Goal: Task Accomplishment & Management: Manage account settings

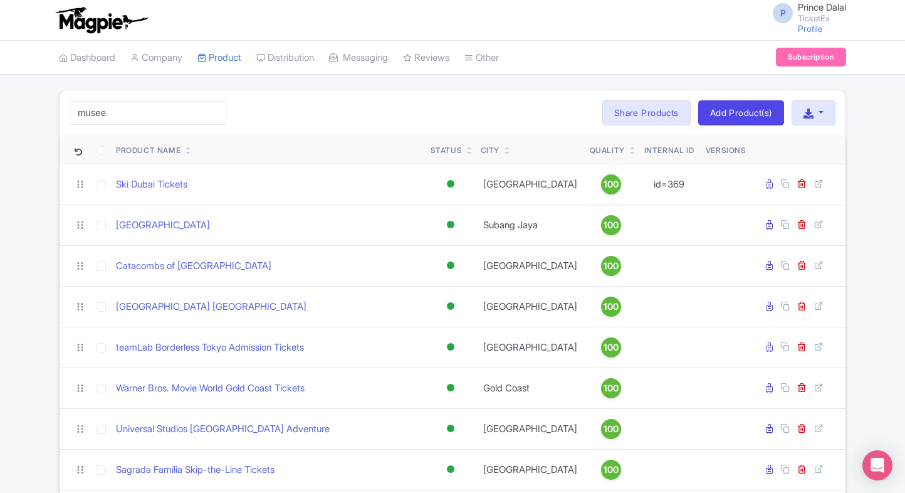
click at [112, 114] on input "musee" at bounding box center [148, 113] width 157 height 24
type input "paris"
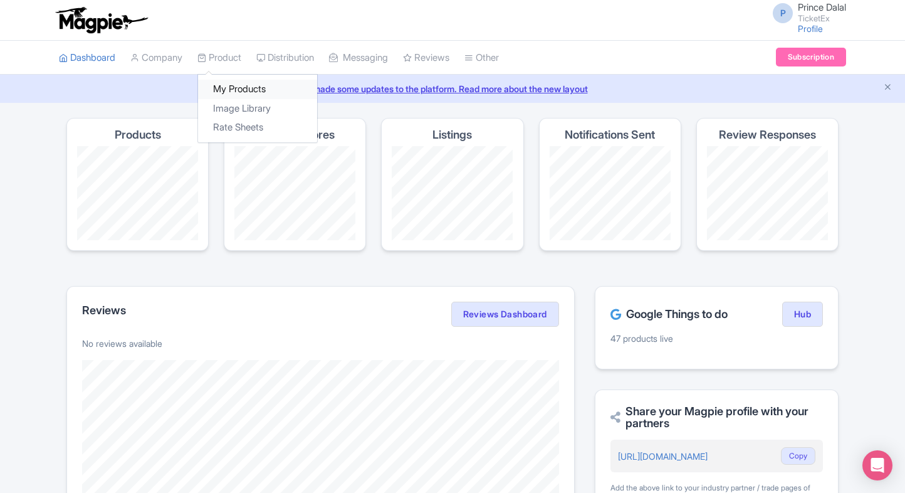
click at [231, 81] on link "My Products" at bounding box center [257, 89] width 119 height 19
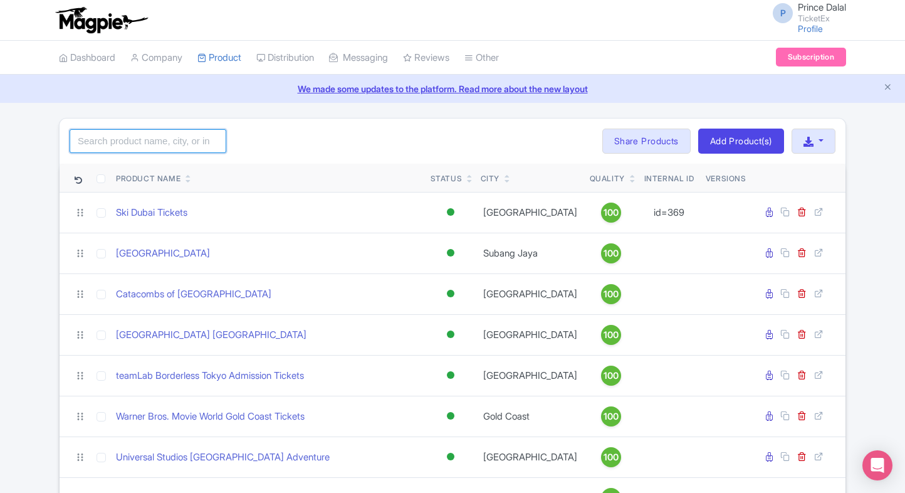
click at [148, 134] on input "search" at bounding box center [148, 141] width 157 height 24
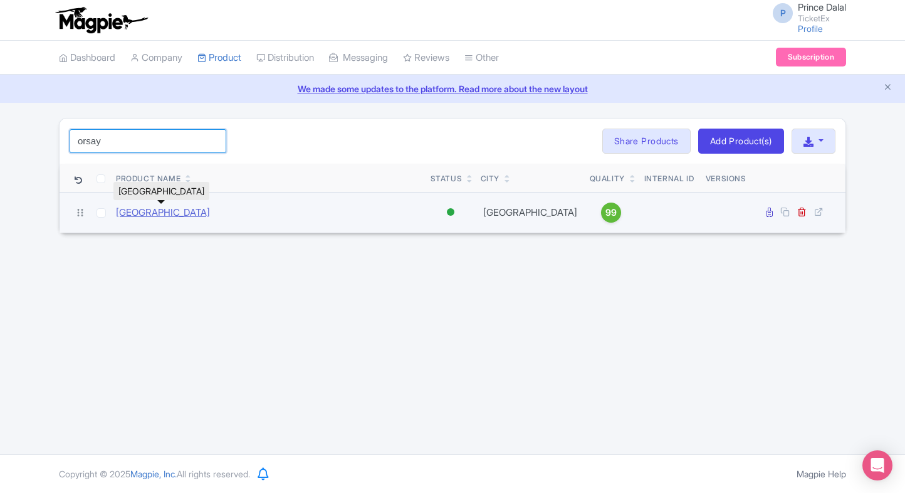
type input "orsay"
click at [188, 210] on link "[GEOGRAPHIC_DATA]" at bounding box center [163, 213] width 94 height 14
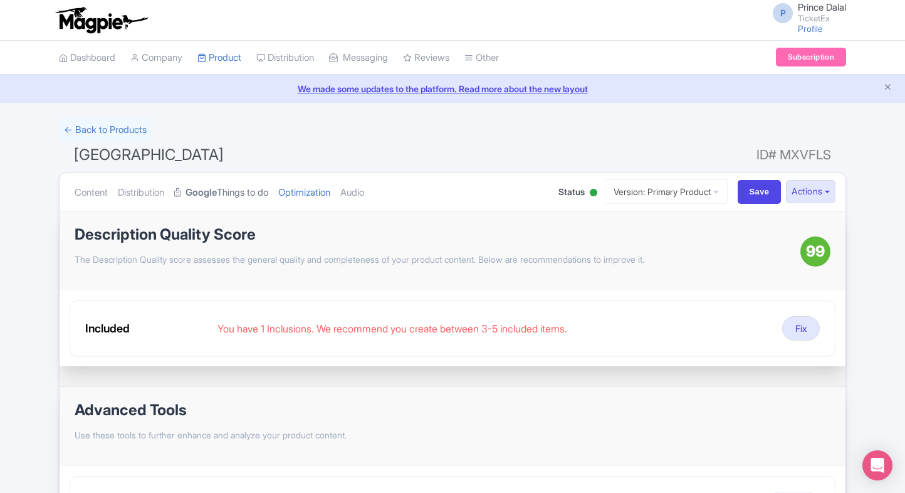
click at [242, 190] on link "Google Things to do" at bounding box center [221, 192] width 94 height 39
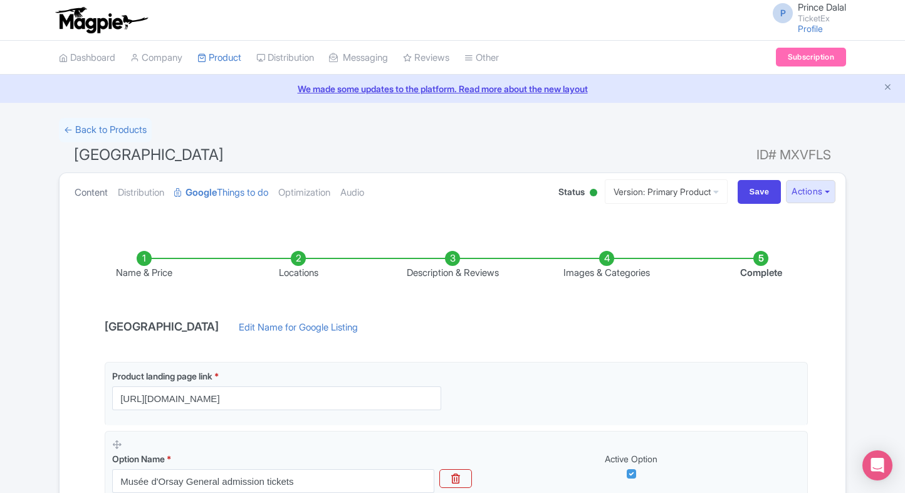
click at [95, 201] on link "Content" at bounding box center [91, 192] width 33 height 39
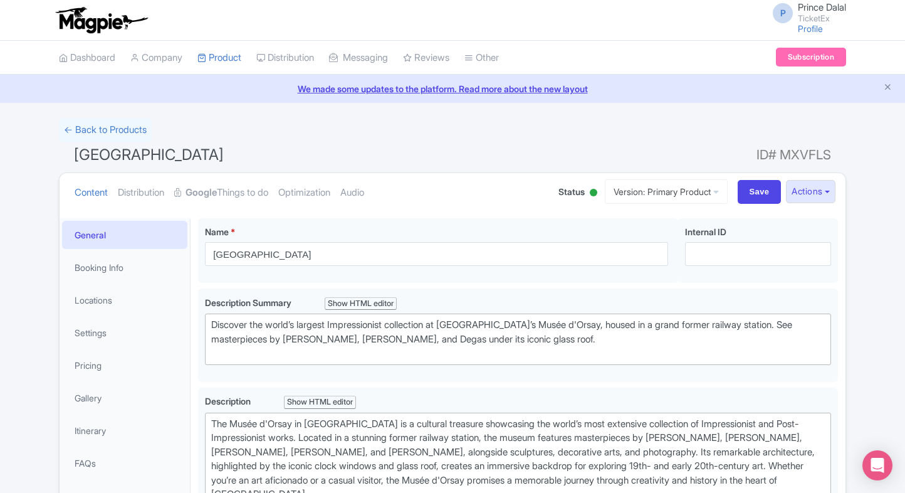
scroll to position [142, 0]
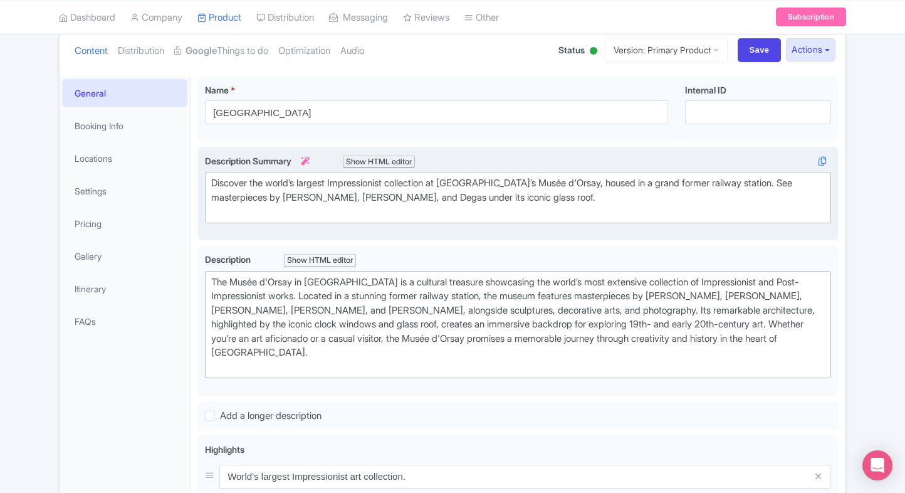
type trix-editor "<div>Discover the world’s largest Impressionist collection at Paris’s Musée d'O…"
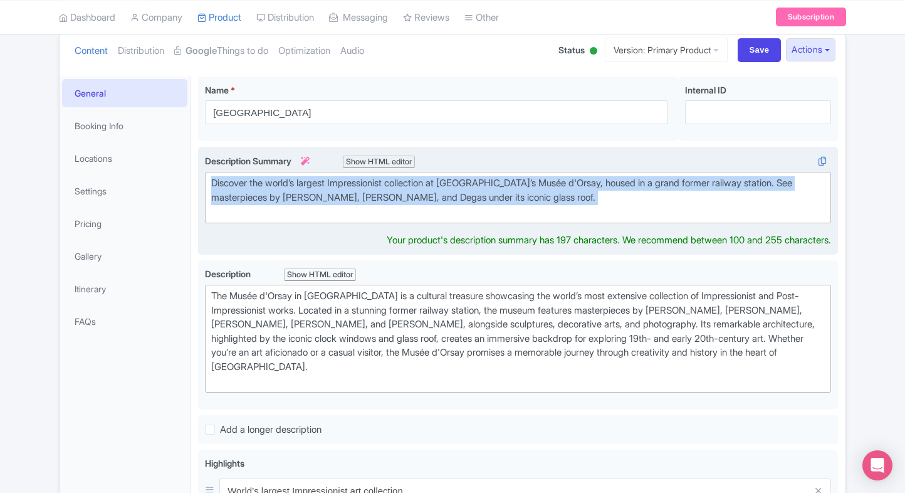
click at [340, 188] on div "Discover the world’s largest Impressionist collection at Paris’s Musée d'Orsay,…" at bounding box center [518, 197] width 614 height 43
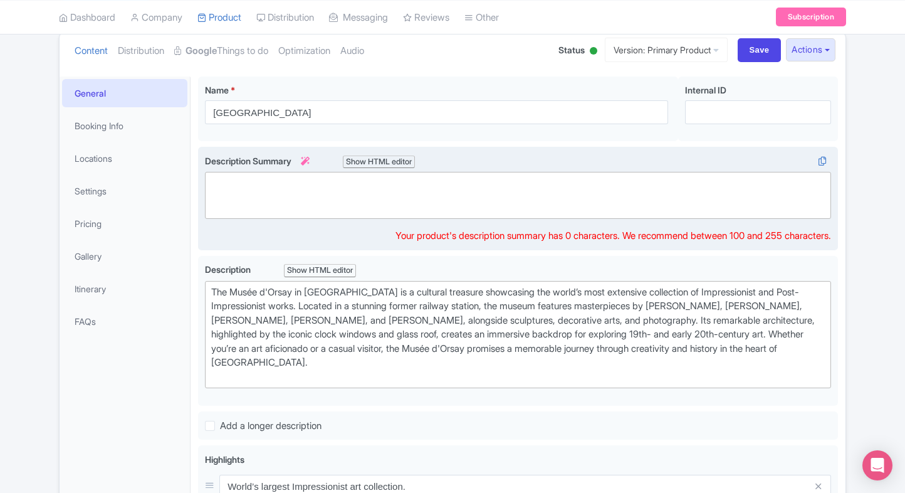
paste trix-editor "<div>Discover Paris’s Musée d’Orsay, home to the world’s largest collection of …"
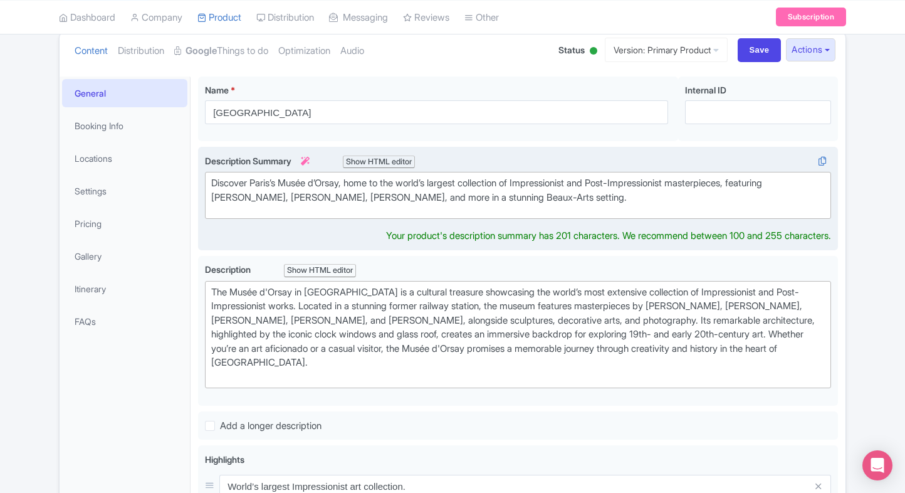
type trix-editor "<div>Discover Paris’s Musée d’Orsay, home to the world’s largest collection of …"
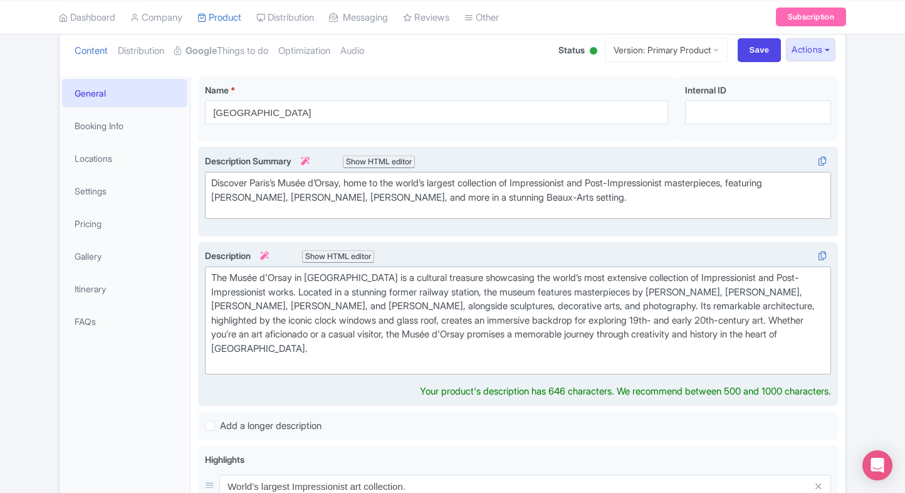
click at [409, 357] on div "Description i Show HTML editor Bold Italic Strikethrough Link Heading Quote Cod…" at bounding box center [518, 324] width 626 height 150
click at [348, 312] on div "The Musée d'Orsay in Paris is a cultural treasure showcasing the world’s most e…" at bounding box center [518, 320] width 614 height 99
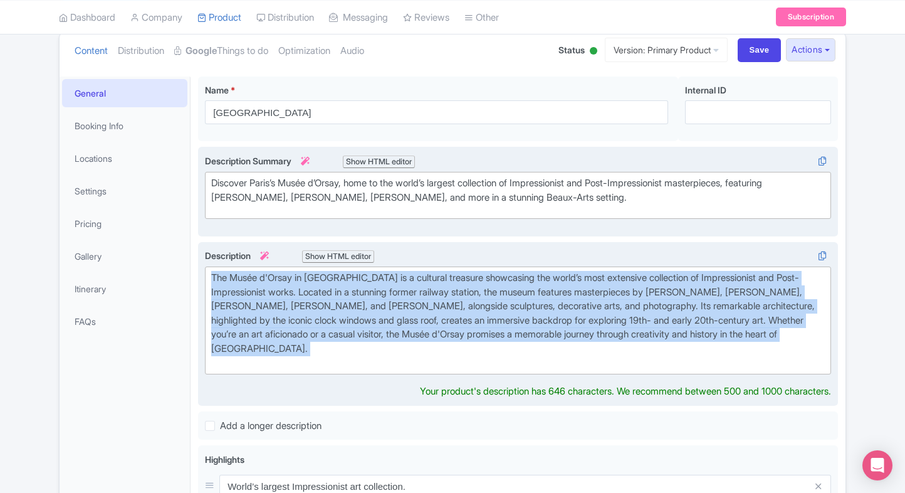
paste trix-editor "Step into the Musée d’Orsay, one of Paris’s most celebrated museums, housed in …"
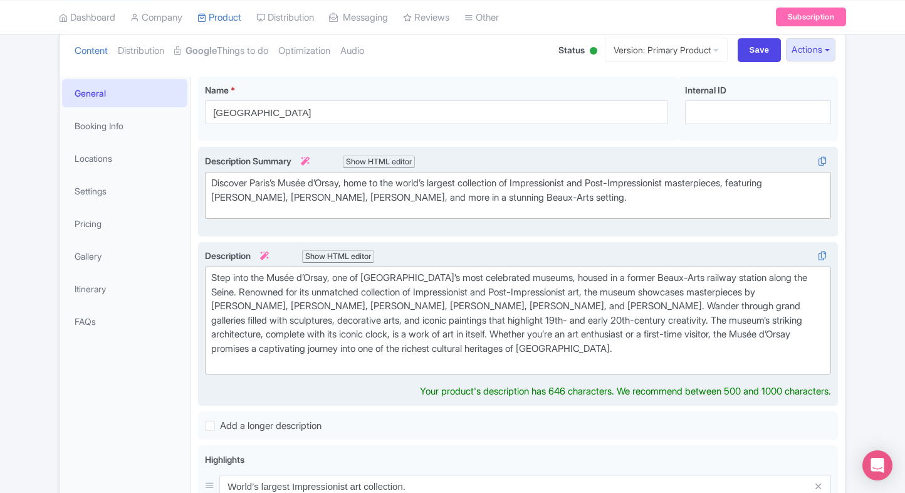
type trix-editor "<div>Step into the Musée d’Orsay, one of Paris’s most celebrated museums, house…"
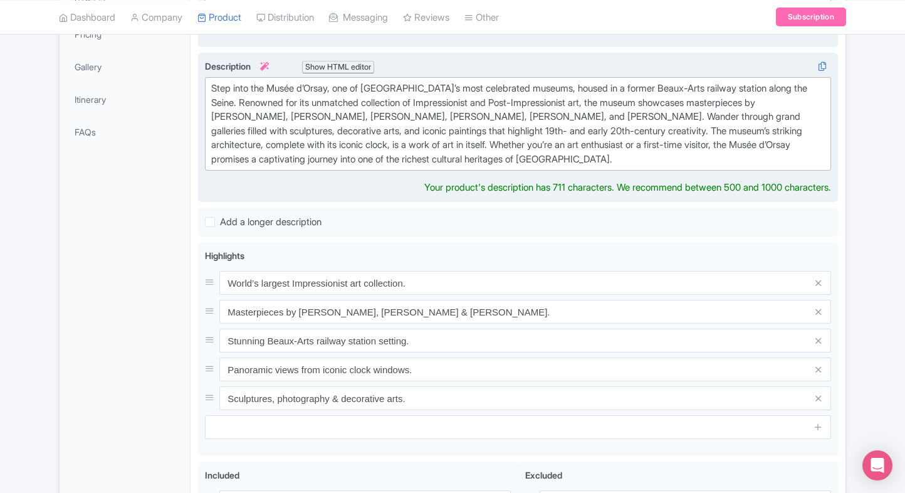
scroll to position [332, 0]
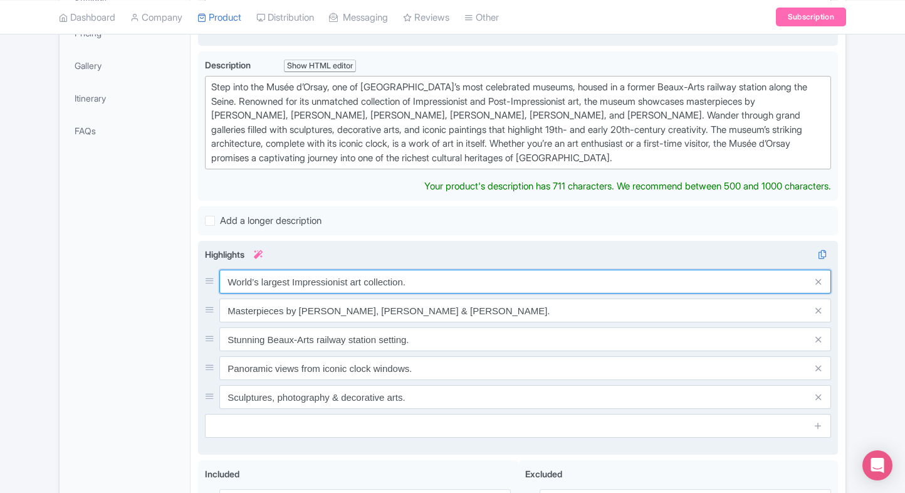
click at [352, 279] on div "World’s largest Impressionist art collection. Masterpieces by Monet, Van Gogh &…" at bounding box center [518, 339] width 626 height 139
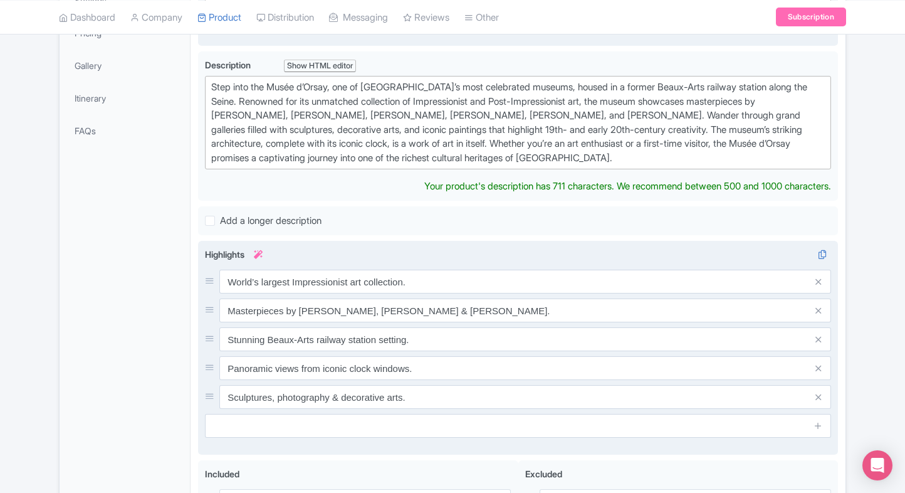
click at [352, 279] on div "World’s largest Impressionist art collection. Masterpieces by Monet, Van Gogh &…" at bounding box center [518, 339] width 626 height 139
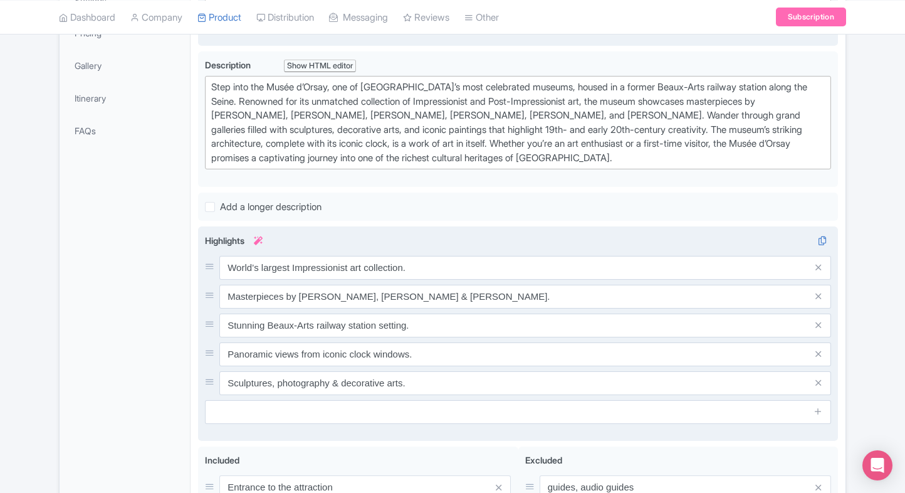
click at [352, 279] on div "World’s largest Impressionist art collection. Masterpieces by Monet, Van Gogh &…" at bounding box center [518, 325] width 626 height 139
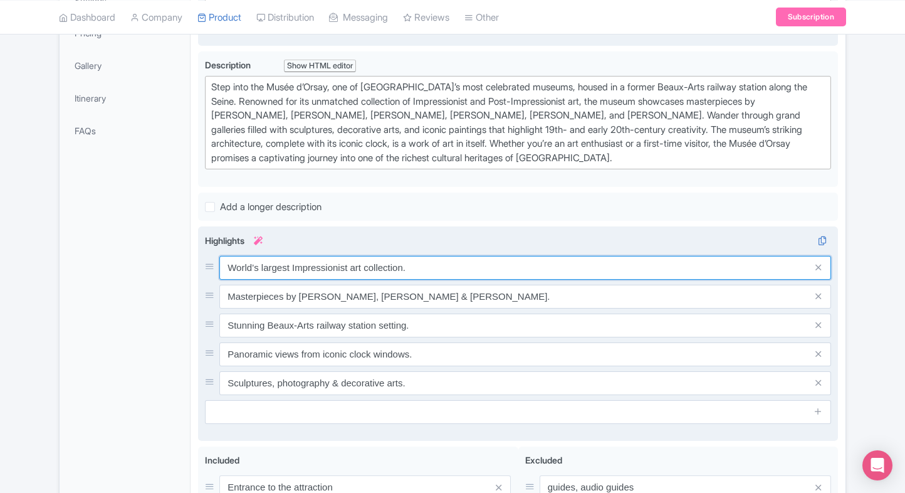
click at [374, 261] on input "World’s largest Impressionist art collection." at bounding box center [525, 268] width 612 height 24
paste input "See the world’s best Impressionist collection"
type input "See the world’s best Impressionist collection"
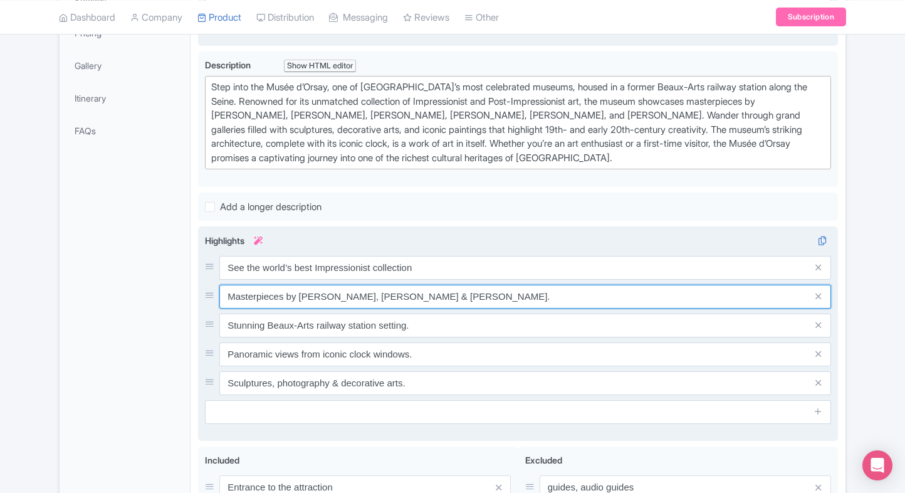
click at [333, 285] on input "Masterpieces by Monet, Van Gogh & Renoir." at bounding box center [525, 297] width 612 height 24
paste input ", Renoir, Degas"
type input "Masterpieces by Monet, Van Gogh, Renoir, Degas"
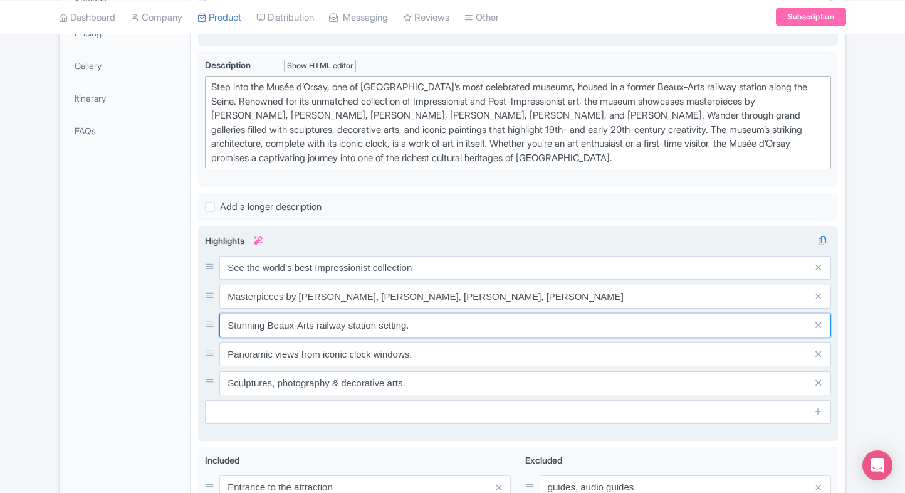
click at [354, 314] on input "Stunning Beaux-Arts railway station setting." at bounding box center [525, 325] width 612 height 24
paste input "Explore Post-Impressionist art and sculptures"
type input "Explore Post-Impressionist art and sculptures"
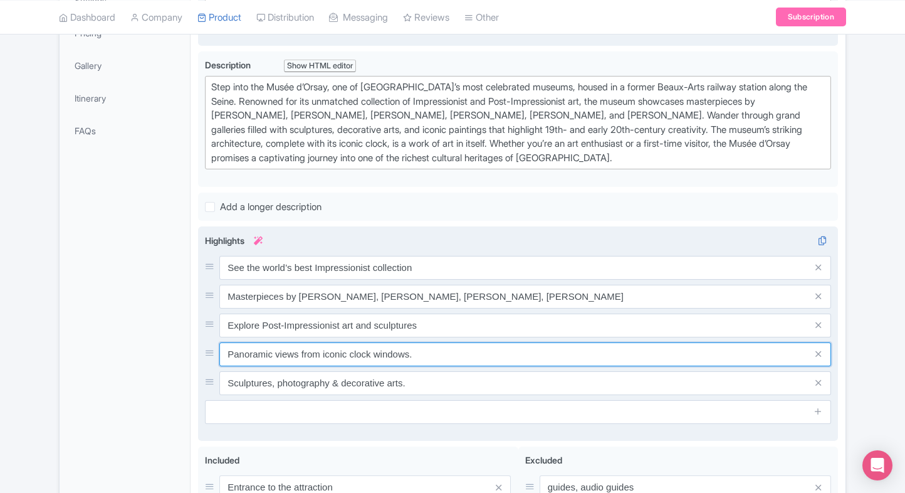
click at [394, 347] on input "Panoramic views from iconic clock windows." at bounding box center [525, 354] width 612 height 24
paste input "Iconic Beaux-Arts architecture and grand clock"
type input "Iconic Beaux-Arts architecture and grand clock"
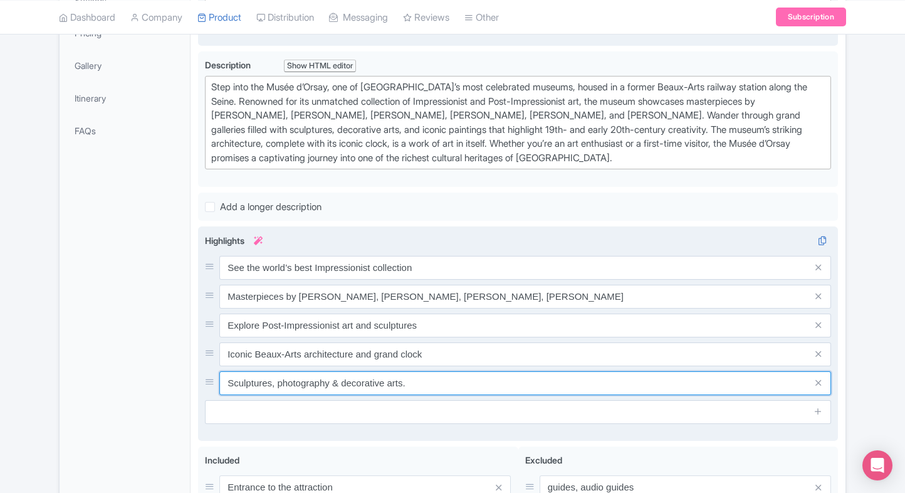
click at [349, 389] on input "Sculptures, photography & decorative arts." at bounding box center [525, 383] width 612 height 24
paste input "Decorative arts and 19th-century collections"
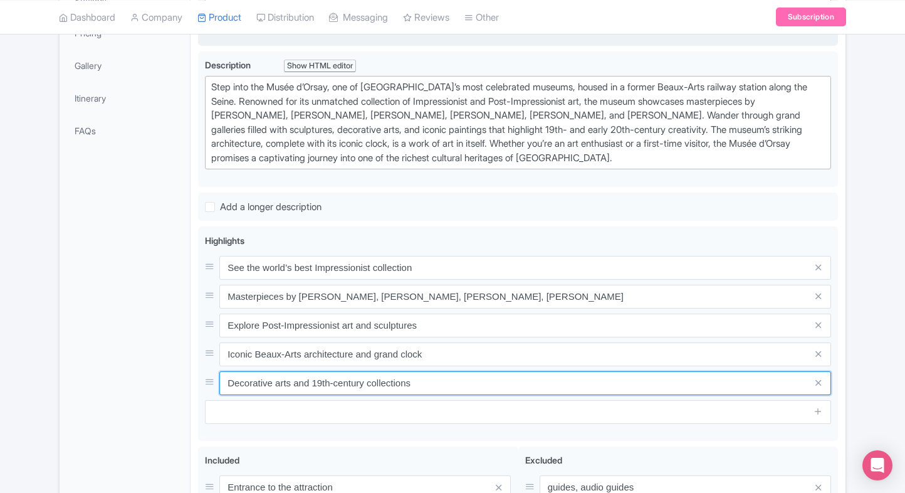
type input "Decorative arts and 19th-century collections"
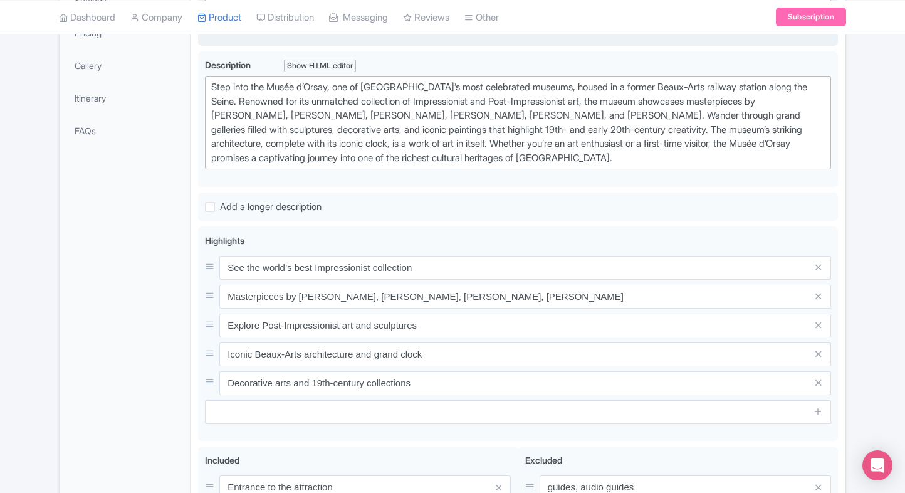
click at [132, 382] on div "General Booking Info Locations Settings Pricing Gallery Itinerary FAQs" at bounding box center [125, 248] width 131 height 725
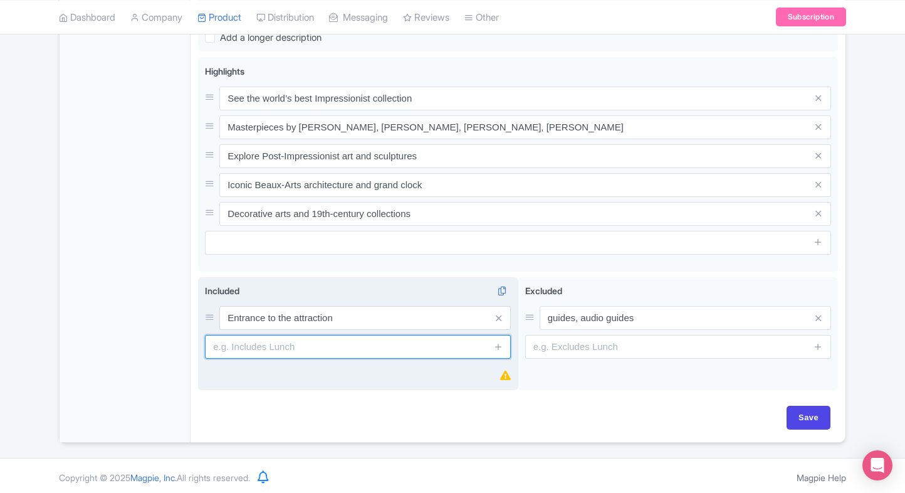
paste input "Access to permanent and temporary exhibitions"
click at [328, 342] on input "text" at bounding box center [358, 347] width 306 height 24
type input "Access to permanent and temporary exhibitions"
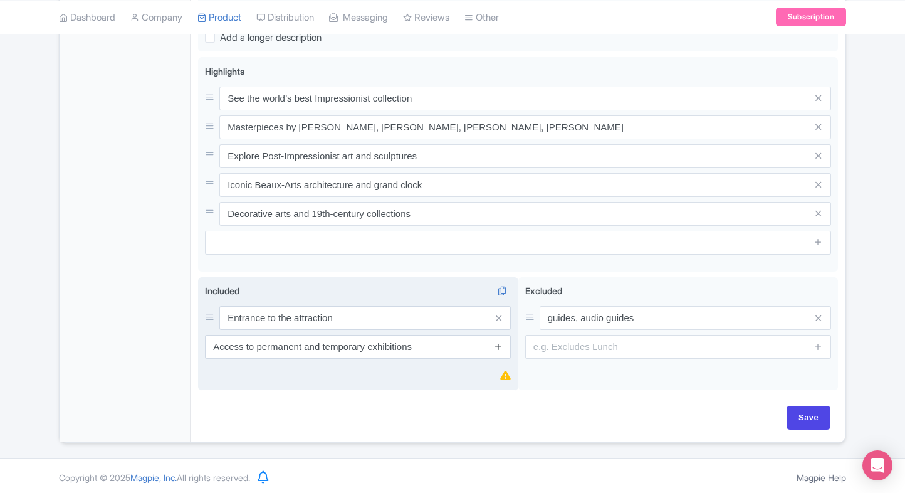
click at [501, 344] on icon at bounding box center [498, 346] width 9 height 9
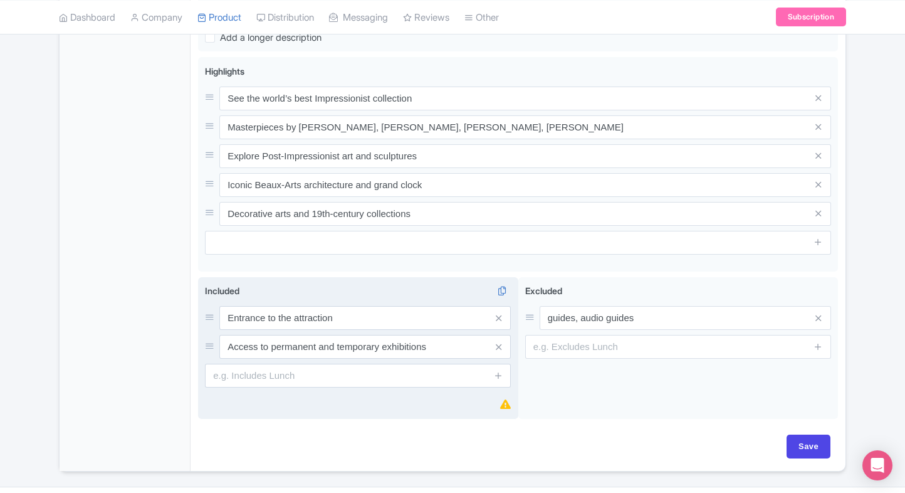
click at [379, 381] on input "text" at bounding box center [358, 376] width 306 height 24
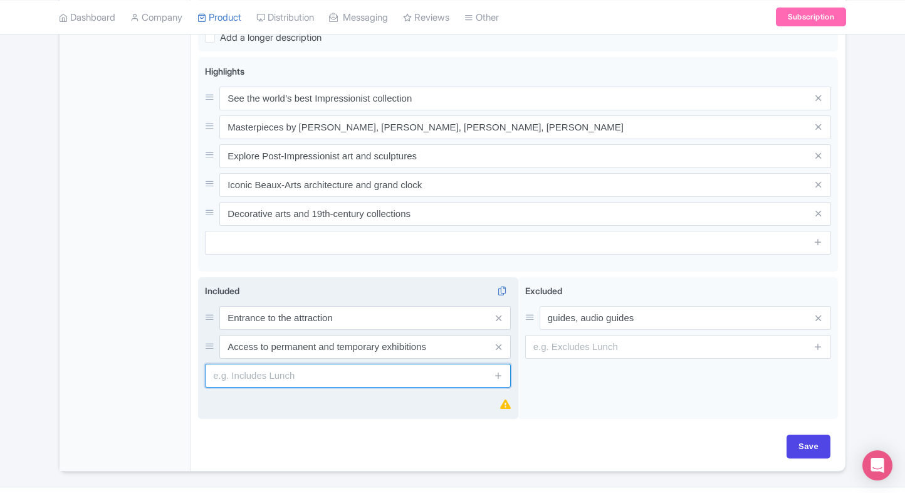
paste input "Admission to sculpture galleries and decorative arts"
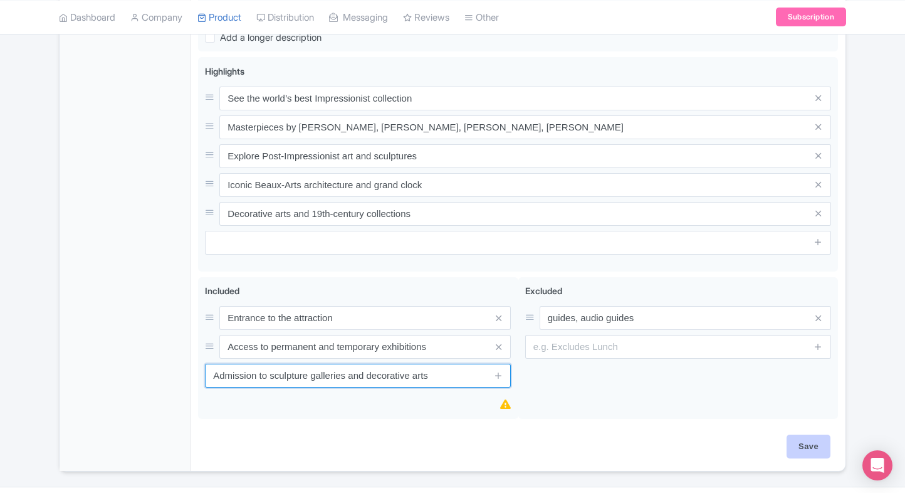
type input "Admission to sculpture galleries and decorative arts"
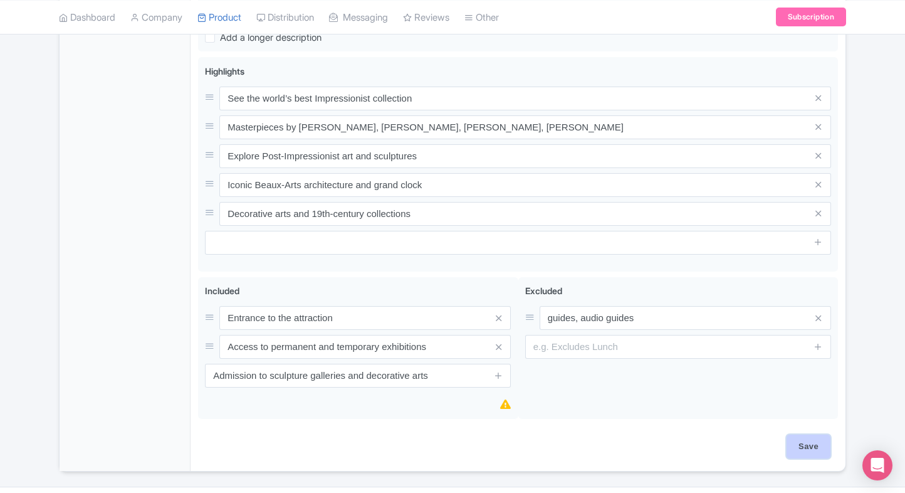
click at [825, 437] on input "Save" at bounding box center [809, 446] width 44 height 24
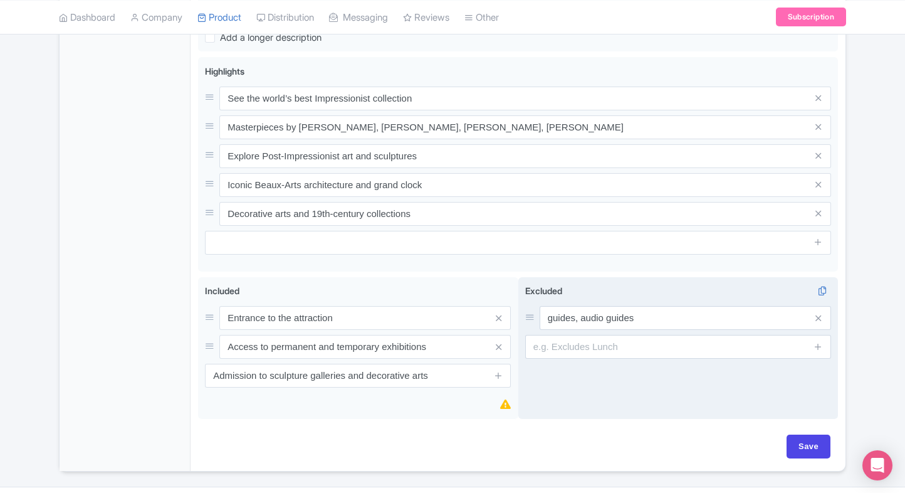
type input "Saving..."
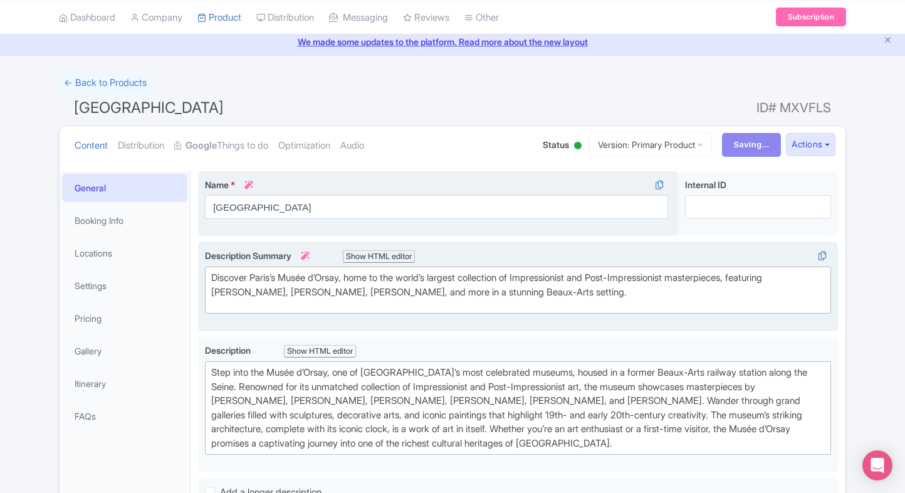
scroll to position [45, 0]
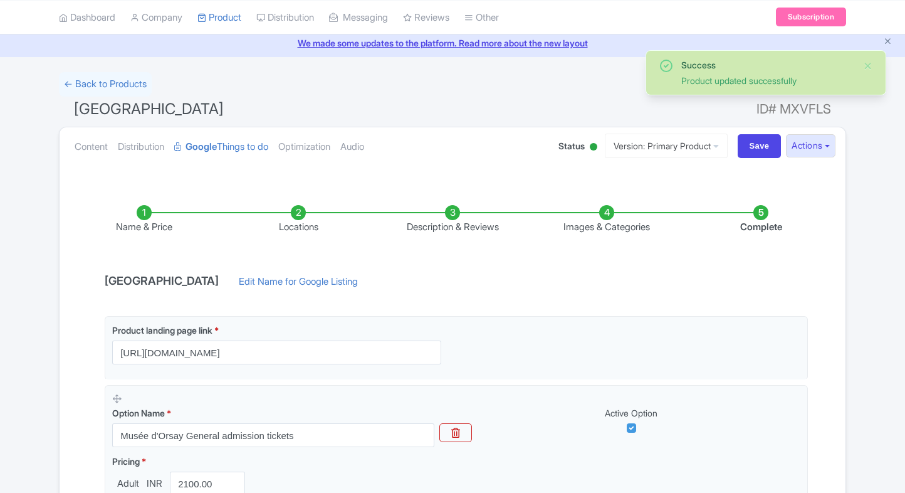
scroll to position [235, 0]
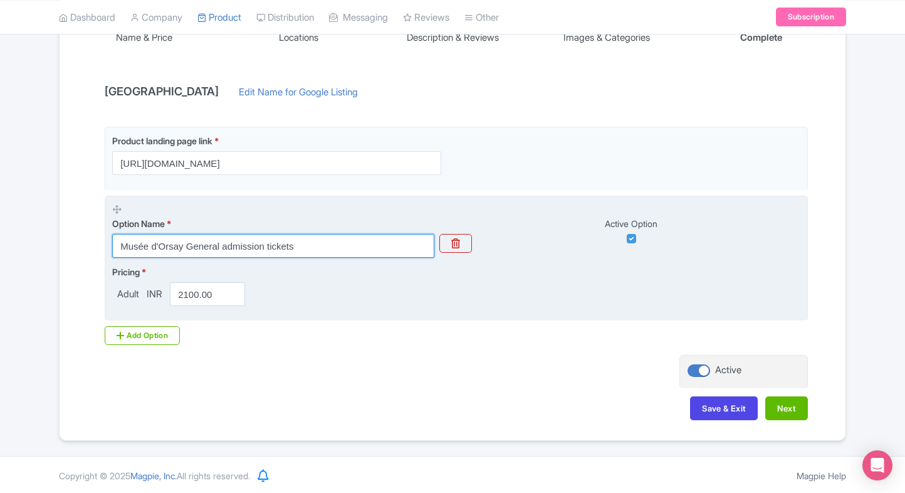
click at [248, 240] on input "Musée d'Orsay General admission tickets" at bounding box center [273, 246] width 322 height 24
paste input "text"
type input "Musée d'Orsay General admission tickets"
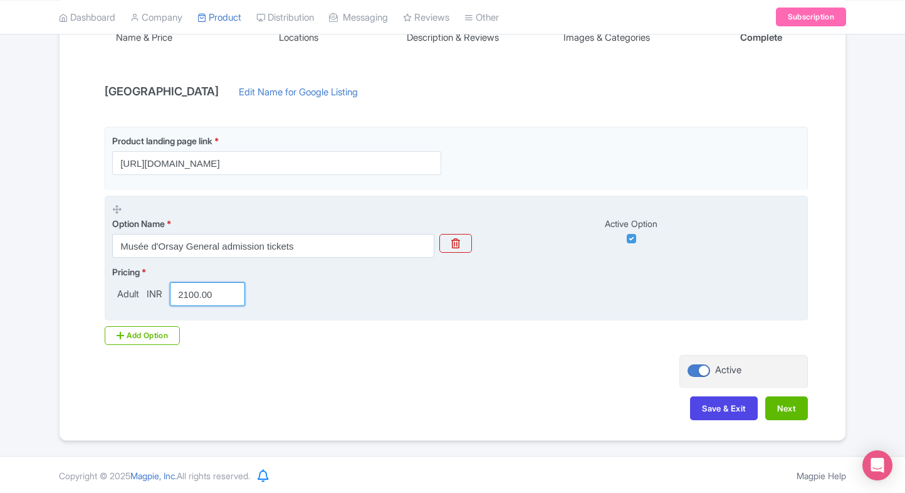
click at [213, 298] on input "2100.00" at bounding box center [207, 294] width 75 height 24
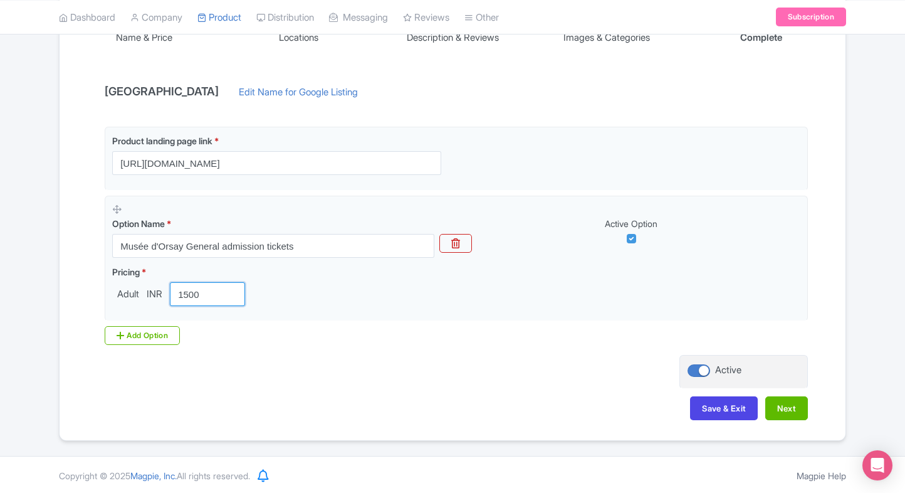
type input "1500"
click at [140, 326] on div "Add Option" at bounding box center [142, 335] width 75 height 19
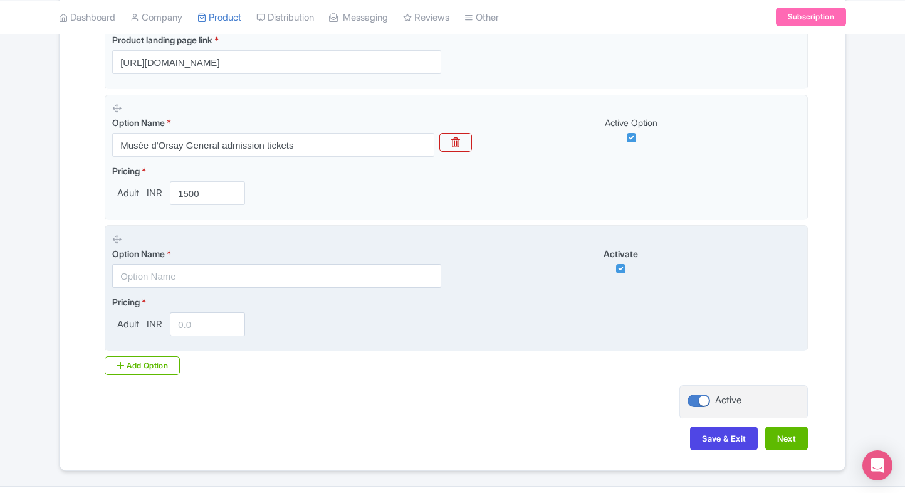
scroll to position [337, 0]
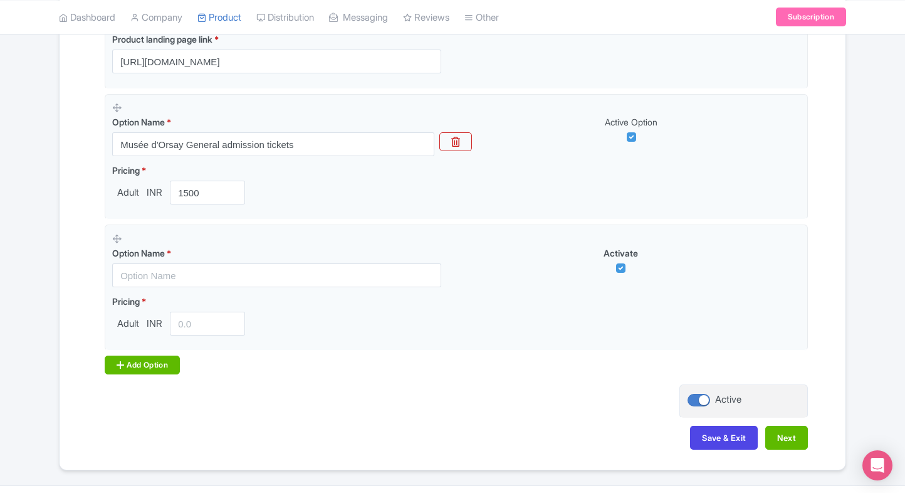
click at [131, 364] on div "Add Option" at bounding box center [142, 364] width 75 height 19
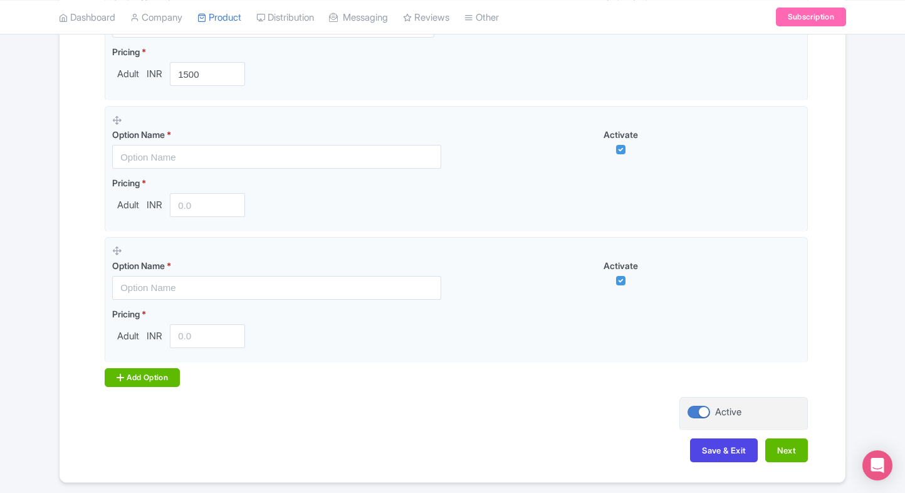
scroll to position [483, 0]
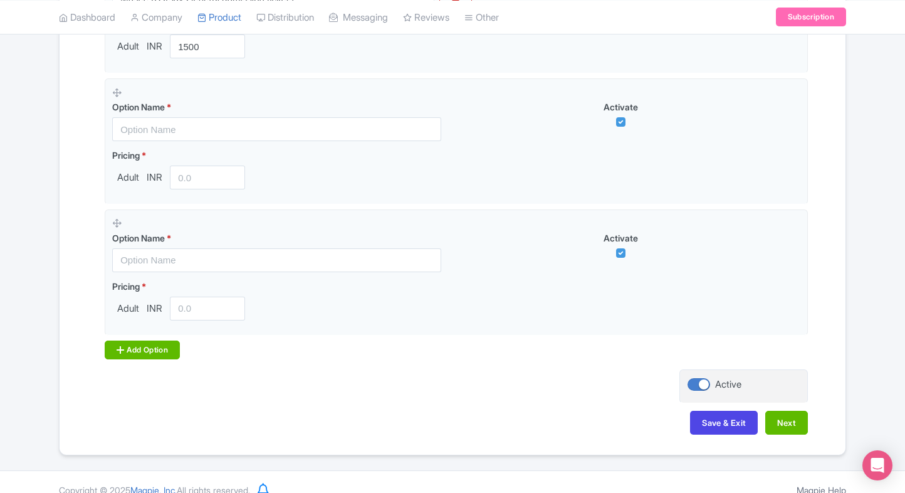
click at [142, 350] on div "Add Option" at bounding box center [142, 349] width 75 height 19
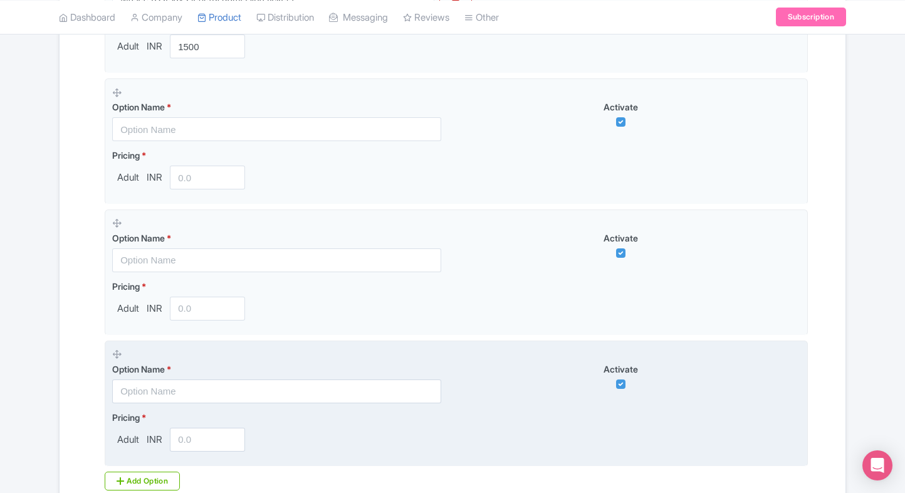
scroll to position [627, 0]
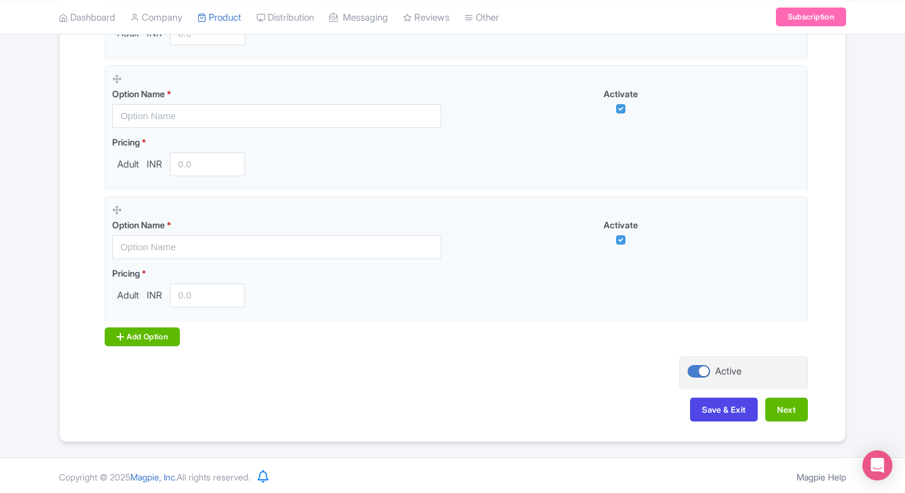
click at [147, 340] on div "Add Option" at bounding box center [142, 336] width 75 height 19
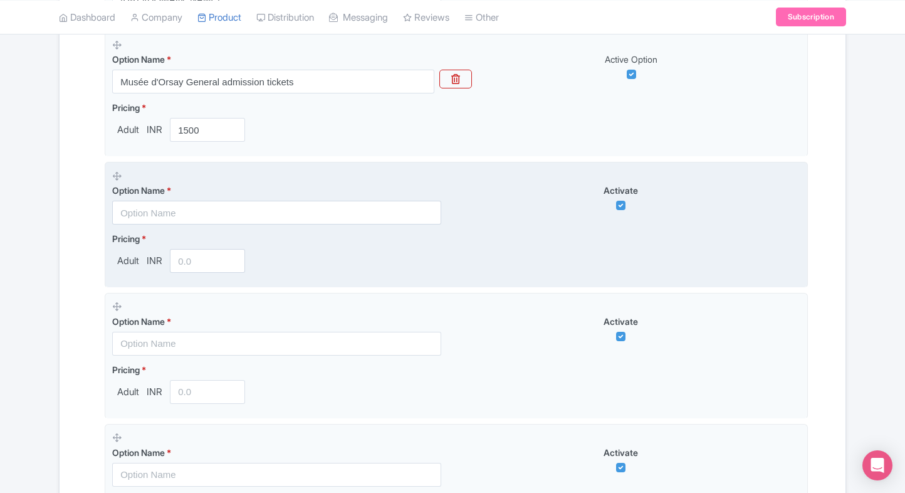
scroll to position [358, 0]
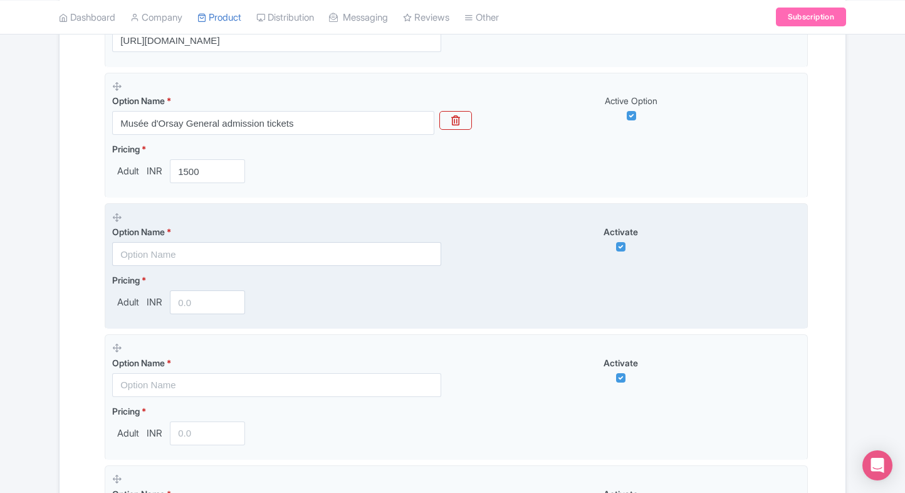
click at [153, 244] on input "text" at bounding box center [276, 254] width 329 height 24
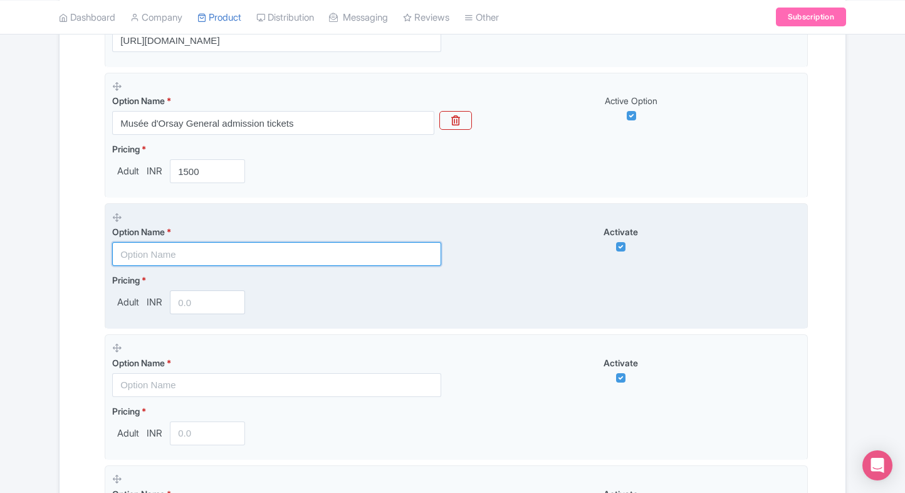
paste input "Combo - [GEOGRAPHIC_DATA] + entry to [GEOGRAPHIC_DATA]"
type input "Combo - [GEOGRAPHIC_DATA] + entry to [GEOGRAPHIC_DATA]"
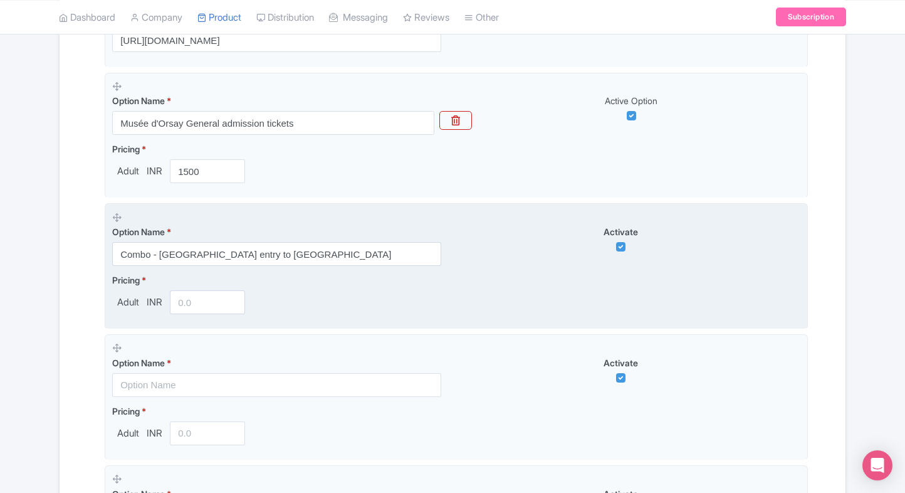
click at [200, 294] on input "number" at bounding box center [207, 302] width 75 height 24
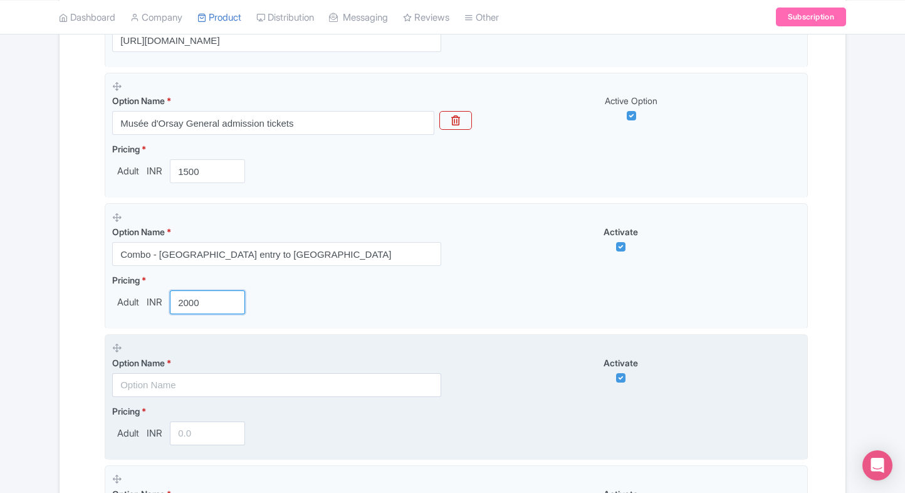
type input "2000"
click at [161, 379] on input "text" at bounding box center [276, 385] width 329 height 24
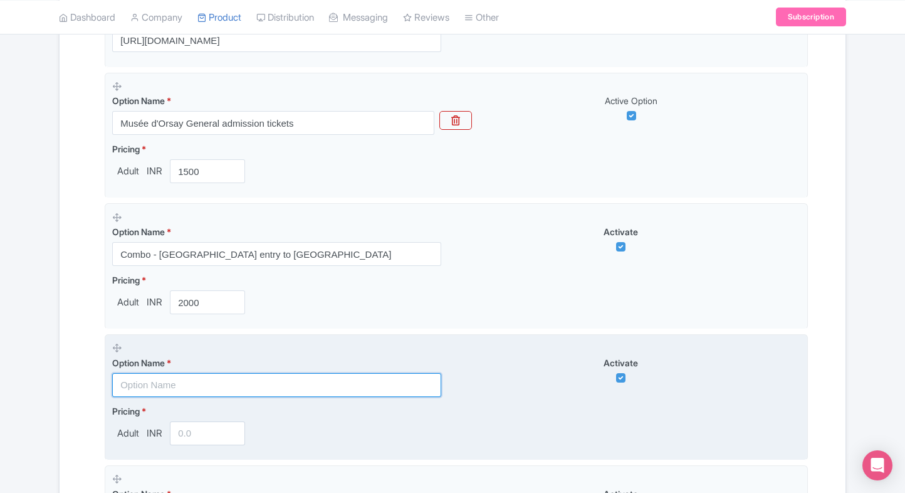
paste input "Combo - [GEOGRAPHIC_DATA] + entry to [GEOGRAPHIC_DATA]"
type input "Combo - [GEOGRAPHIC_DATA] + entry to [GEOGRAPHIC_DATA]"
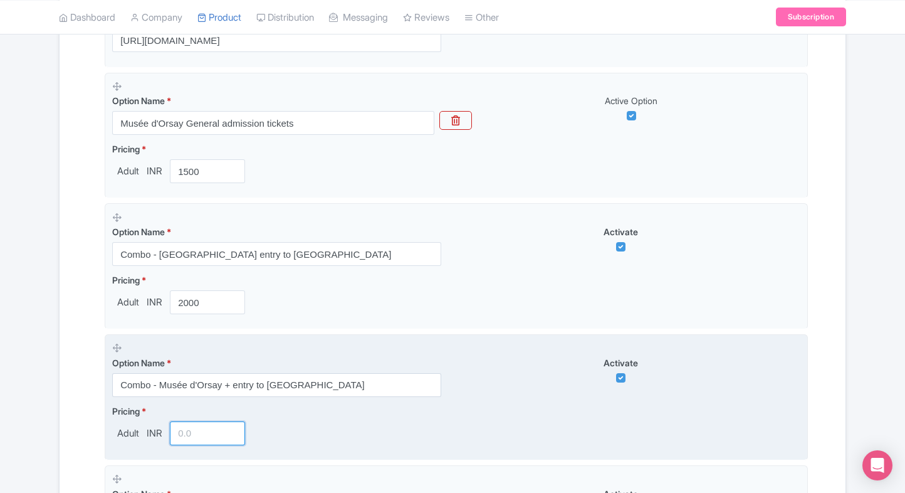
click at [182, 427] on input "number" at bounding box center [207, 433] width 75 height 24
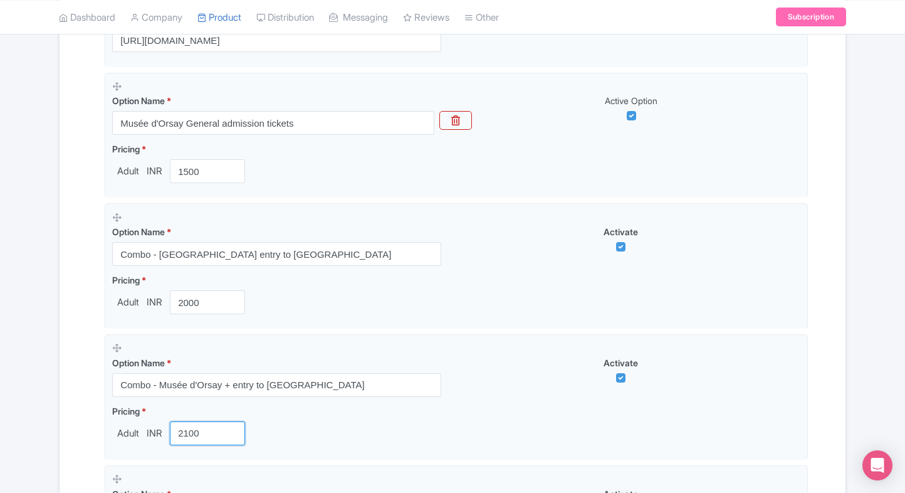
type input "2100"
click at [78, 428] on div "Name & Price Locations Description & Reviews Images & Categories Complete Musée…" at bounding box center [452, 351] width 771 height 966
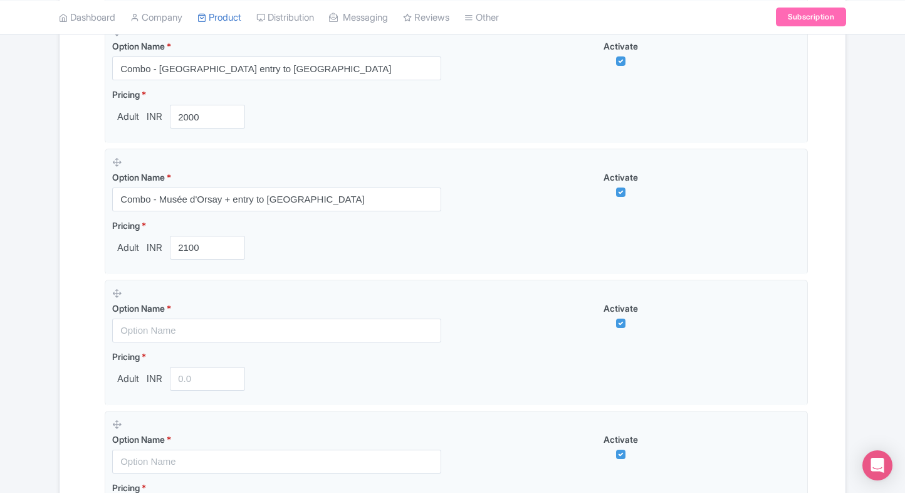
scroll to position [640, 0]
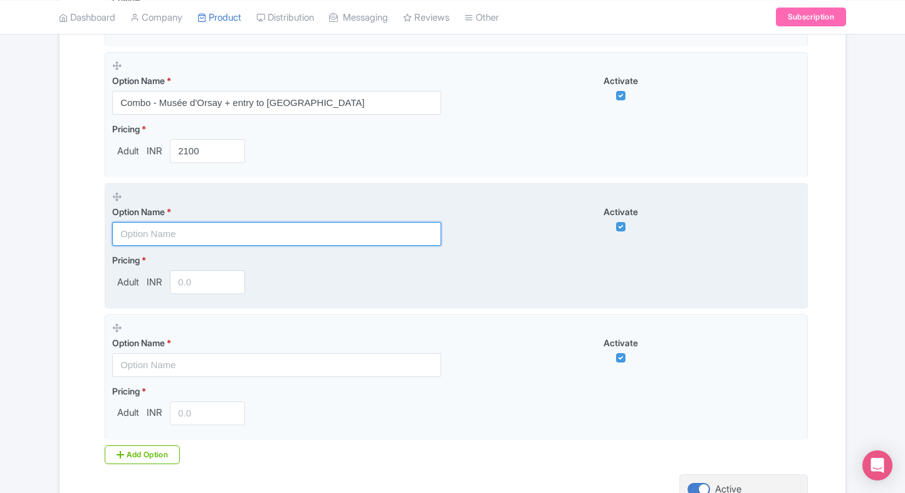
paste input "Combo - [GEOGRAPHIC_DATA] + [GEOGRAPHIC_DATA]"
drag, startPoint x: 225, startPoint y: 229, endPoint x: 217, endPoint y: 238, distance: 11.1
click at [225, 229] on input "text" at bounding box center [276, 234] width 329 height 24
type input "Combo - [GEOGRAPHIC_DATA] + [GEOGRAPHIC_DATA]"
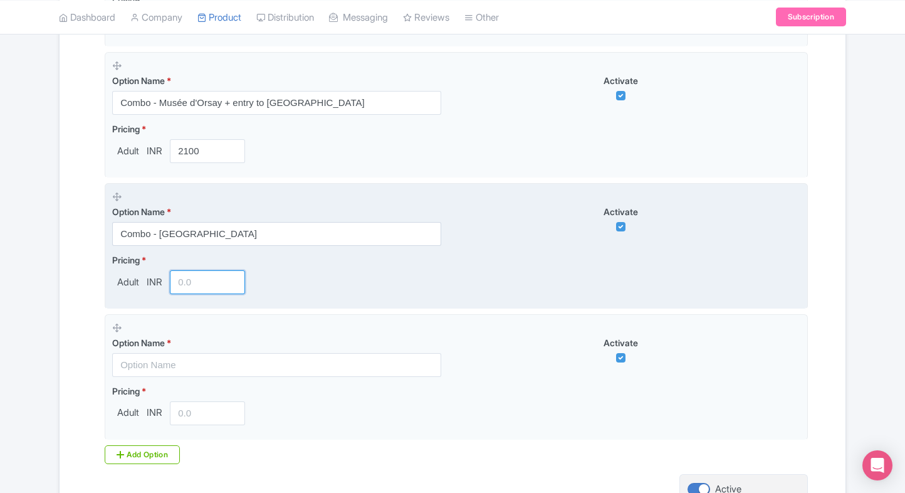
click at [189, 280] on input "number" at bounding box center [207, 282] width 75 height 24
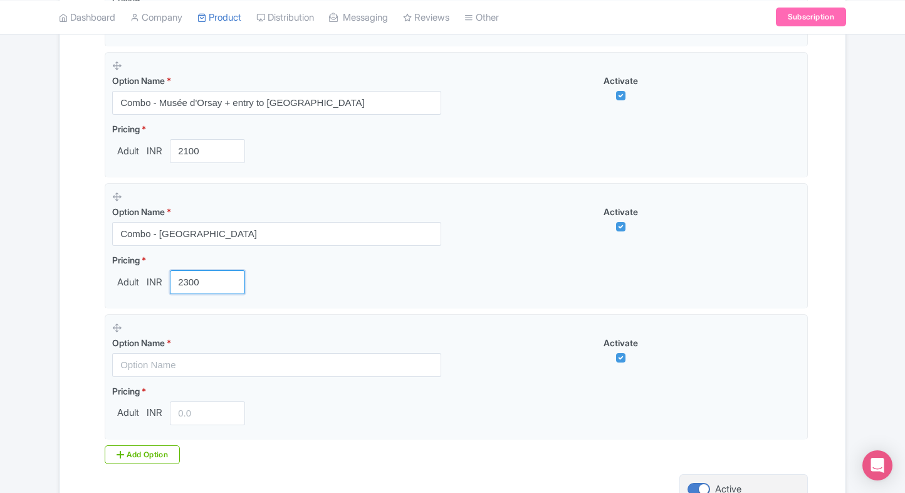
type input "2300"
click at [69, 295] on div "Name & Price Locations Description & Reviews Images & Categories Complete Musée…" at bounding box center [452, 69] width 771 height 966
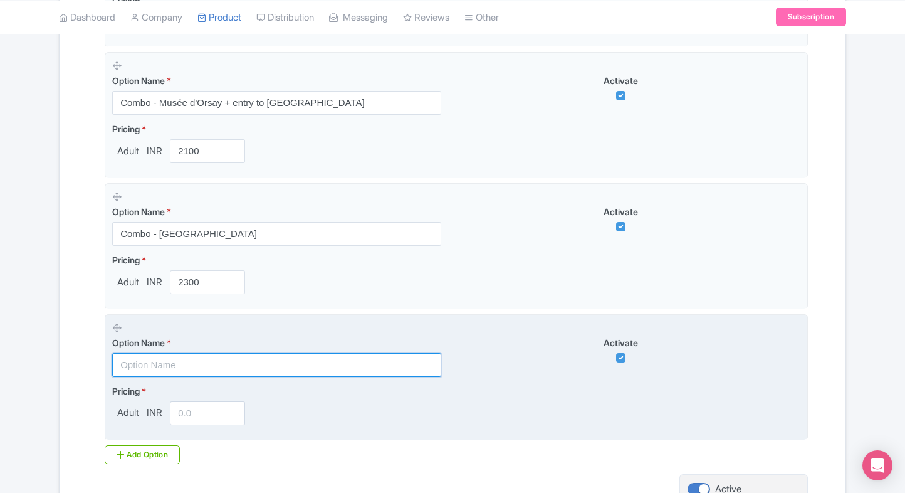
paste input "Combo - [GEOGRAPHIC_DATA] + [GEOGRAPHIC_DATA] [GEOGRAPHIC_DATA]"
click at [174, 370] on input "text" at bounding box center [276, 365] width 329 height 24
type input "Combo - [GEOGRAPHIC_DATA] + [GEOGRAPHIC_DATA] [GEOGRAPHIC_DATA]"
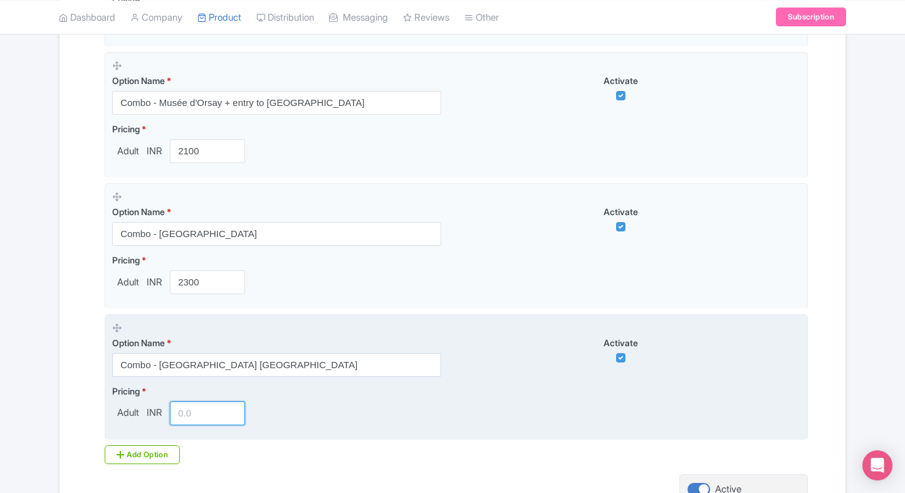
click at [197, 412] on input "number" at bounding box center [207, 413] width 75 height 24
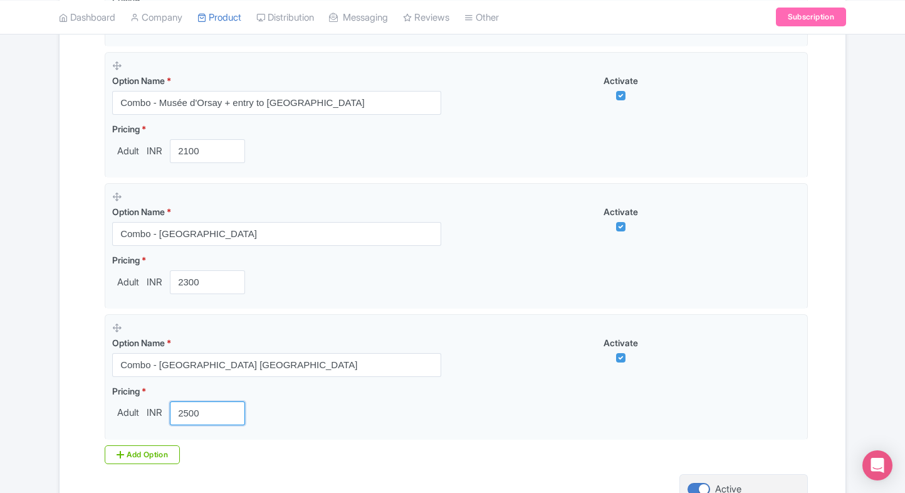
type input "2500"
click at [58, 392] on div "Success Product updated successfully ← Back to Products Musée d'Orsay Paris ID#…" at bounding box center [452, 19] width 802 height 1082
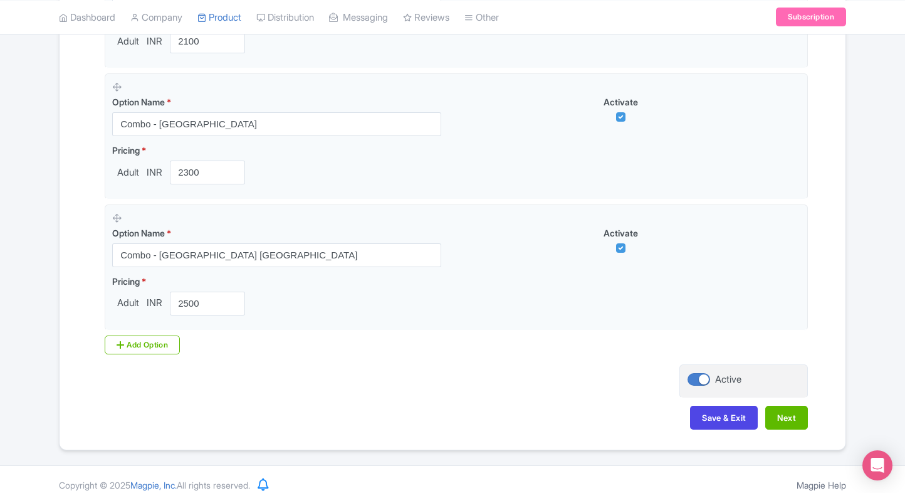
scroll to position [752, 0]
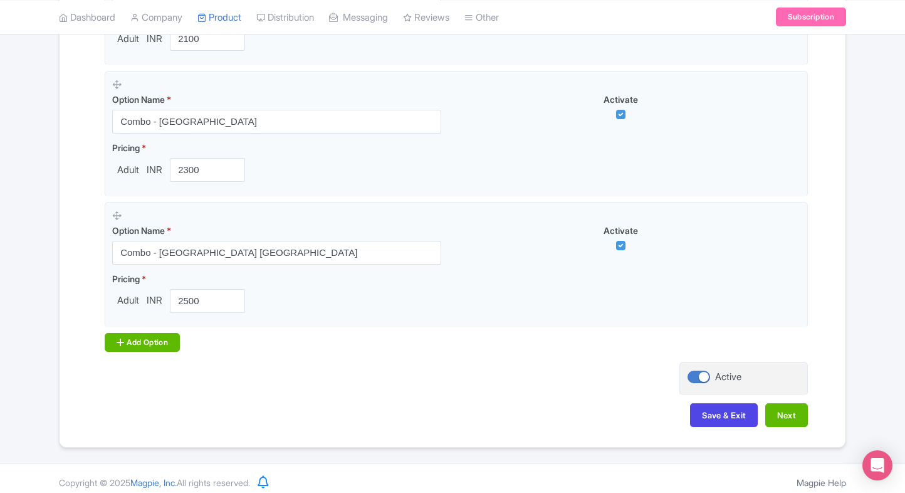
click at [140, 340] on div "Add Option" at bounding box center [142, 342] width 75 height 19
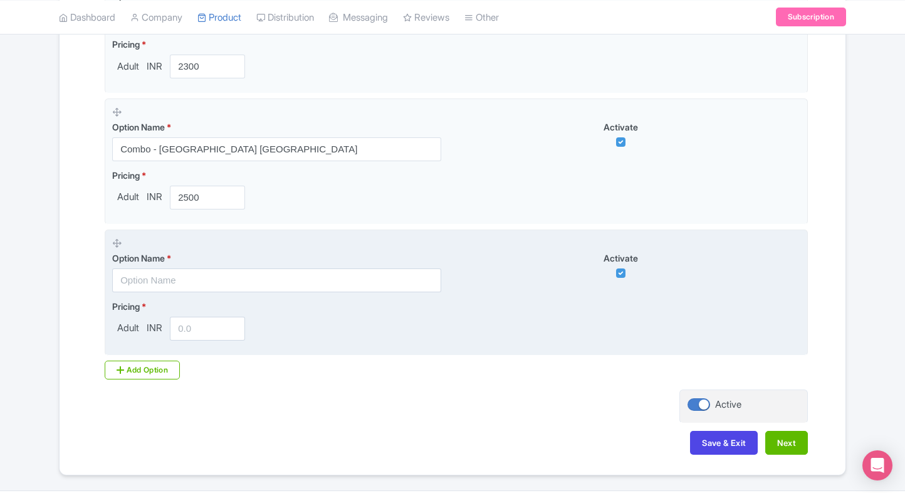
scroll to position [871, 0]
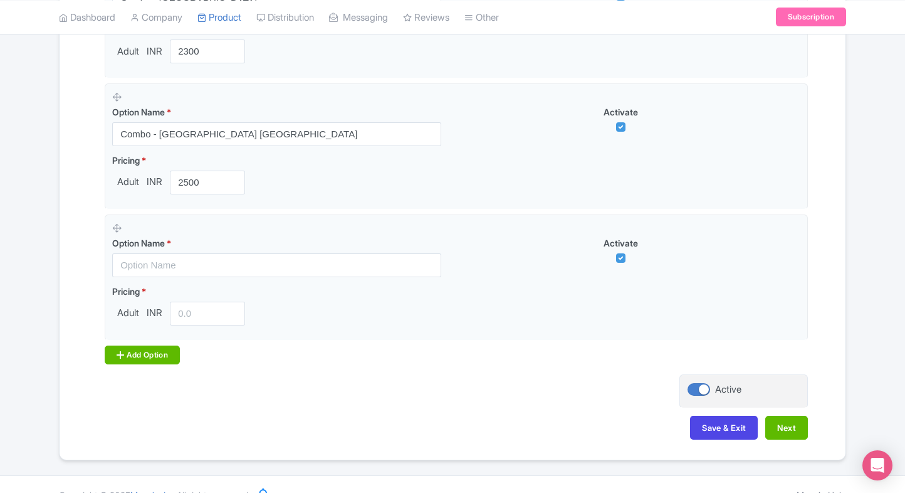
click at [158, 357] on div "Add Option" at bounding box center [142, 354] width 75 height 19
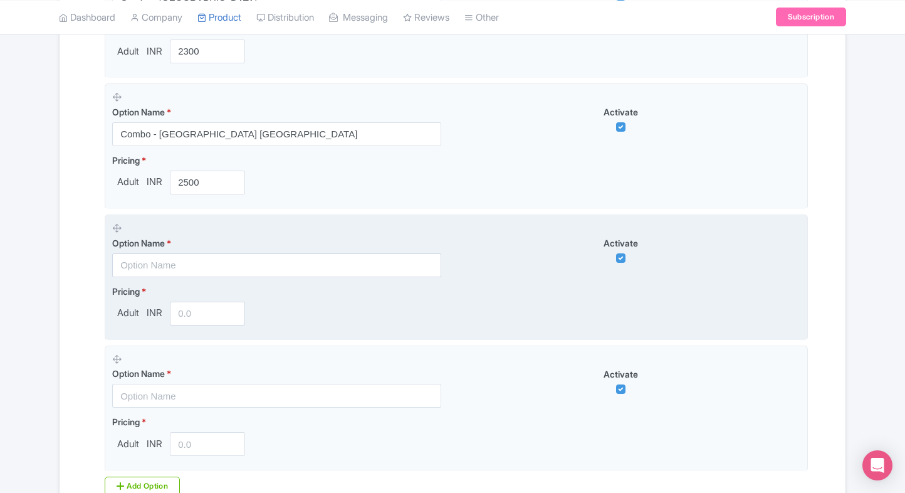
click at [195, 270] on input "text" at bounding box center [276, 265] width 329 height 24
paste input "Combo - [GEOGRAPHIC_DATA] + entry to [GEOGRAPHIC_DATA]"
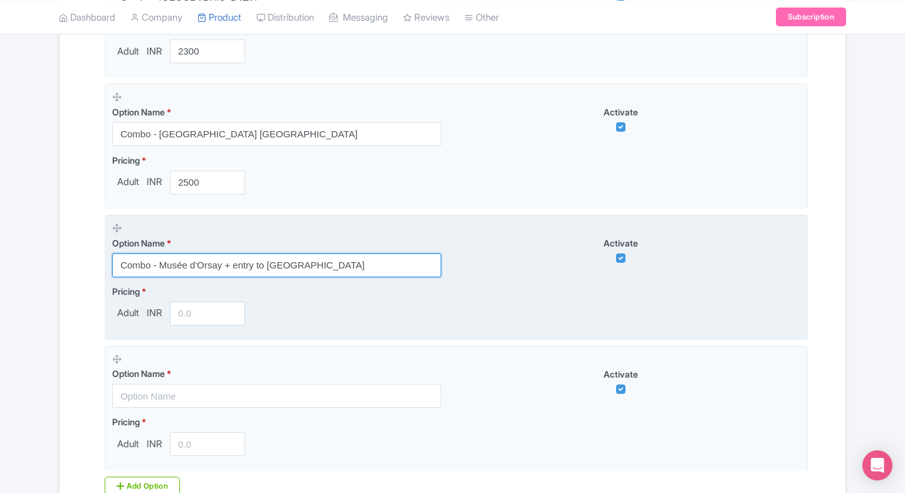
type input "Combo - [GEOGRAPHIC_DATA] + entry to [GEOGRAPHIC_DATA]"
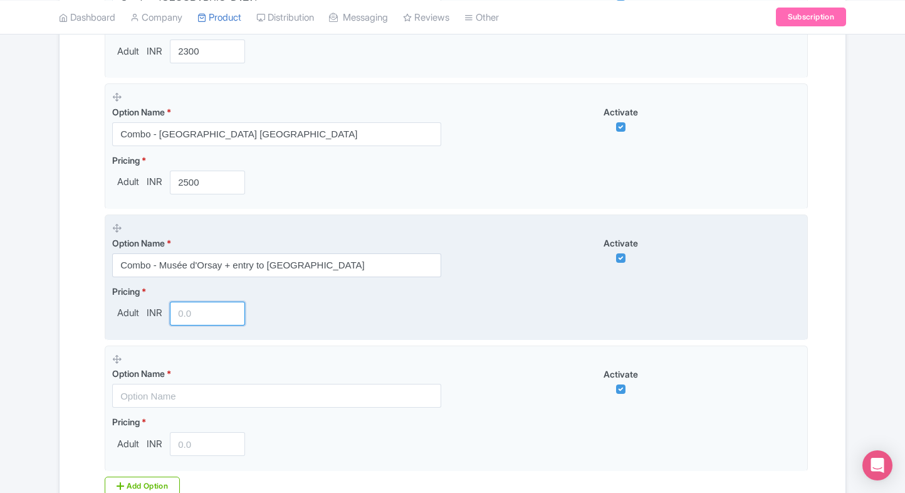
click at [194, 309] on input "number" at bounding box center [207, 313] width 75 height 24
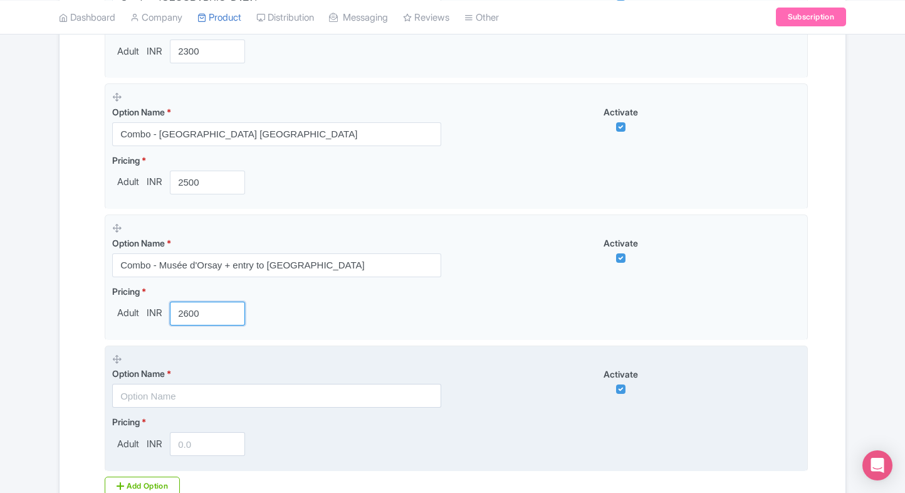
type input "2600"
click at [167, 405] on input "text" at bounding box center [276, 396] width 329 height 24
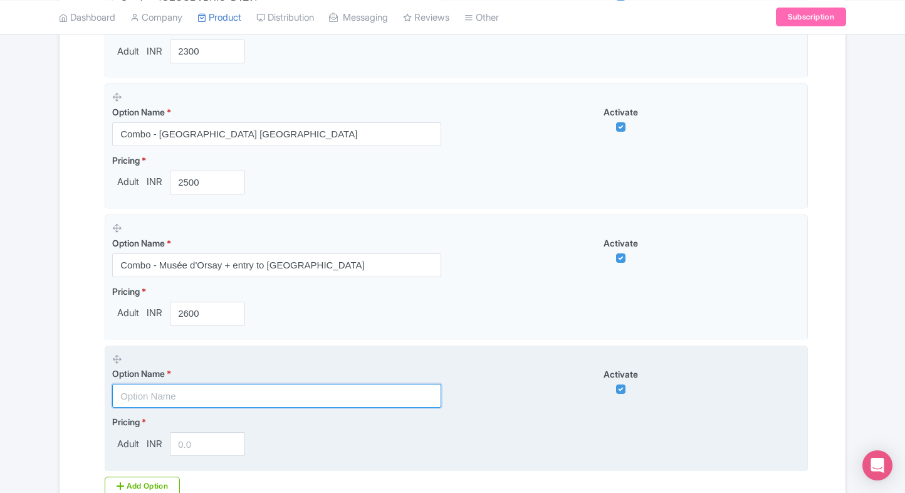
paste input "Combo - [GEOGRAPHIC_DATA] + [GEOGRAPHIC_DATA]"
type input "Combo - [GEOGRAPHIC_DATA] + [GEOGRAPHIC_DATA]"
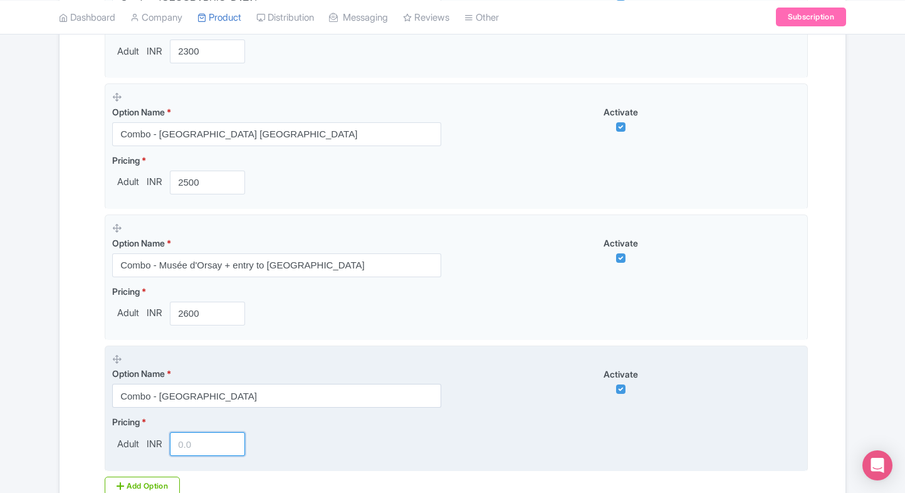
click at [192, 443] on input "number" at bounding box center [207, 444] width 75 height 24
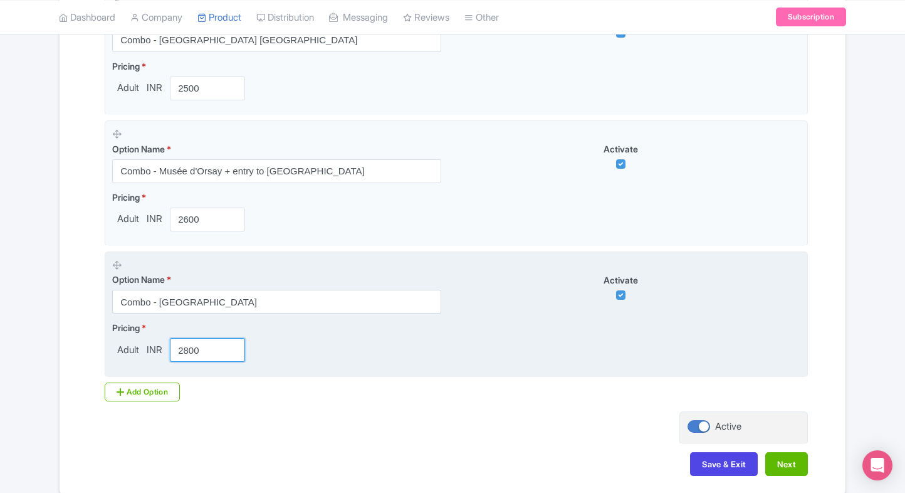
scroll to position [968, 0]
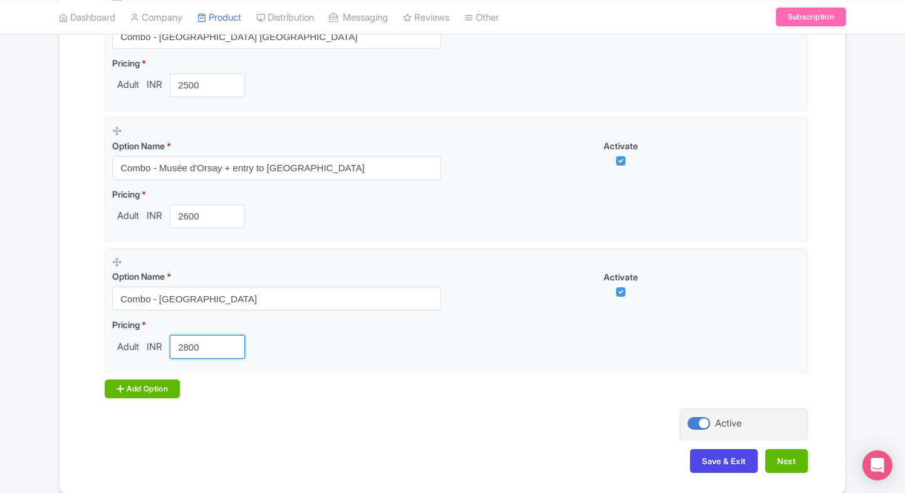
type input "2800"
click at [145, 392] on div "Add Option" at bounding box center [142, 388] width 75 height 19
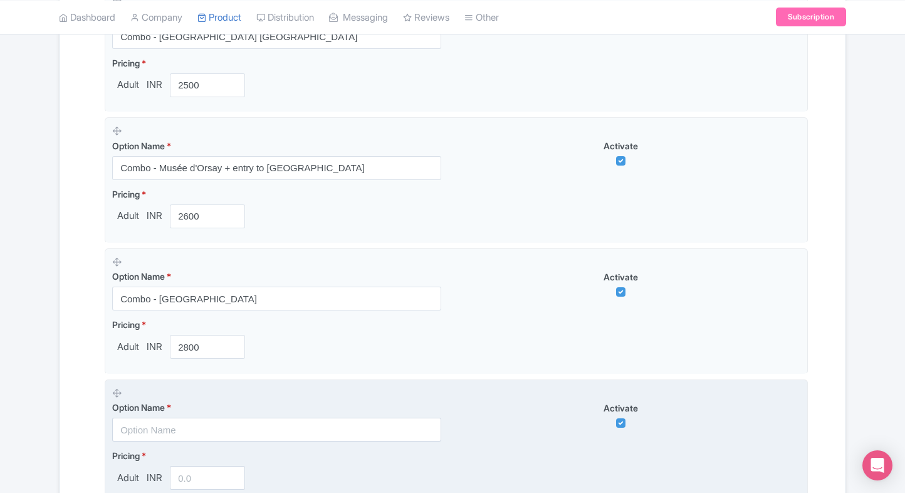
click at [130, 417] on input "text" at bounding box center [276, 429] width 329 height 24
paste input "Combo - Musée d'Orsay + entry to Carré Rive Gauche"
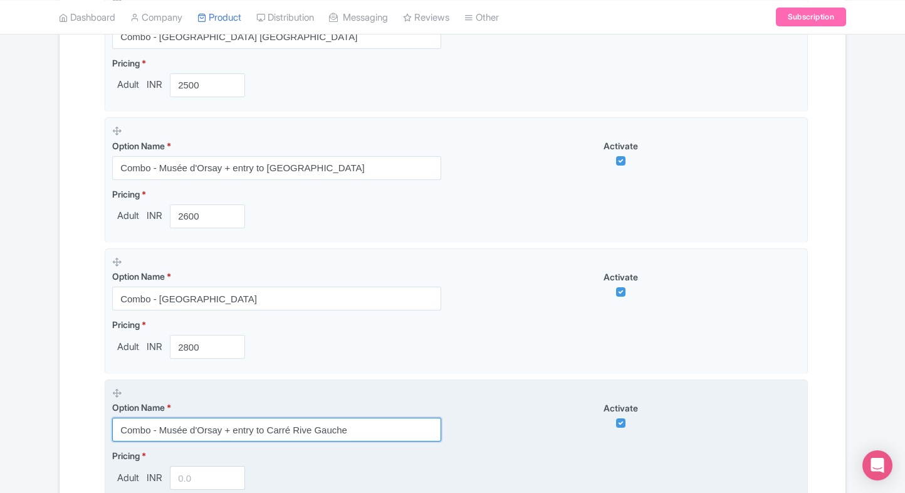
type input "Combo - Musée d'Orsay + entry to Carré Rive Gauche"
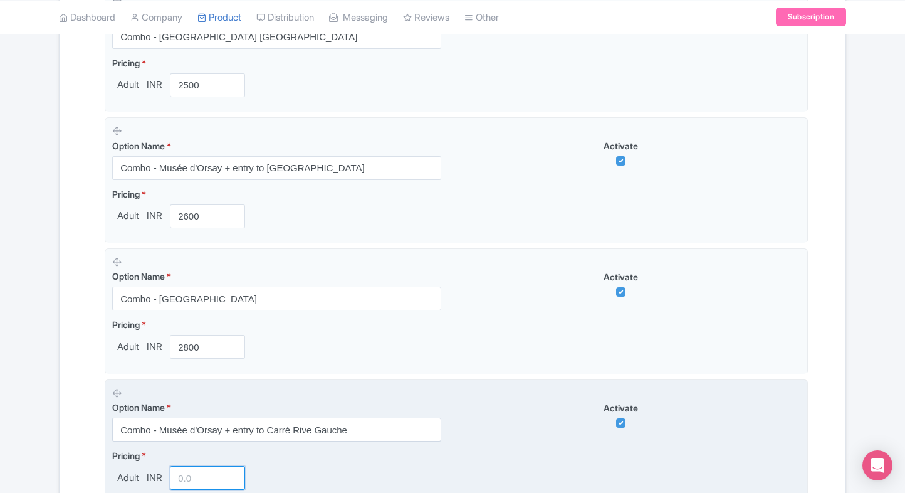
click at [188, 466] on input "number" at bounding box center [207, 478] width 75 height 24
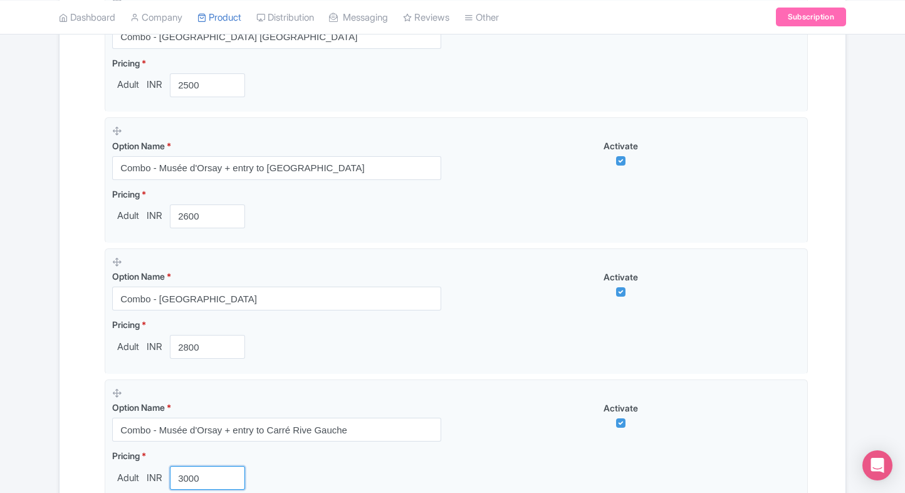
type input "3000"
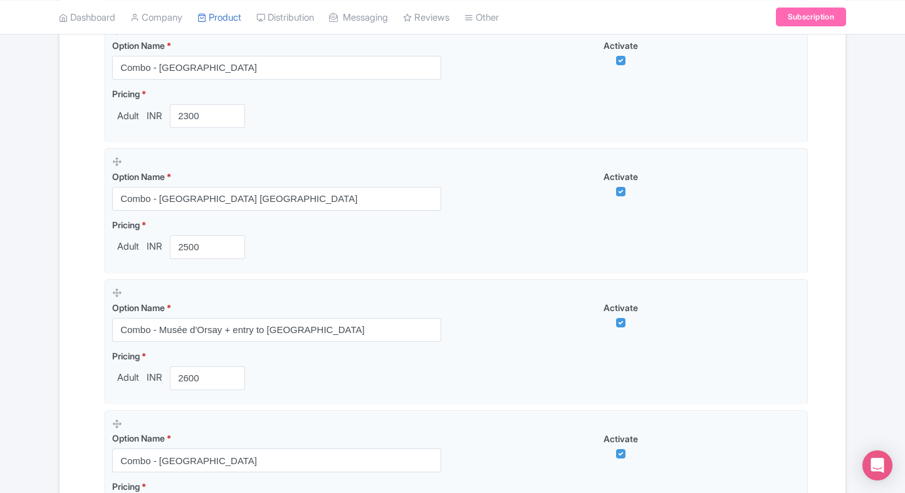
scroll to position [1149, 0]
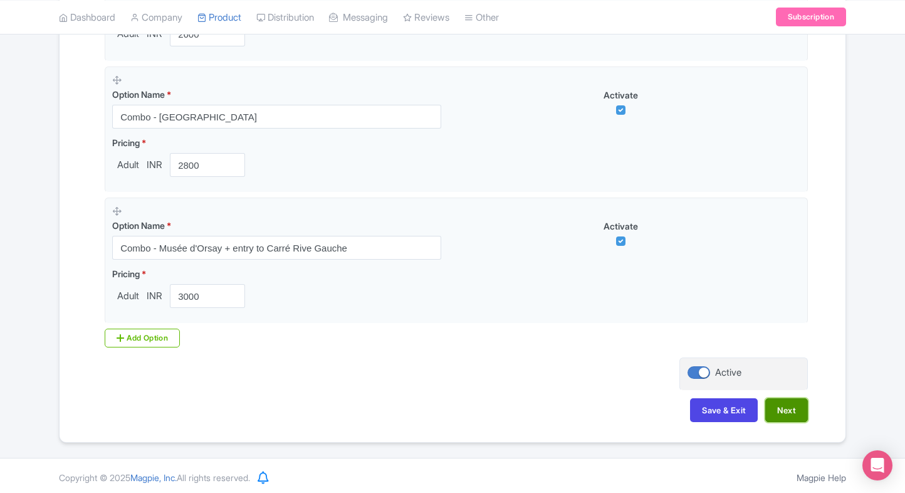
click at [799, 416] on button "Next" at bounding box center [786, 410] width 43 height 24
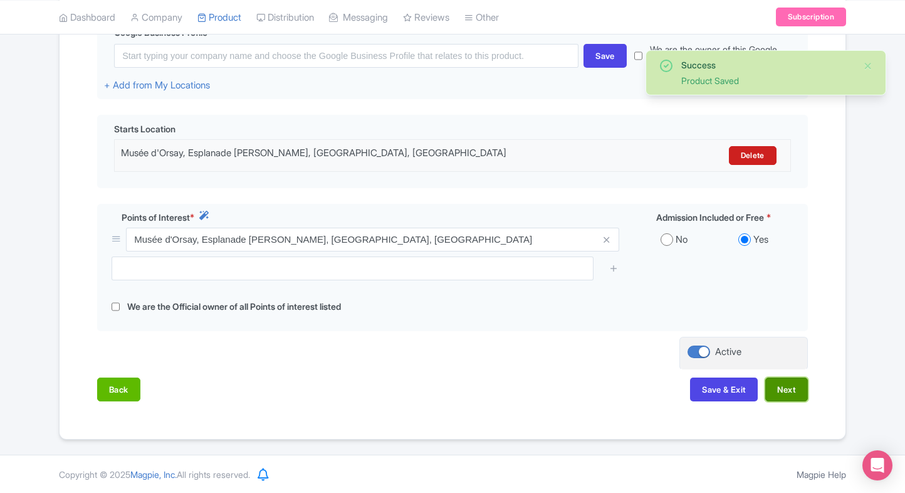
click at [788, 386] on button "Next" at bounding box center [786, 389] width 43 height 24
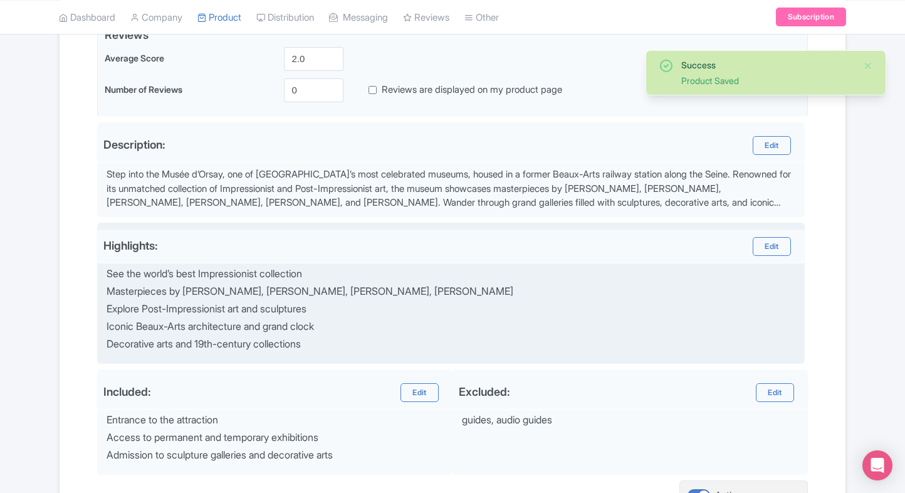
scroll to position [447, 0]
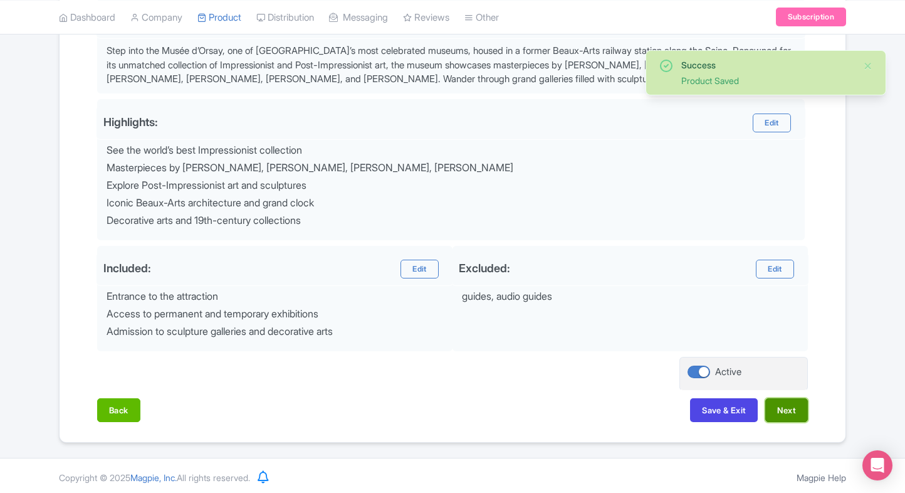
click at [783, 399] on button "Next" at bounding box center [786, 410] width 43 height 24
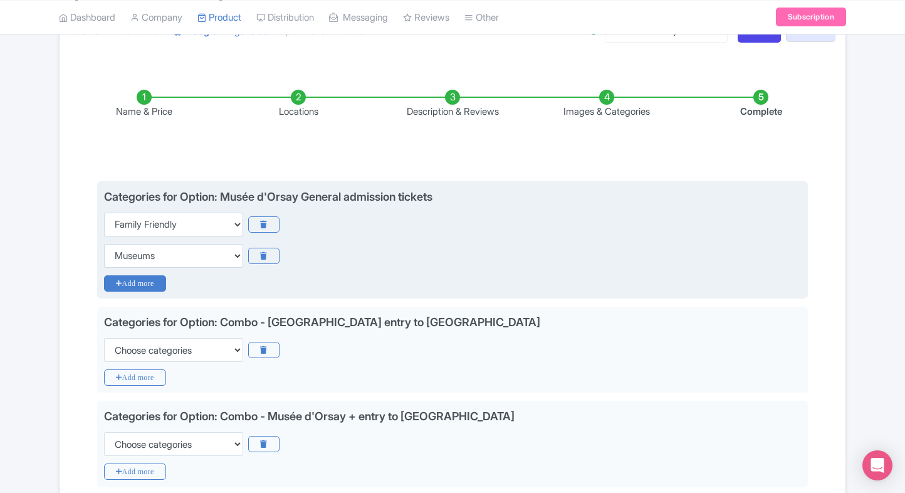
scroll to position [191, 0]
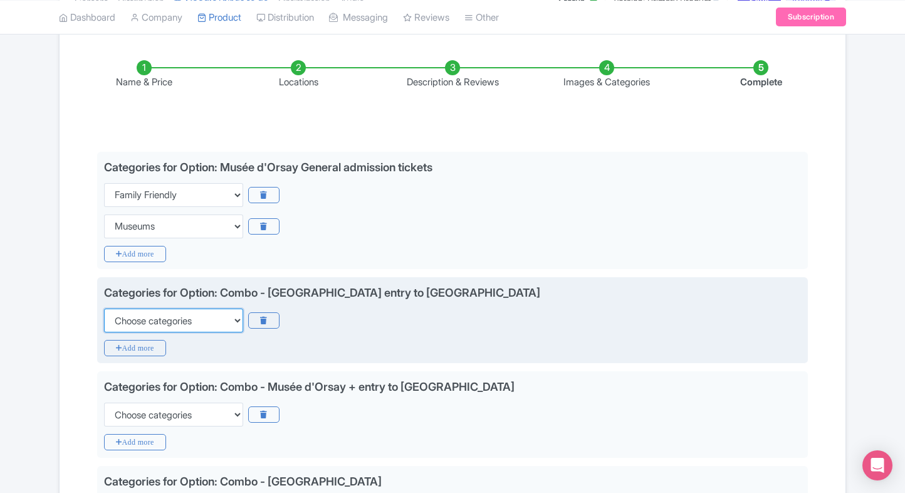
click at [186, 313] on select "Choose categories Adults Only Animals Audio Guide Beaches Bike Tours Boat Tours…" at bounding box center [173, 320] width 139 height 24
select select "family-friendly"
click at [104, 308] on select "Choose categories Adults Only Animals Audio Guide Beaches Bike Tours Boat Tours…" at bounding box center [173, 320] width 139 height 24
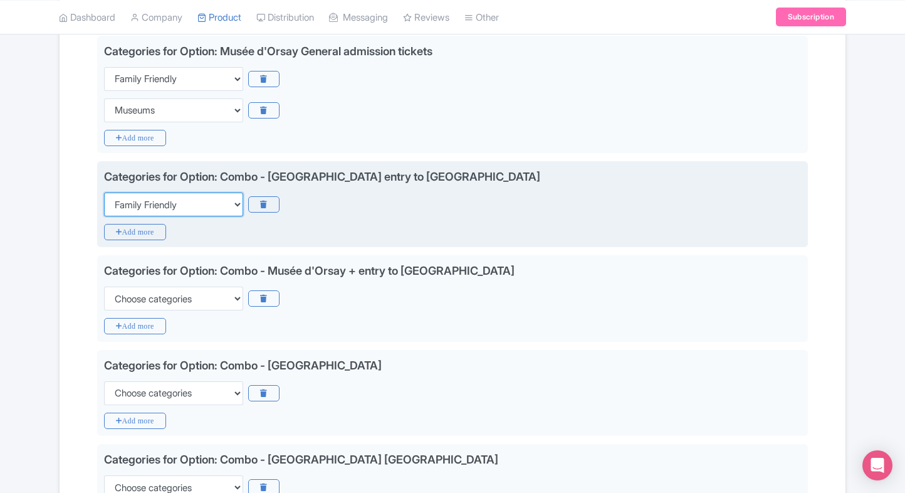
scroll to position [307, 0]
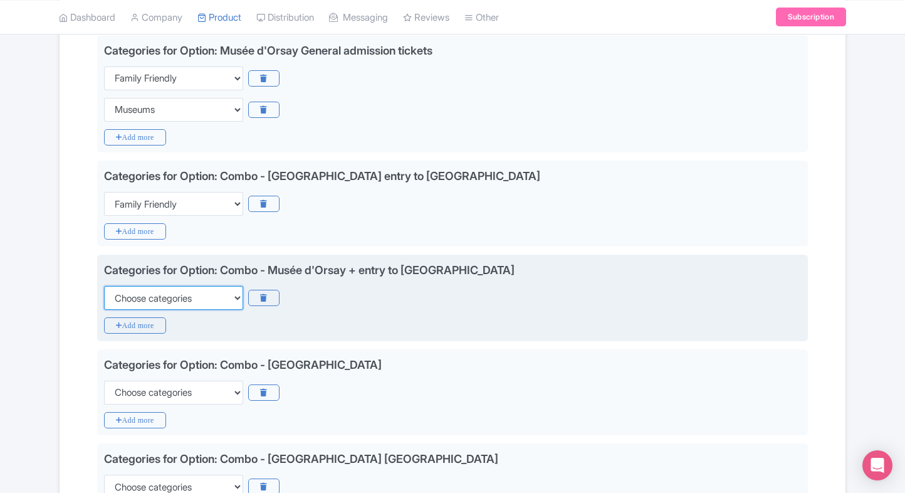
click at [200, 303] on select "Choose categories Adults Only Animals Audio Guide Beaches Bike Tours Boat Tours…" at bounding box center [173, 298] width 139 height 24
select select "family-friendly"
click at [104, 286] on select "Choose categories Adults Only Animals Audio Guide Beaches Bike Tours Boat Tours…" at bounding box center [173, 298] width 139 height 24
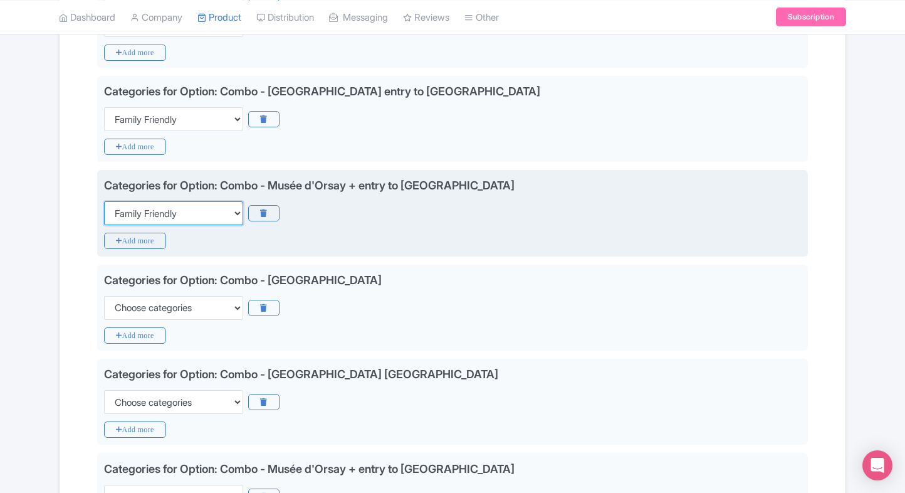
scroll to position [392, 0]
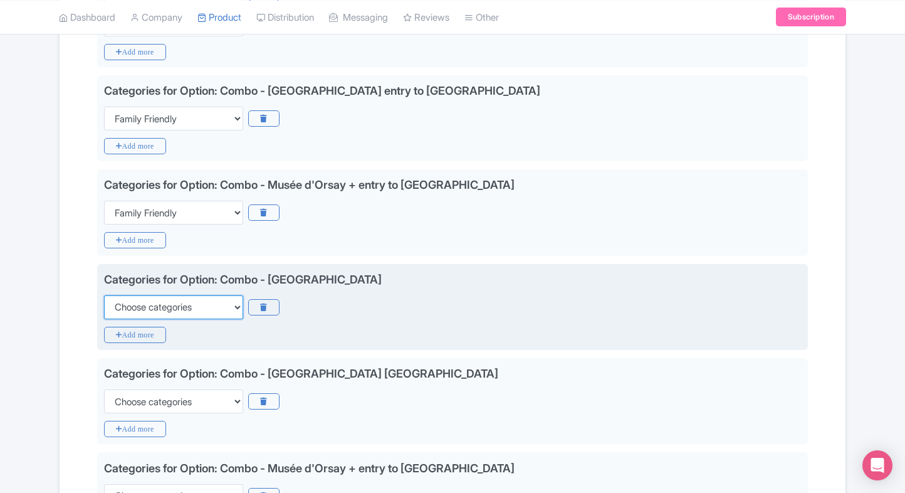
click at [200, 303] on select "Choose categories Adults Only Animals Audio Guide Beaches Bike Tours Boat Tours…" at bounding box center [173, 307] width 139 height 24
select select "family-friendly"
click at [104, 295] on select "Choose categories Adults Only Animals Audio Guide Beaches Bike Tours Boat Tours…" at bounding box center [173, 307] width 139 height 24
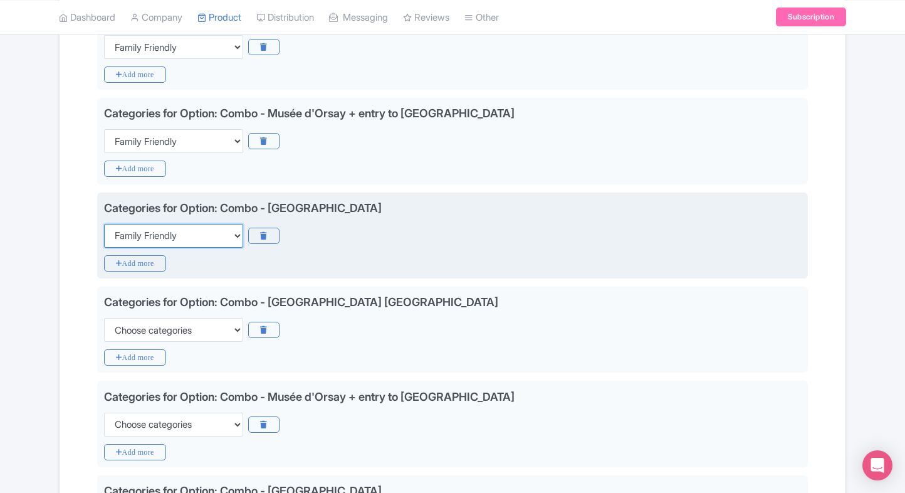
scroll to position [474, 0]
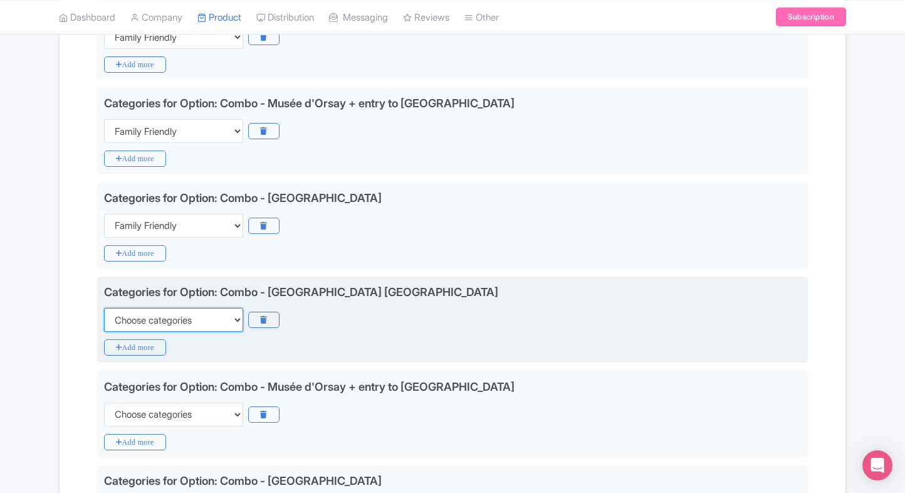
click at [191, 308] on select "Choose categories Adults Only Animals Audio Guide Beaches Bike Tours Boat Tours…" at bounding box center [173, 320] width 139 height 24
select select "family-friendly"
click at [104, 308] on select "Choose categories Adults Only Animals Audio Guide Beaches Bike Tours Boat Tours…" at bounding box center [173, 320] width 139 height 24
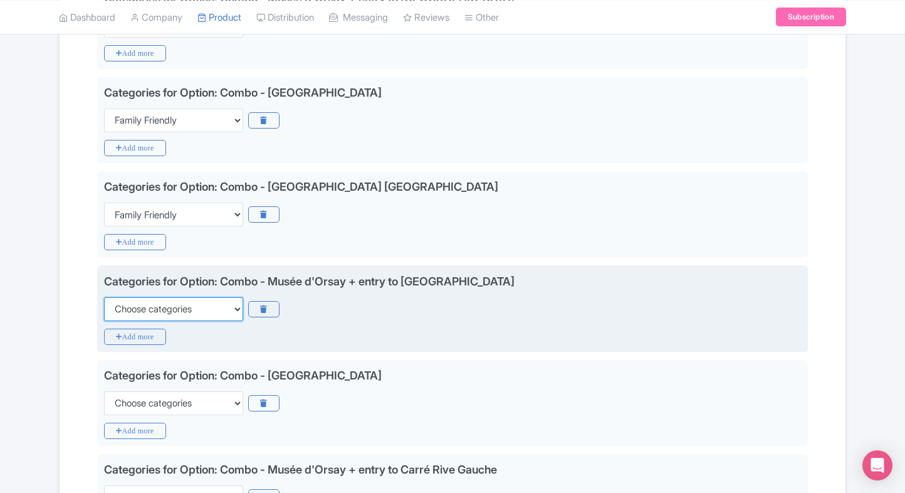
click at [191, 308] on select "Choose categories Adults Only Animals Audio Guide Beaches Bike Tours Boat Tours…" at bounding box center [173, 309] width 139 height 24
select select "family-friendly"
click at [104, 297] on select "Choose categories Adults Only Animals Audio Guide Beaches Bike Tours Boat Tours…" at bounding box center [173, 309] width 139 height 24
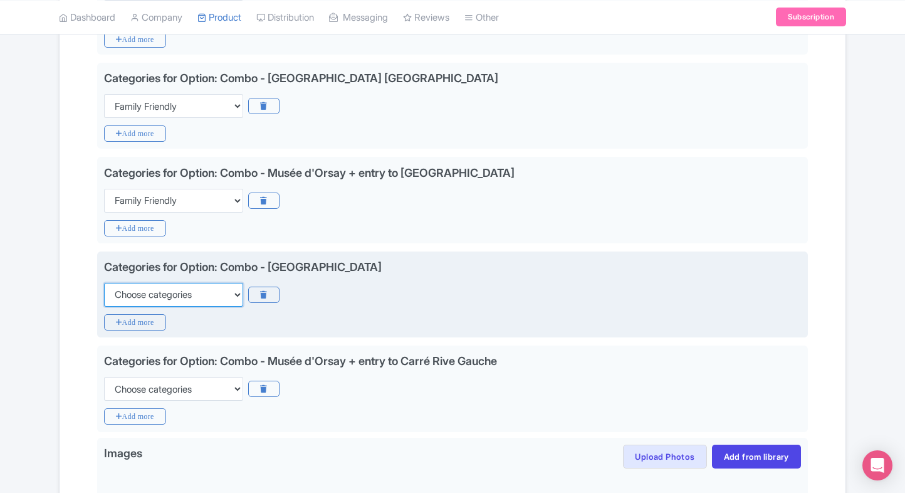
click at [203, 291] on select "Choose categories Adults Only Animals Audio Guide Beaches Bike Tours Boat Tours…" at bounding box center [173, 295] width 139 height 24
select select "family-friendly"
click at [104, 283] on select "Choose categories Adults Only Animals Audio Guide Beaches Bike Tours Boat Tours…" at bounding box center [173, 295] width 139 height 24
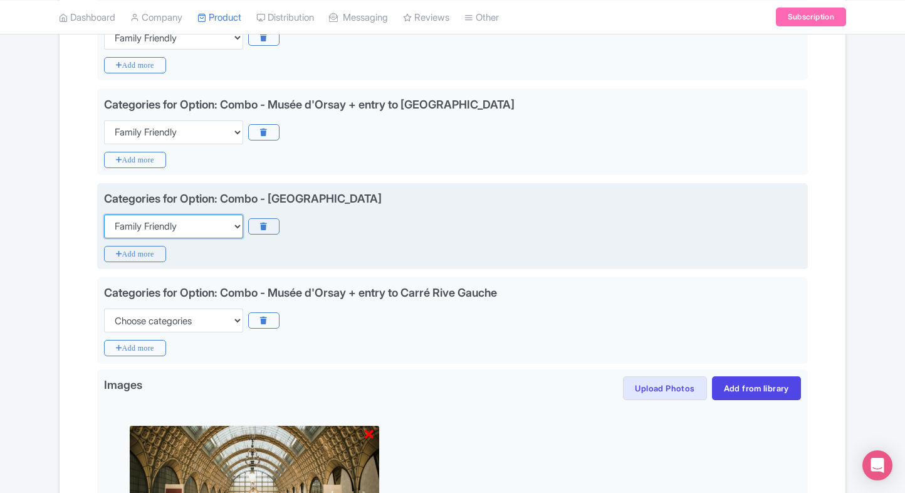
scroll to position [758, 0]
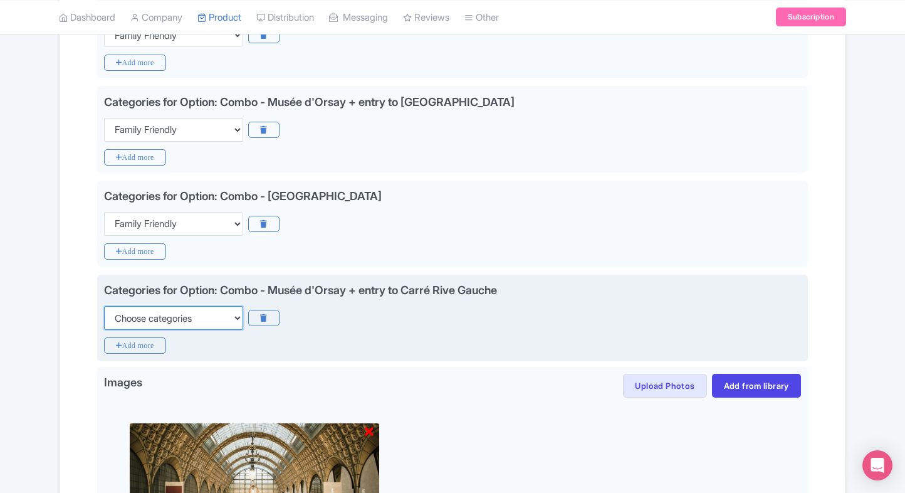
click at [199, 306] on select "Choose categories Adults Only Animals Audio Guide Beaches Bike Tours Boat Tours…" at bounding box center [173, 318] width 139 height 24
select select "family-friendly"
click at [104, 306] on select "Choose categories Adults Only Animals Audio Guide Beaches Bike Tours Boat Tours…" at bounding box center [173, 318] width 139 height 24
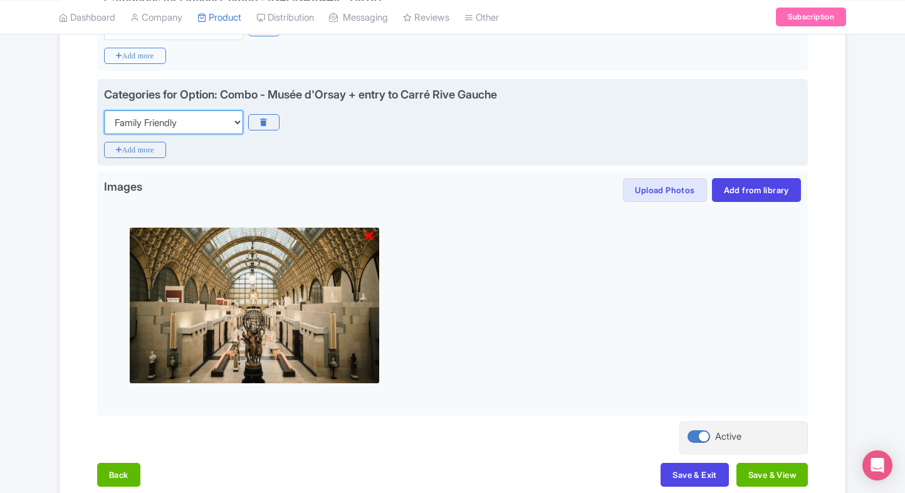
scroll to position [1017, 0]
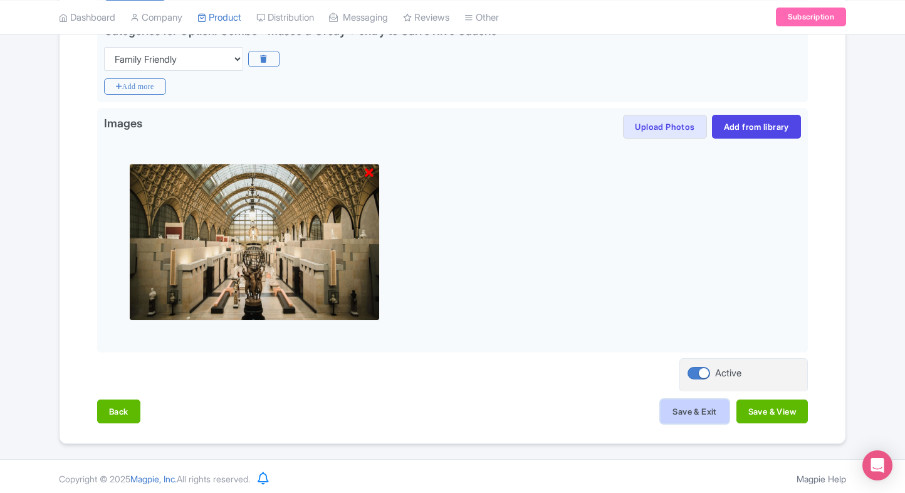
click at [682, 404] on button "Save & Exit" at bounding box center [695, 411] width 68 height 24
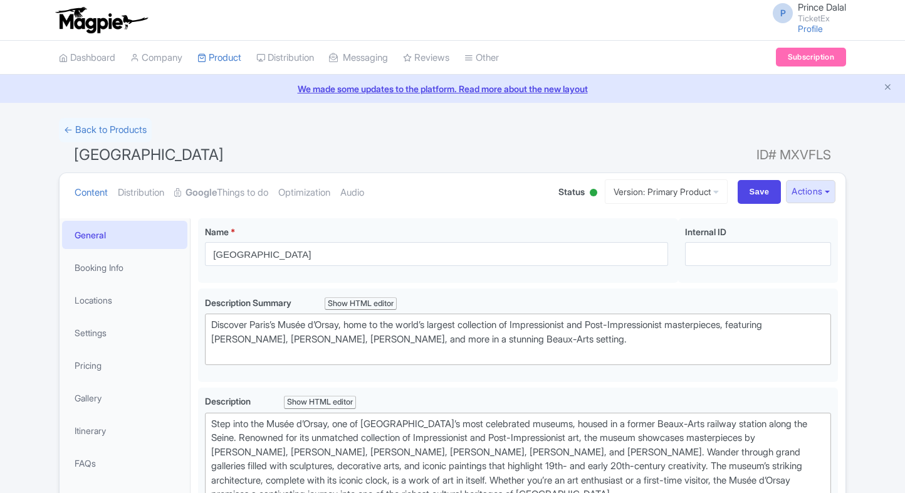
click at [98, 369] on link "Pricing" at bounding box center [124, 365] width 125 height 28
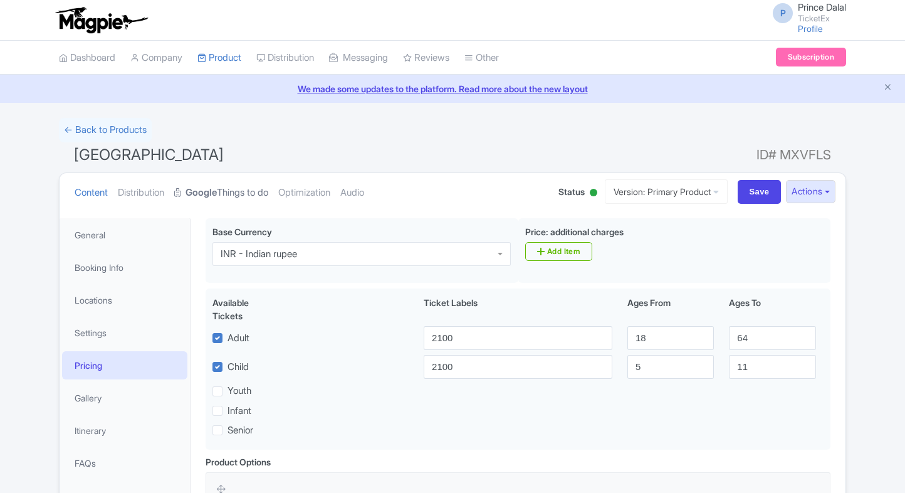
click at [226, 182] on link "Google Things to do" at bounding box center [221, 192] width 94 height 39
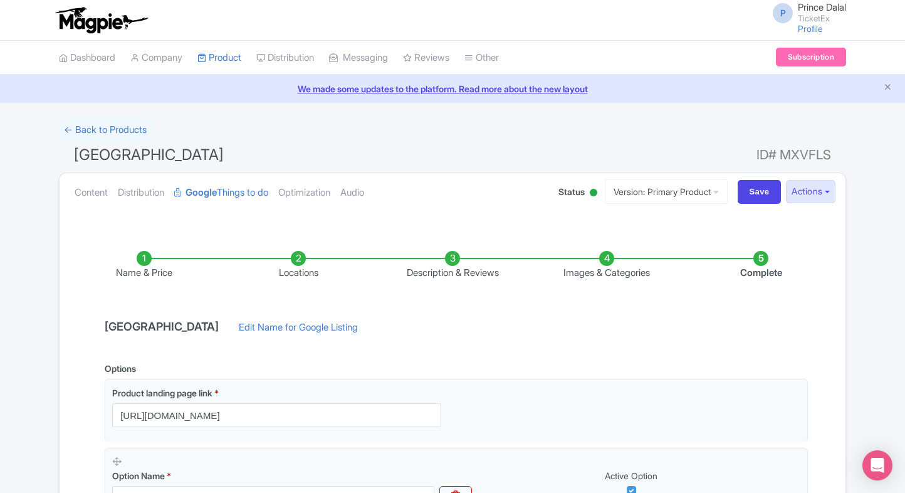
click at [113, 194] on ul "Content Distribution Google Things to do Optimization Audio" at bounding box center [304, 192] width 469 height 38
click at [88, 199] on link "Content" at bounding box center [91, 192] width 33 height 39
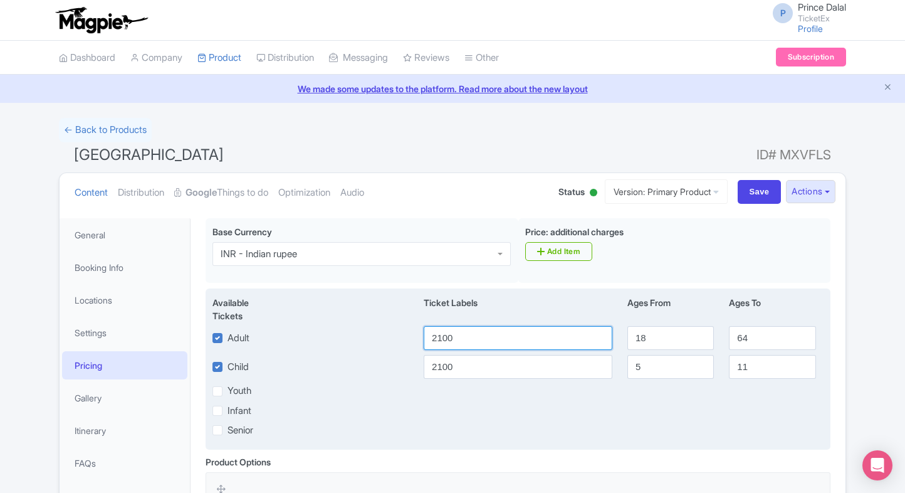
click at [498, 328] on input "2100" at bounding box center [518, 338] width 189 height 24
type input "1500"
click at [474, 355] on input "2100" at bounding box center [518, 367] width 189 height 24
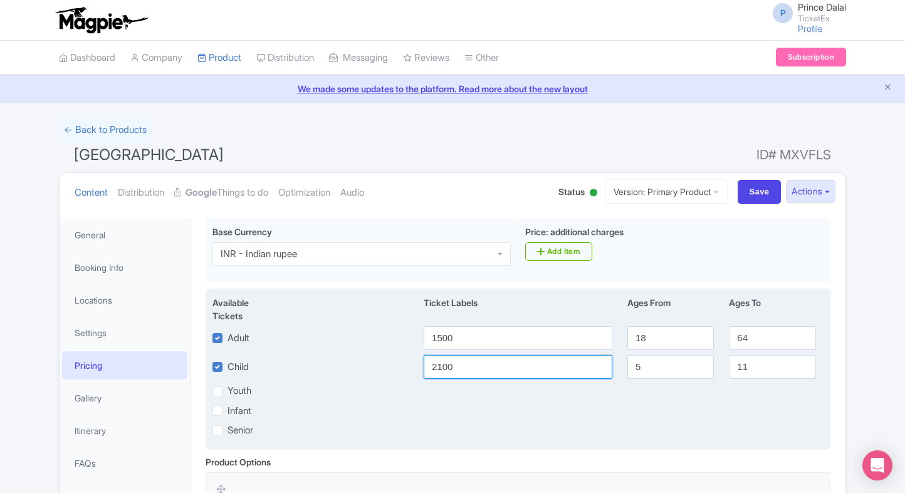
click at [474, 355] on input "2100" at bounding box center [518, 367] width 189 height 24
paste input "15"
click at [474, 355] on input "1500" at bounding box center [518, 367] width 189 height 24
type input "1500"
click at [703, 422] on div "Senior" at bounding box center [518, 429] width 626 height 14
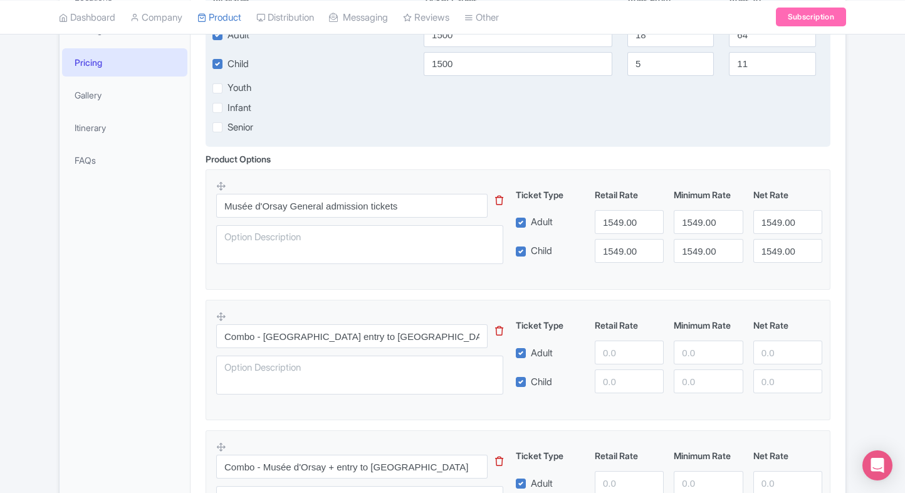
scroll to position [336, 0]
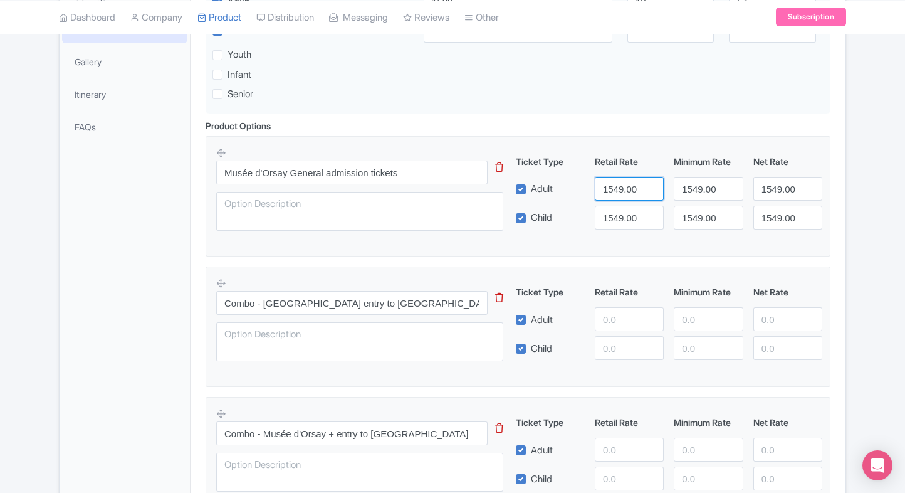
click at [615, 184] on input "1549.00" at bounding box center [629, 189] width 69 height 24
paste input "number"
click at [615, 184] on input "1500" at bounding box center [629, 189] width 69 height 24
type input "1500"
click at [614, 206] on input "1549.00" at bounding box center [629, 218] width 69 height 24
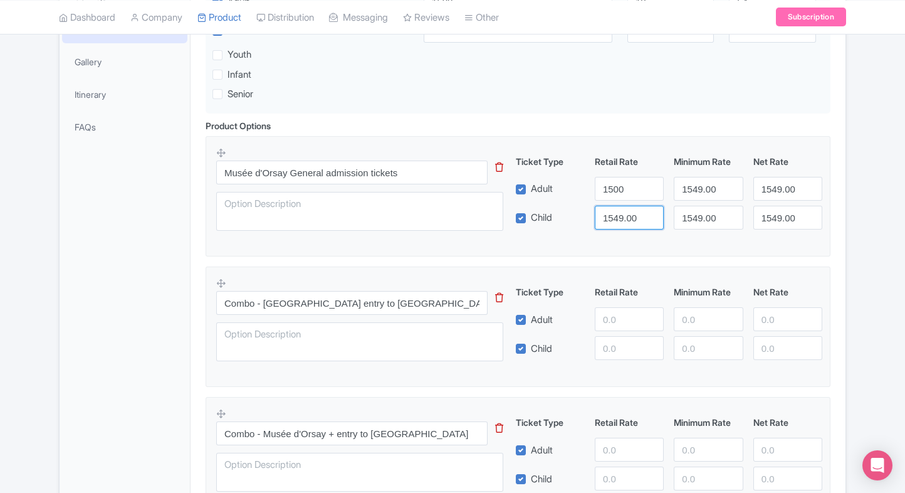
paste input "number"
drag, startPoint x: 614, startPoint y: 206, endPoint x: 686, endPoint y: 189, distance: 74.0
click at [686, 189] on div "Ticket Type Retail Rate Minimum Rate Net Rate Adult 1500 1549.00 1549.00 Child …" at bounding box center [669, 192] width 302 height 75
type input "1500"
click at [686, 189] on input "1549.00" at bounding box center [708, 189] width 69 height 24
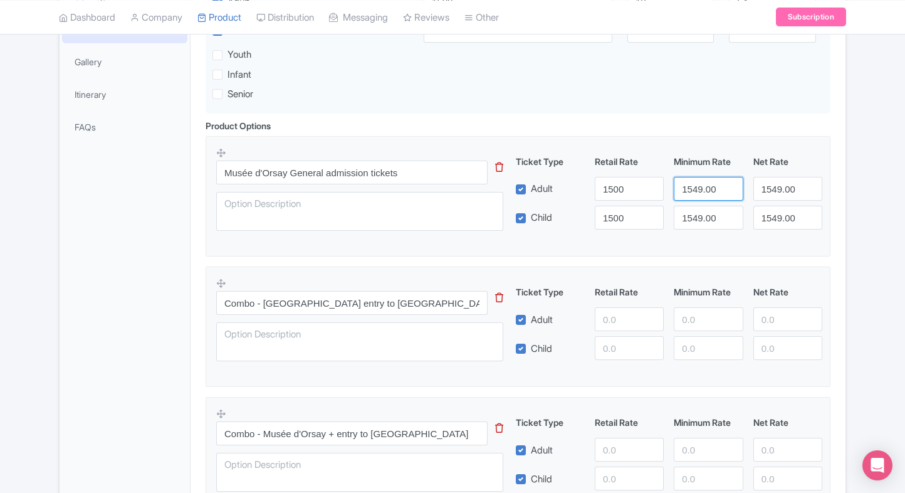
paste input "number"
click at [686, 189] on input "1549.00" at bounding box center [708, 189] width 69 height 24
type input "1500"
click at [703, 222] on input "1549.00" at bounding box center [708, 218] width 69 height 24
paste input "number"
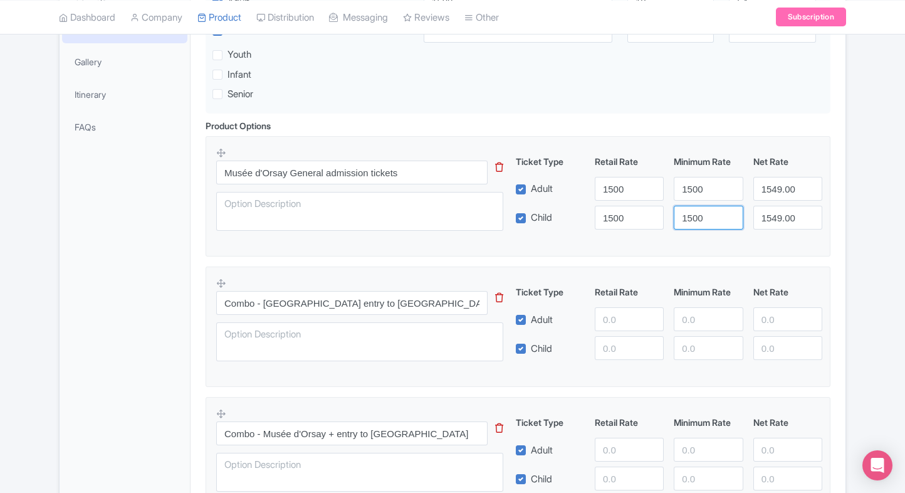
click at [703, 222] on input "1500" at bounding box center [708, 218] width 69 height 24
type input "1500"
click at [762, 192] on input "1549.00" at bounding box center [787, 189] width 69 height 24
paste input "number"
click at [762, 192] on input "1500" at bounding box center [787, 189] width 69 height 24
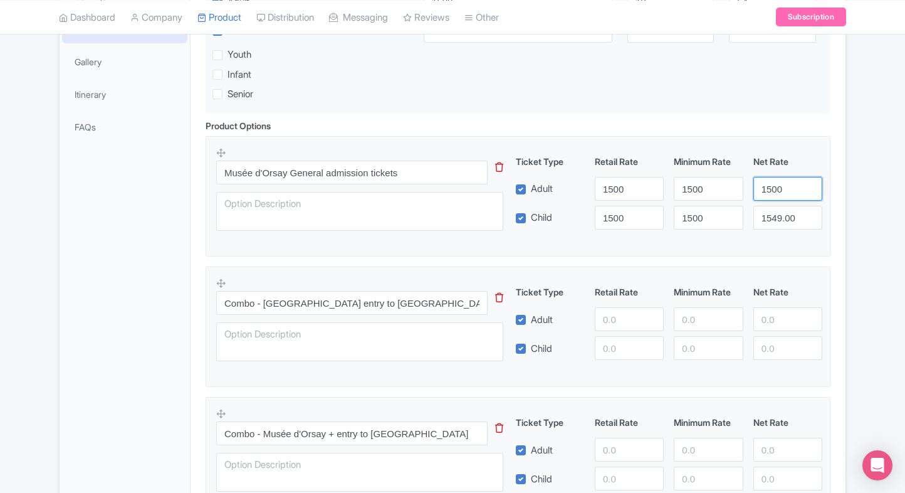
type input "1500"
click at [775, 217] on input "1549.00" at bounding box center [787, 218] width 69 height 24
paste input "number"
click at [775, 217] on input "1500" at bounding box center [787, 218] width 69 height 24
type input "1500"
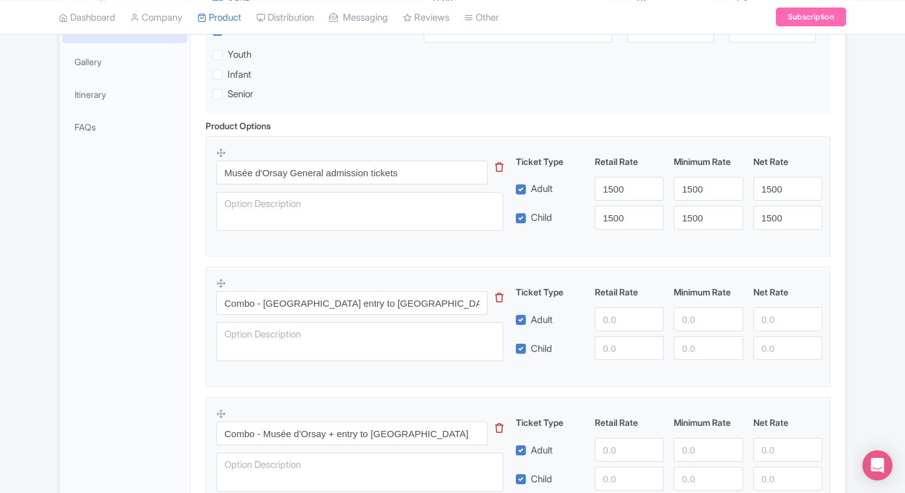
click at [693, 241] on fieldset "Musée d'Orsay General admission tickets This tip has not data. Code: tip_option…" at bounding box center [518, 196] width 625 height 120
click at [612, 320] on input "number" at bounding box center [629, 319] width 69 height 24
type input "2000"
paste input "2000"
click at [624, 354] on input "2000" at bounding box center [629, 348] width 69 height 24
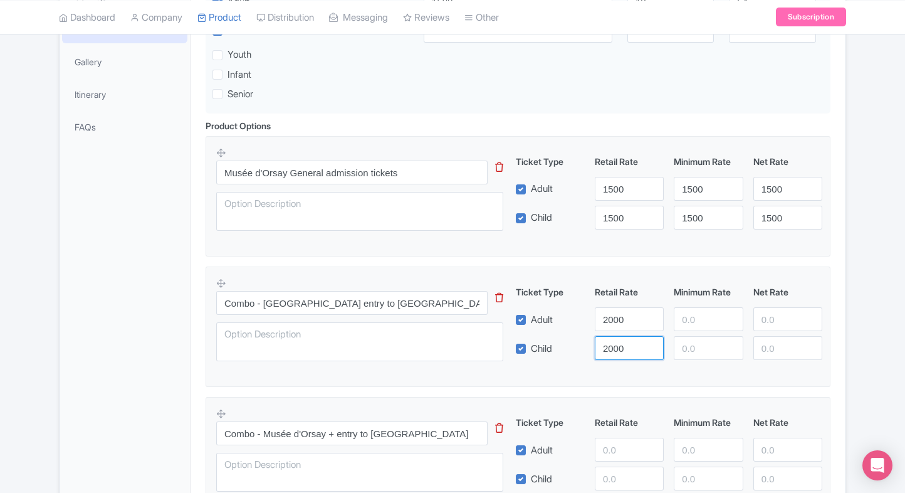
type input "2000"
paste input "2000"
drag, startPoint x: 730, startPoint y: 310, endPoint x: 701, endPoint y: 345, distance: 44.9
click at [701, 345] on div "Ticket Type Retail Rate Minimum Rate Net Rate Adult 2000 2000 Child 2000 This t…" at bounding box center [669, 322] width 302 height 75
type input "2000"
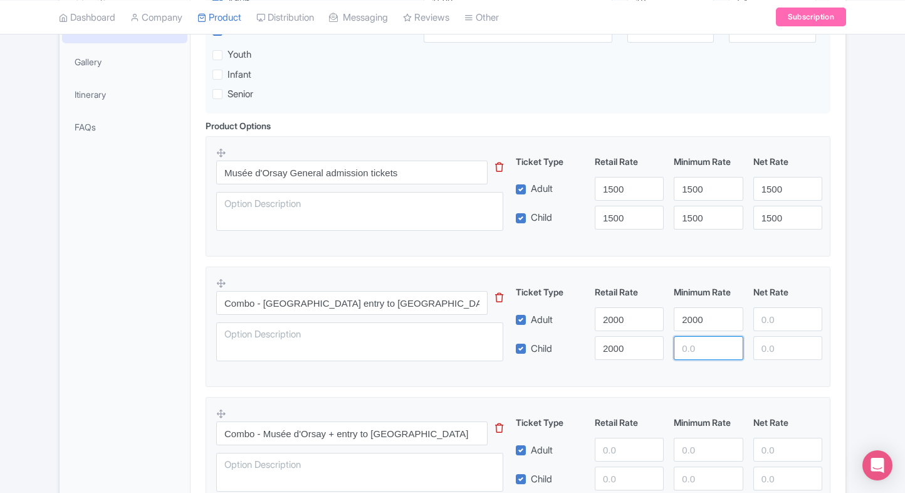
paste input "2000"
drag, startPoint x: 701, startPoint y: 345, endPoint x: 780, endPoint y: 311, distance: 85.9
click at [780, 311] on div "Ticket Type Retail Rate Minimum Rate Net Rate Adult 2000 2000 Child 2000 2000 T…" at bounding box center [669, 322] width 302 height 75
type input "2000"
paste input "2000"
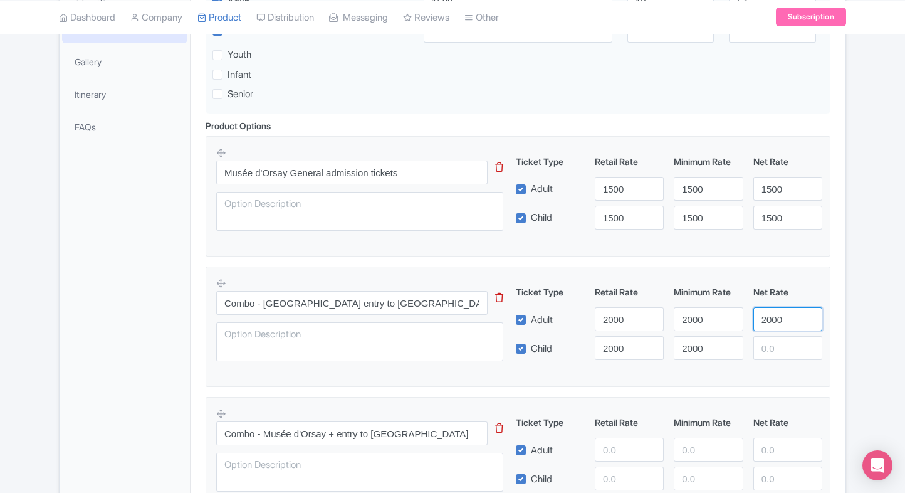
drag, startPoint x: 780, startPoint y: 311, endPoint x: 780, endPoint y: 350, distance: 39.5
click at [780, 350] on div "Ticket Type Retail Rate Minimum Rate Net Rate Adult 2000 2000 2000 Child 2000 2…" at bounding box center [669, 322] width 302 height 75
type input "2000"
paste input "2000"
click at [780, 350] on input "2000" at bounding box center [787, 348] width 69 height 24
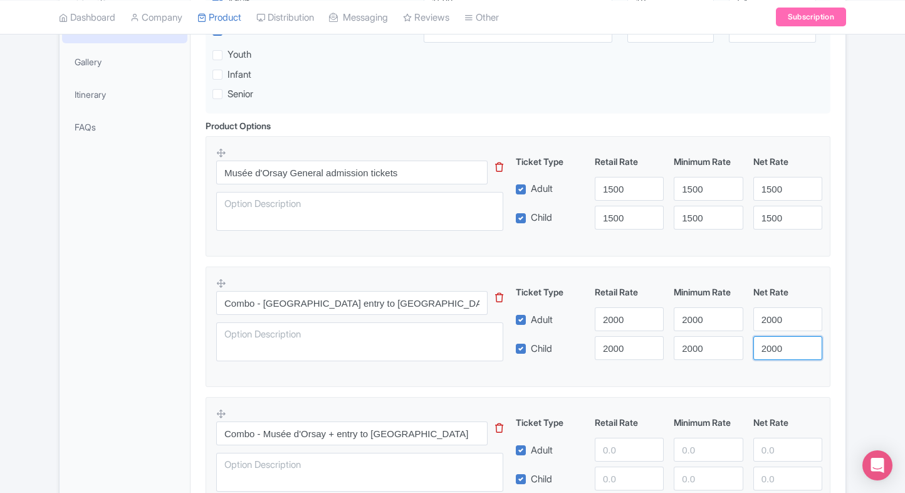
type input "2000"
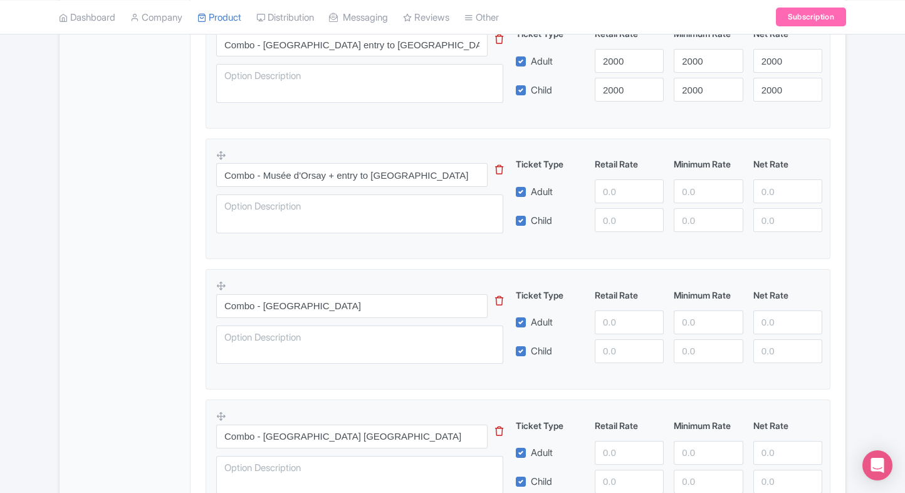
scroll to position [605, 0]
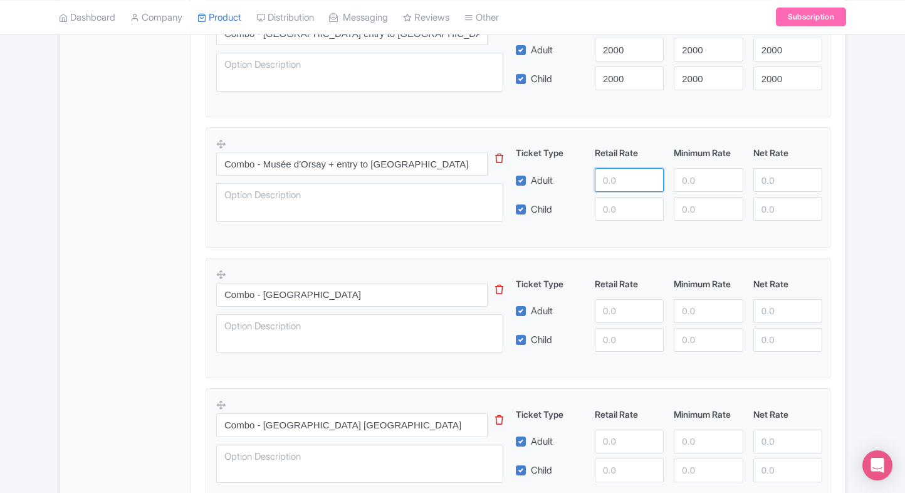
click at [613, 173] on input "number" at bounding box center [629, 180] width 69 height 24
type input "2100"
paste input "2100"
drag, startPoint x: 617, startPoint y: 199, endPoint x: 666, endPoint y: 184, distance: 51.7
click at [666, 184] on div "Ticket Type Retail Rate Minimum Rate Net Rate Adult 2100 Child 2100 This tip ha…" at bounding box center [669, 183] width 302 height 75
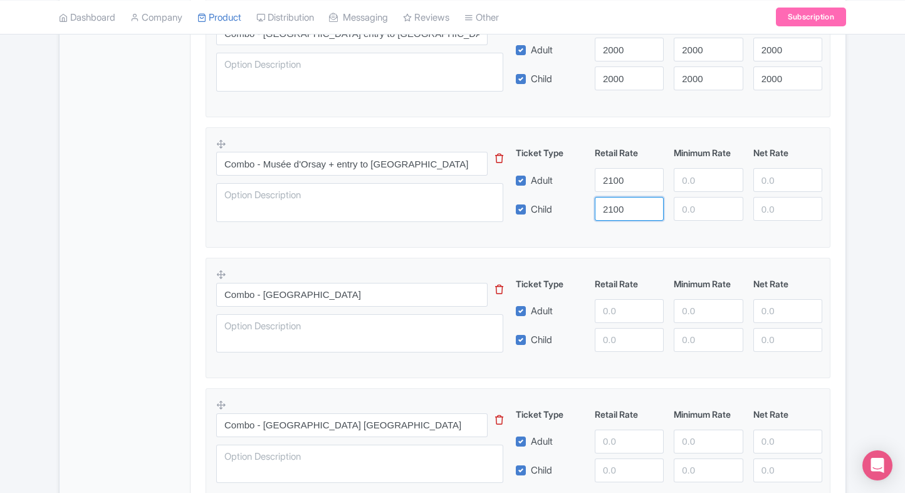
type input "2100"
click at [666, 184] on div "2100" at bounding box center [629, 180] width 79 height 24
paste input "2100"
click at [695, 177] on input "2100" at bounding box center [708, 180] width 69 height 24
type input "2100"
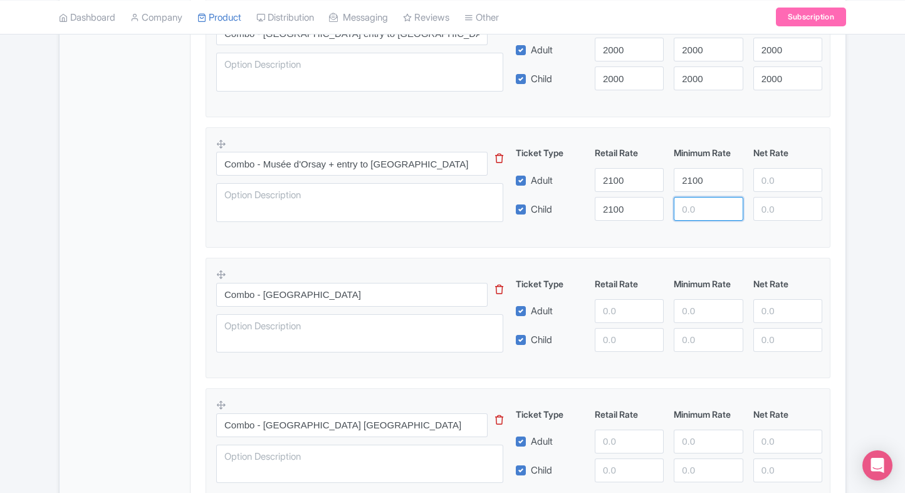
paste input "2100"
click at [696, 199] on input "2100" at bounding box center [708, 209] width 69 height 24
type input "2100"
paste input "2100"
click at [773, 185] on input "2100" at bounding box center [787, 180] width 69 height 24
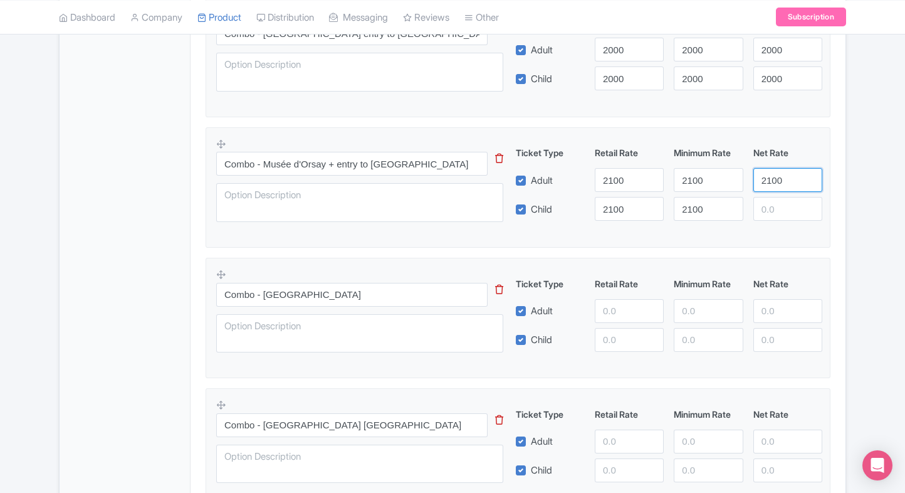
type input "2100"
paste input "2100"
click at [778, 206] on input "2100" at bounding box center [787, 209] width 69 height 24
type input "2100"
click at [841, 207] on div "Musée d'Orsay Paris Name * i Musée d'Orsay Paris Your product's name has 19 cha…" at bounding box center [518, 295] width 655 height 1380
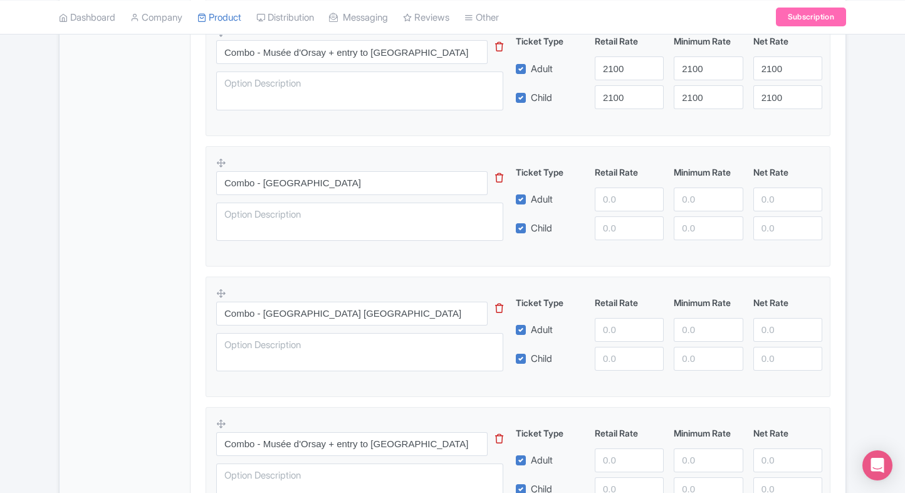
scroll to position [713, 0]
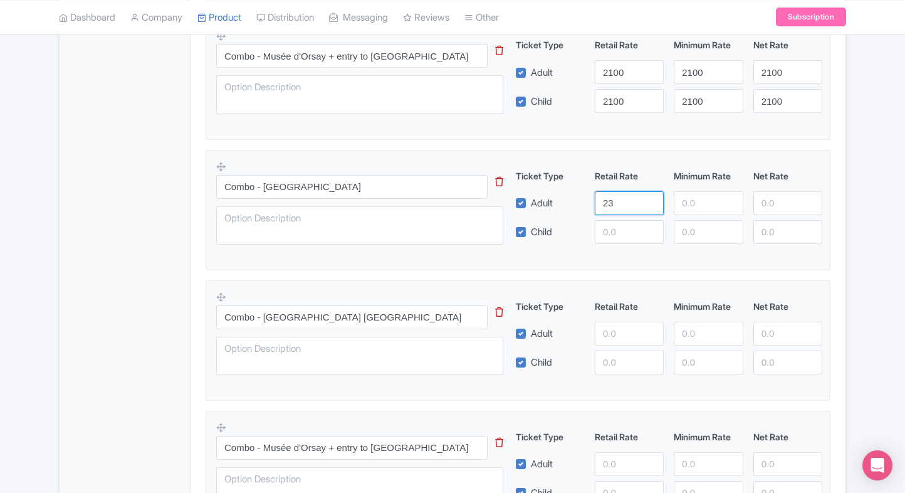
click at [619, 206] on input "23" at bounding box center [629, 203] width 69 height 24
type input "2300"
paste input "2300"
drag, startPoint x: 617, startPoint y: 233, endPoint x: 689, endPoint y: 210, distance: 76.1
click at [689, 210] on div "Ticket Type Retail Rate Minimum Rate Net Rate Adult 2300 Child 2300 This tip ha…" at bounding box center [669, 206] width 302 height 75
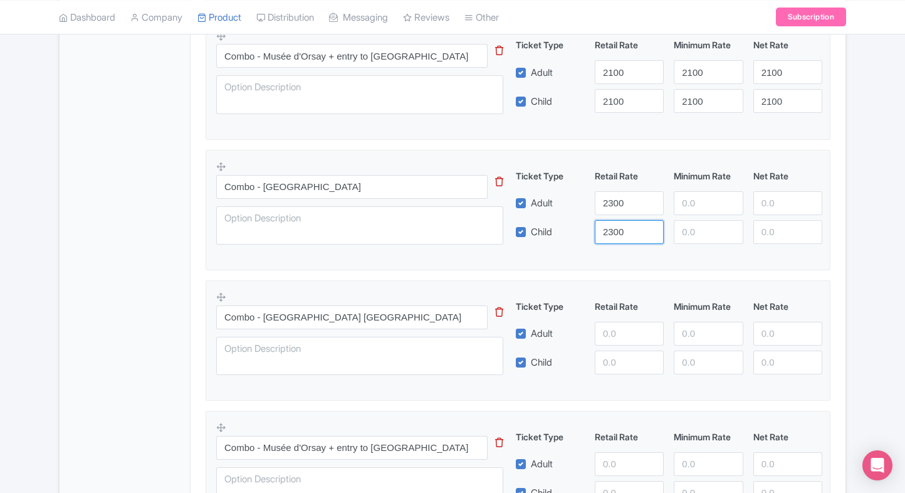
type input "2300"
paste input "2300"
click at [689, 210] on input "2300" at bounding box center [708, 203] width 69 height 24
type input "2300"
paste input "2300"
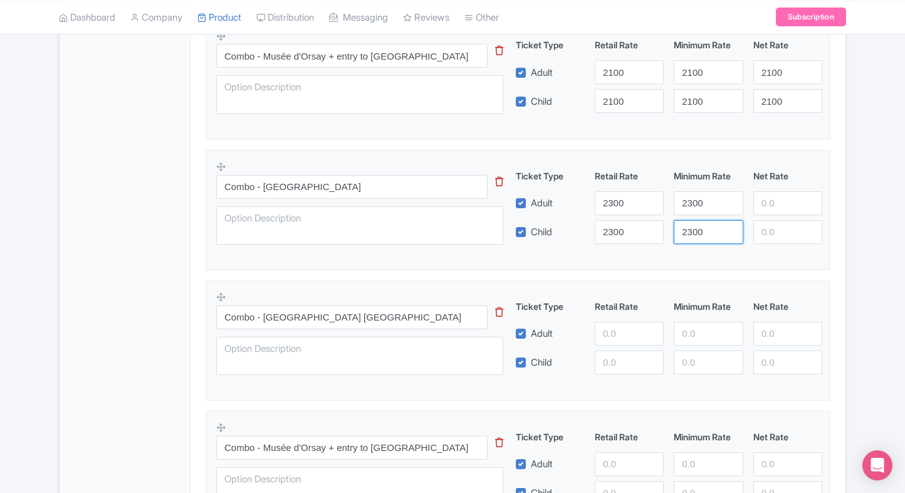
click at [699, 238] on input "2300" at bounding box center [708, 232] width 69 height 24
type input "2300"
paste input "2300"
click at [770, 206] on input "2300" at bounding box center [787, 203] width 69 height 24
type input "2300"
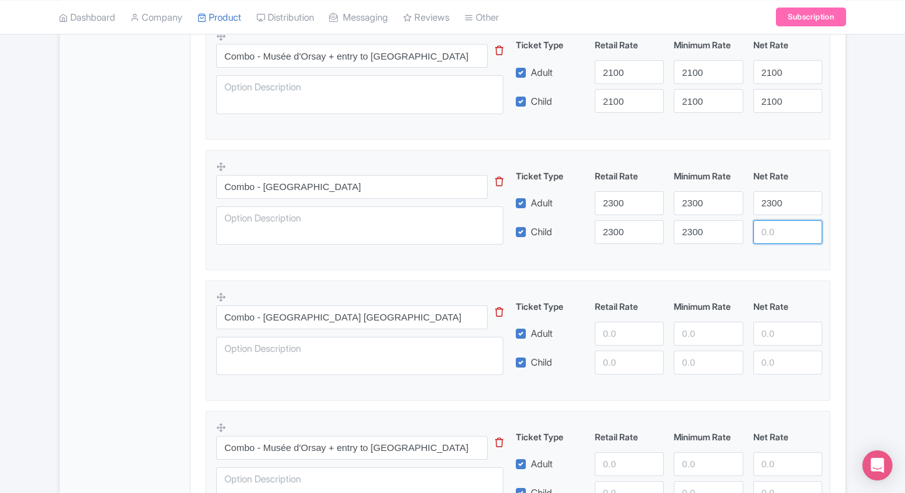
paste input "2300"
click at [775, 224] on input "2300" at bounding box center [787, 232] width 69 height 24
type input "2300"
click at [858, 267] on div "← Back to Products Musée d'Orsay Paris ID# MXVFLS Content Distribution Google T…" at bounding box center [452, 141] width 905 height 1473
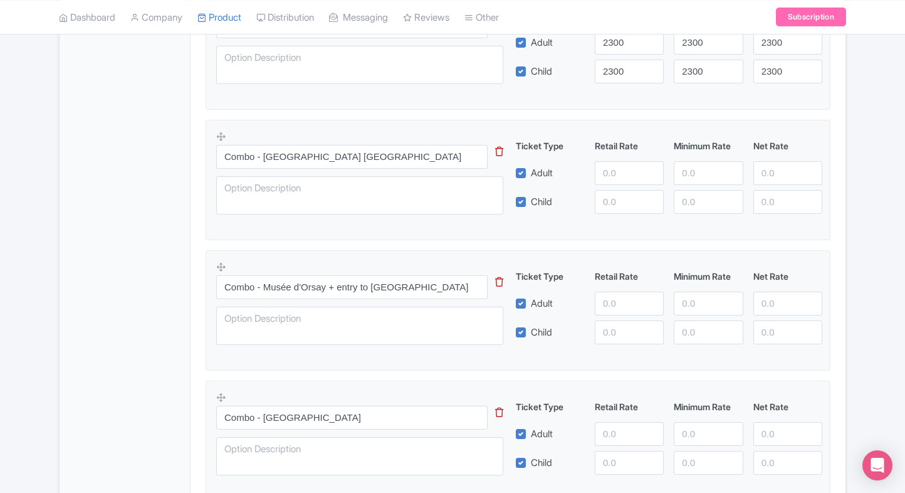
scroll to position [875, 0]
click at [619, 174] on input "number" at bounding box center [629, 172] width 69 height 24
paste input "number"
type input "2500"
paste input "2500"
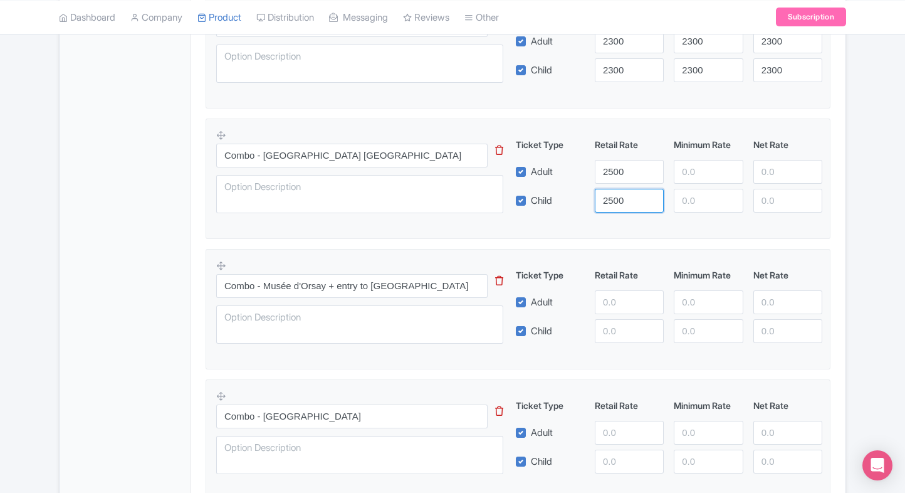
click at [601, 202] on input "2500" at bounding box center [629, 201] width 69 height 24
type input "2500"
paste input "2500"
click at [698, 164] on input "2500" at bounding box center [708, 172] width 69 height 24
type input "2500"
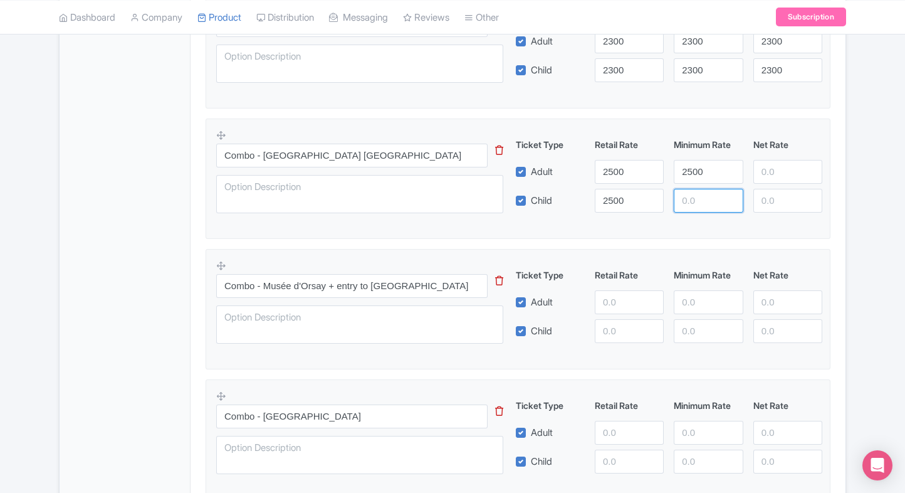
paste input "2500"
click at [698, 206] on input "2500" at bounding box center [708, 201] width 69 height 24
type input "2500"
paste input "2500"
click at [790, 167] on input "2500" at bounding box center [787, 172] width 69 height 24
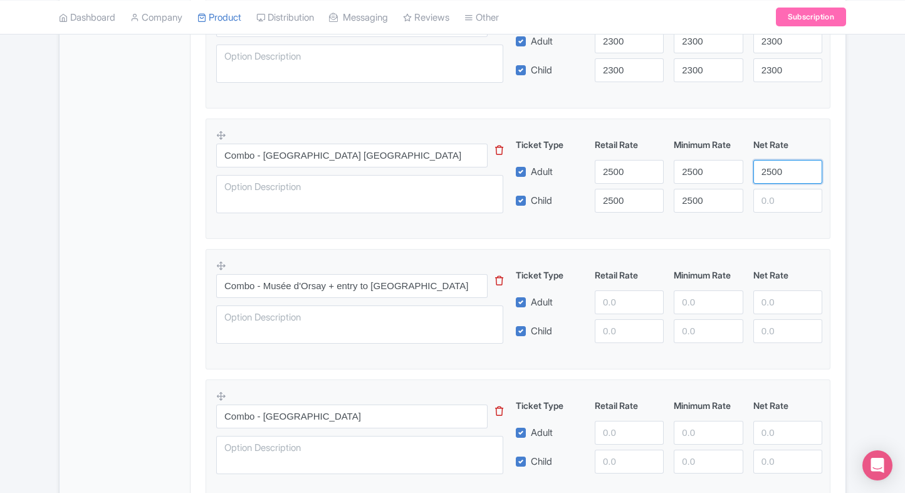
type input "2500"
paste input "2500"
click at [781, 197] on input "2500" at bounding box center [787, 201] width 69 height 24
type input "2500"
click at [835, 187] on div "Product Options i Musée d'Orsay General admission tickets This tip has not data…" at bounding box center [518, 119] width 640 height 1079
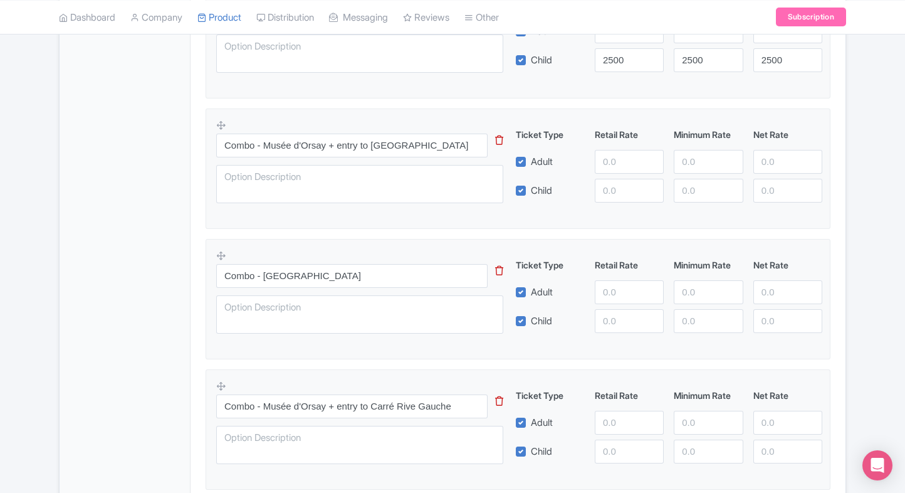
scroll to position [977, 0]
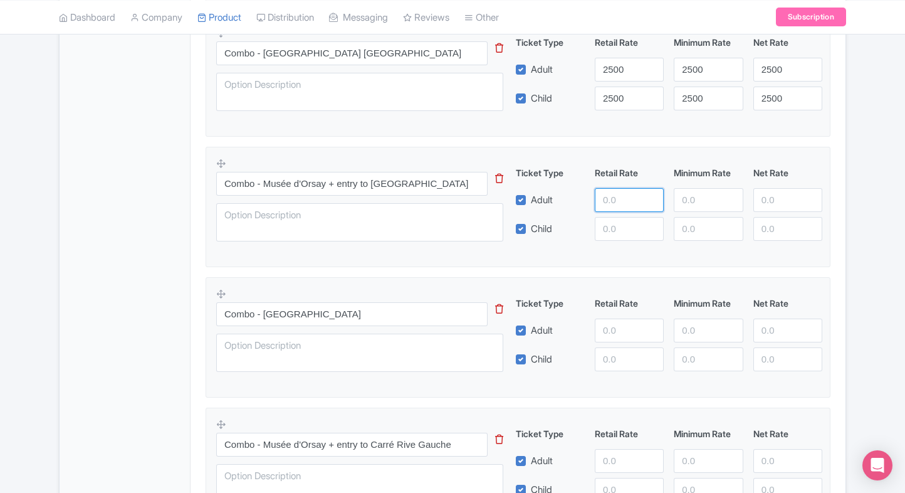
click at [612, 199] on input "number" at bounding box center [629, 200] width 69 height 24
type input "2600"
paste input "2600"
click at [623, 227] on input "2600" at bounding box center [629, 229] width 69 height 24
type input "2600"
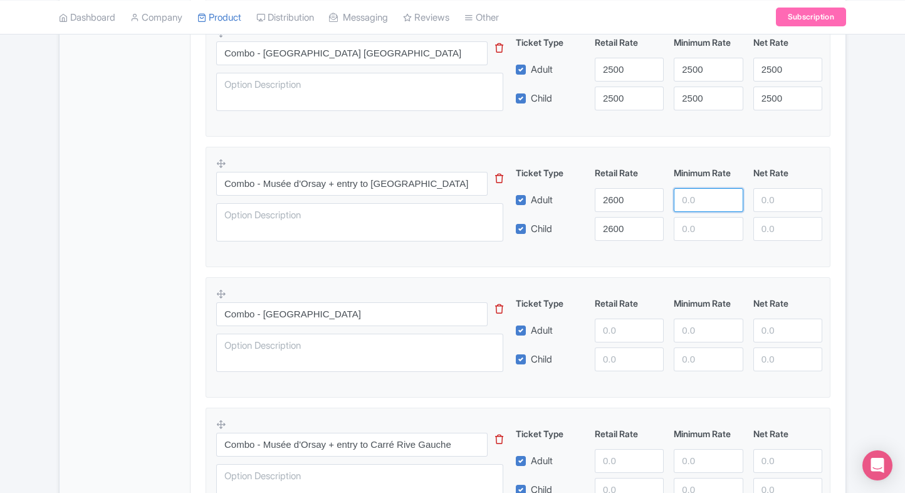
paste input "2600"
click at [683, 197] on input "2600" at bounding box center [708, 200] width 69 height 24
type input "2600"
paste
click at [697, 229] on input "2600" at bounding box center [708, 229] width 69 height 24
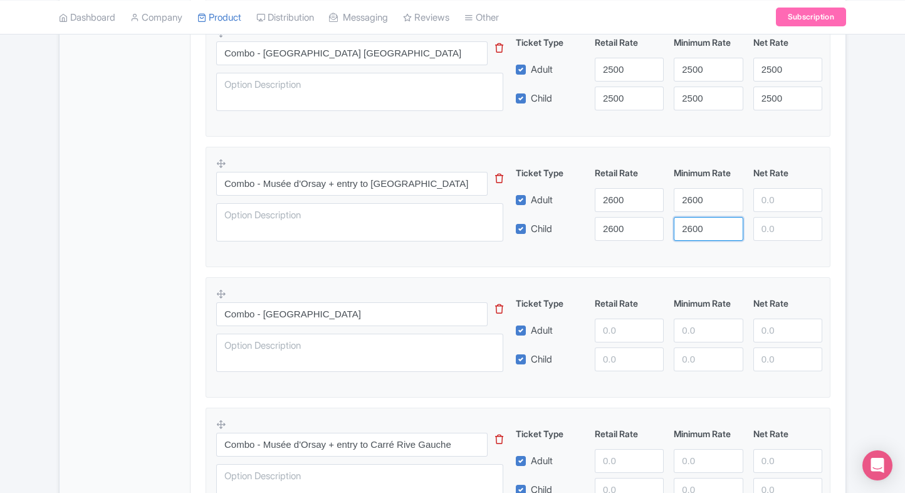
type input "2600"
click at [768, 201] on input "2600" at bounding box center [787, 200] width 69 height 24
type input "2600"
click at [775, 222] on input "2600" at bounding box center [787, 229] width 69 height 24
type input "2600"
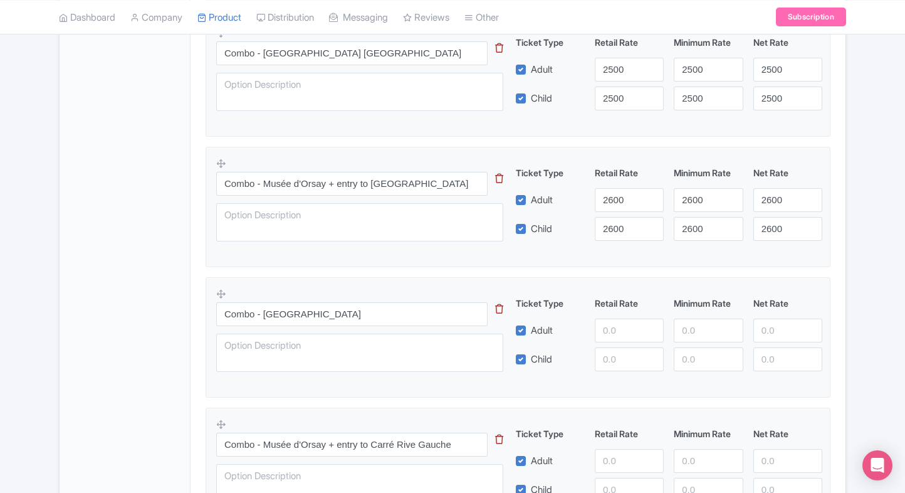
click at [834, 211] on div "Product Options i Musée d'Orsay General admission tickets This tip has not data…" at bounding box center [518, 17] width 640 height 1079
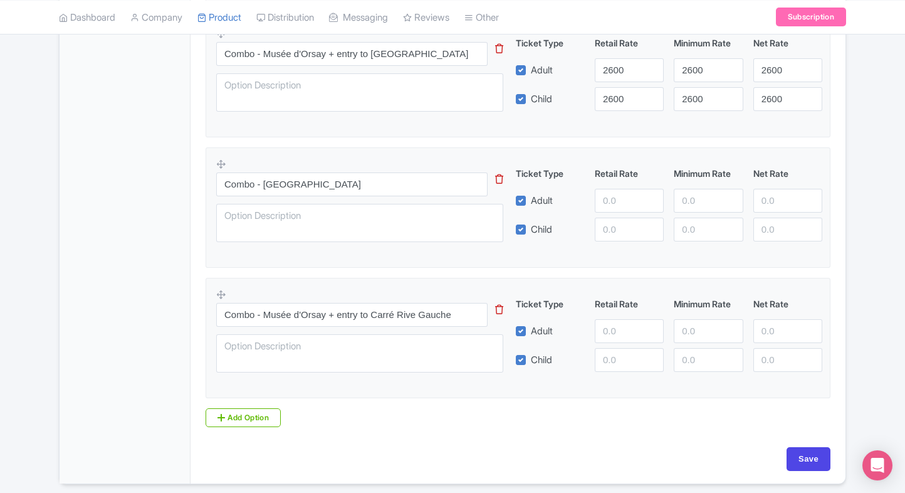
scroll to position [1113, 0]
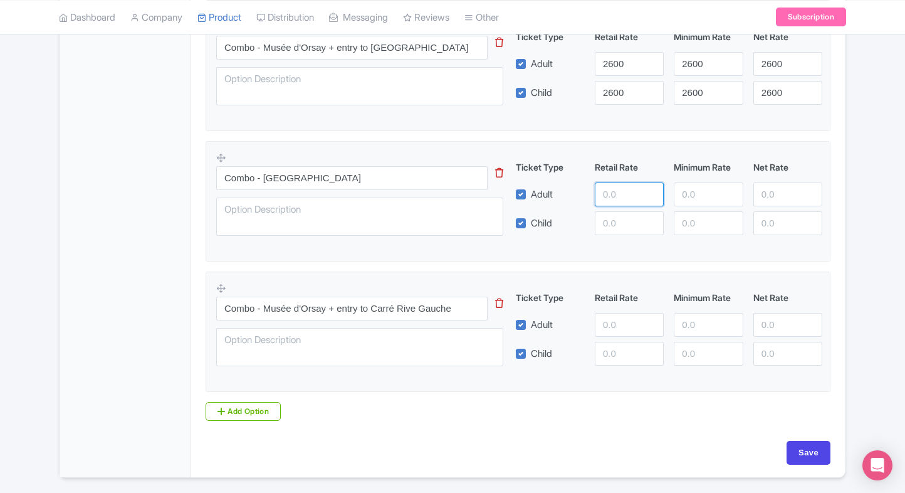
click at [625, 187] on input "number" at bounding box center [629, 194] width 69 height 24
type input "2800"
paste input "2800"
drag, startPoint x: 624, startPoint y: 214, endPoint x: 686, endPoint y: 191, distance: 67.0
click at [686, 191] on div "Ticket Type Retail Rate Minimum Rate Net Rate Adult 2800 Child 2800 This tip ha…" at bounding box center [669, 197] width 302 height 75
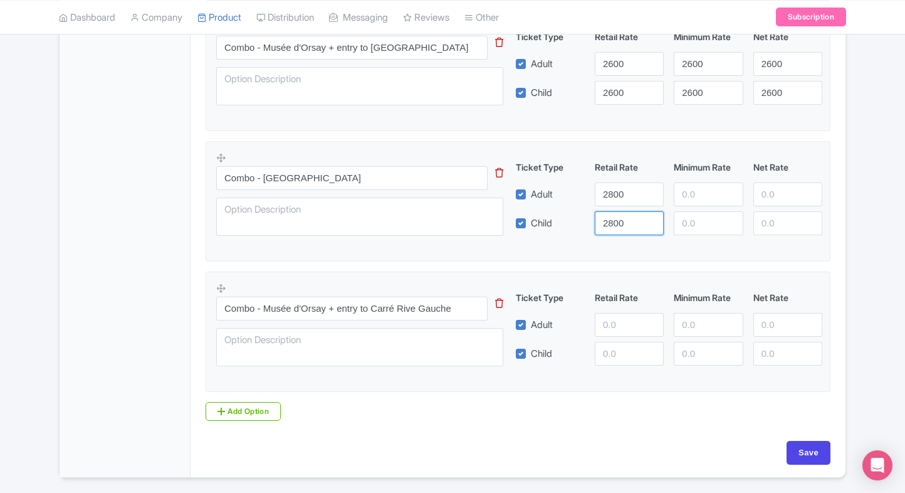
type input "2800"
click at [686, 191] on input "2800" at bounding box center [708, 194] width 69 height 24
type input "2800"
drag, startPoint x: 687, startPoint y: 206, endPoint x: 696, endPoint y: 219, distance: 15.8
click at [696, 219] on div "Ticket Type Retail Rate Minimum Rate Net Rate Adult 2800 2800 Child 2800 This t…" at bounding box center [669, 197] width 302 height 75
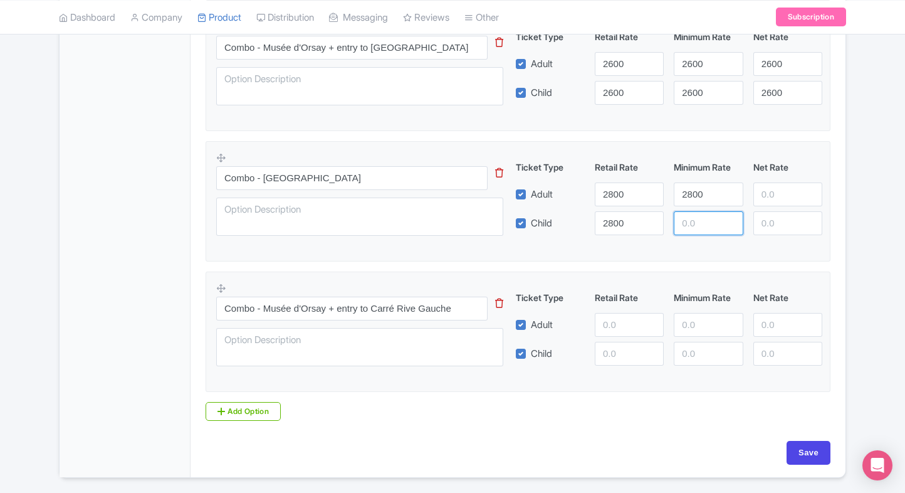
click at [696, 219] on input "number" at bounding box center [708, 223] width 69 height 24
paste input "2800"
click at [788, 187] on input "2800" at bounding box center [787, 194] width 69 height 24
type input "2800"
paste input "2800"
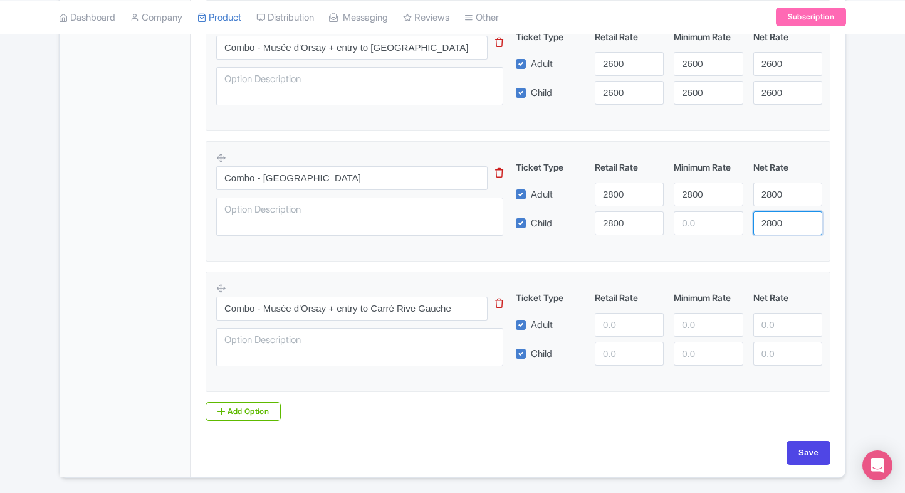
click at [783, 212] on input "2800" at bounding box center [787, 223] width 69 height 24
type input "2800"
click at [688, 227] on input "2800" at bounding box center [708, 223] width 69 height 24
type input "2800"
click at [617, 321] on input "number" at bounding box center [629, 325] width 69 height 24
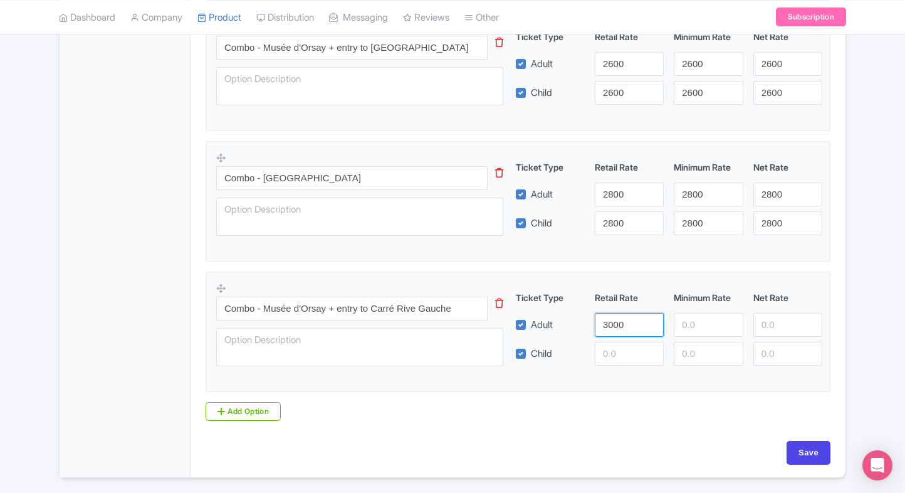
type input "3000"
paste input "3000"
click at [616, 347] on input "3000" at bounding box center [629, 354] width 69 height 24
type input "3000"
drag, startPoint x: 704, startPoint y: 317, endPoint x: 699, endPoint y: 352, distance: 35.5
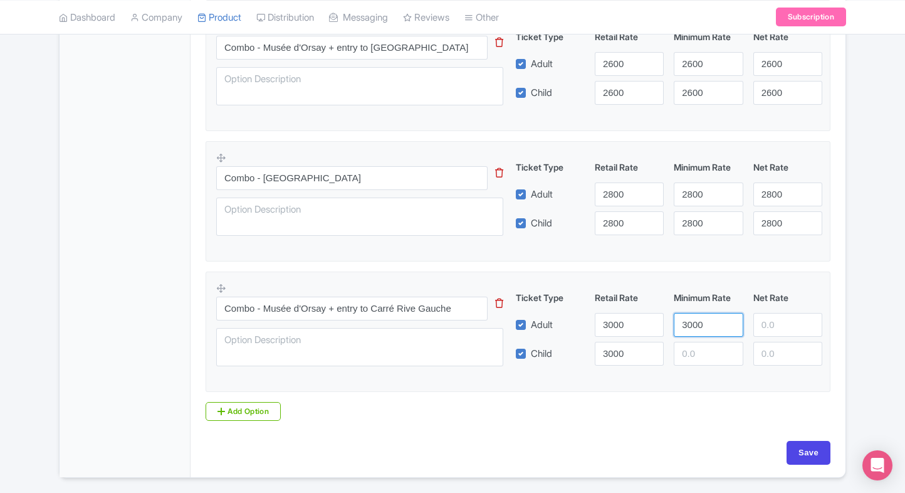
click at [699, 352] on div "Ticket Type Retail Rate Minimum Rate Net Rate Adult 3000 3000 Child 3000 This t…" at bounding box center [669, 328] width 302 height 75
type input "3000"
click at [699, 352] on input "3000" at bounding box center [708, 354] width 69 height 24
type input "3000"
paste input "3000"
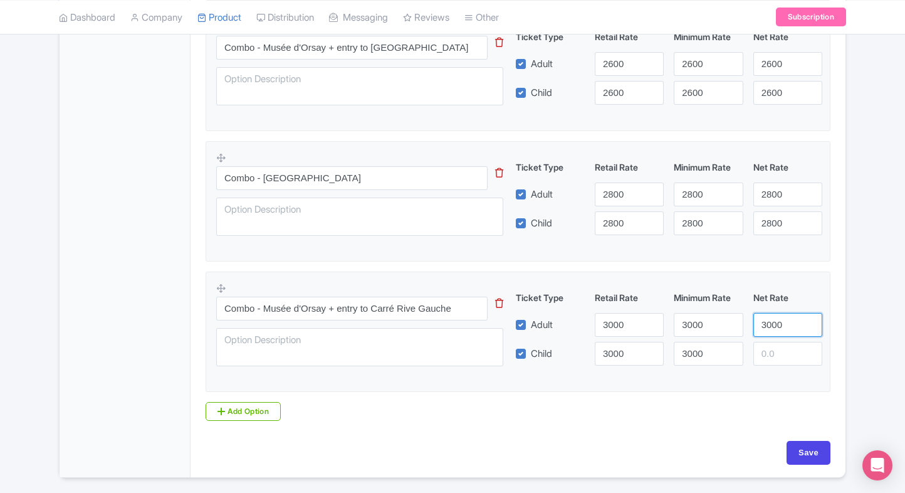
click at [765, 327] on input "3000" at bounding box center [787, 325] width 69 height 24
type input "3000"
click at [775, 348] on input "3000" at bounding box center [787, 354] width 69 height 24
type input "3000"
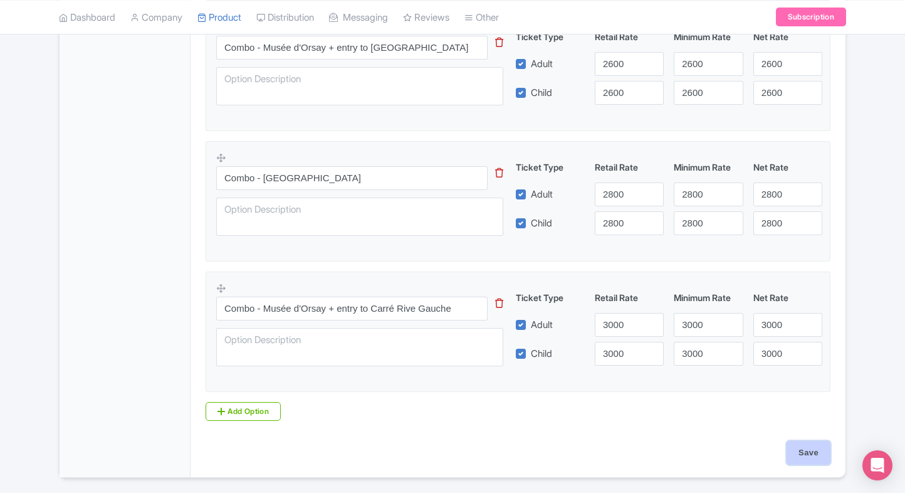
click at [815, 442] on input "Save" at bounding box center [809, 453] width 44 height 24
type input "Saving..."
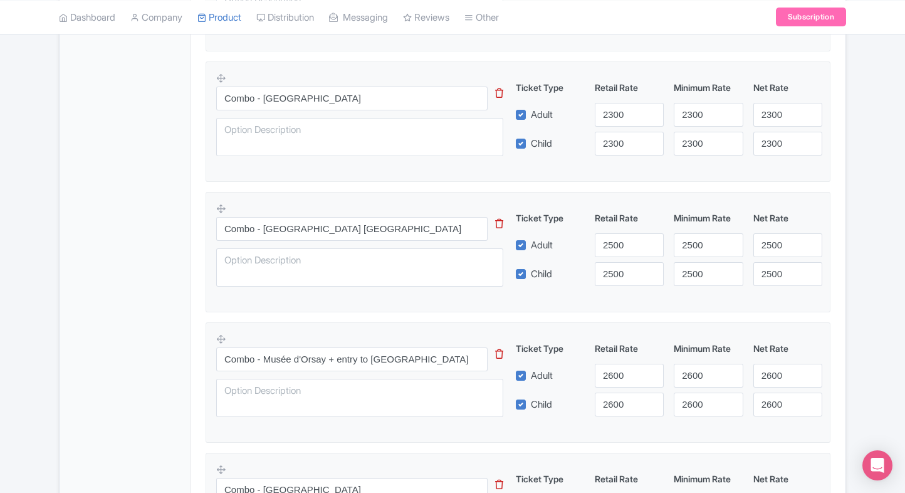
scroll to position [802, 0]
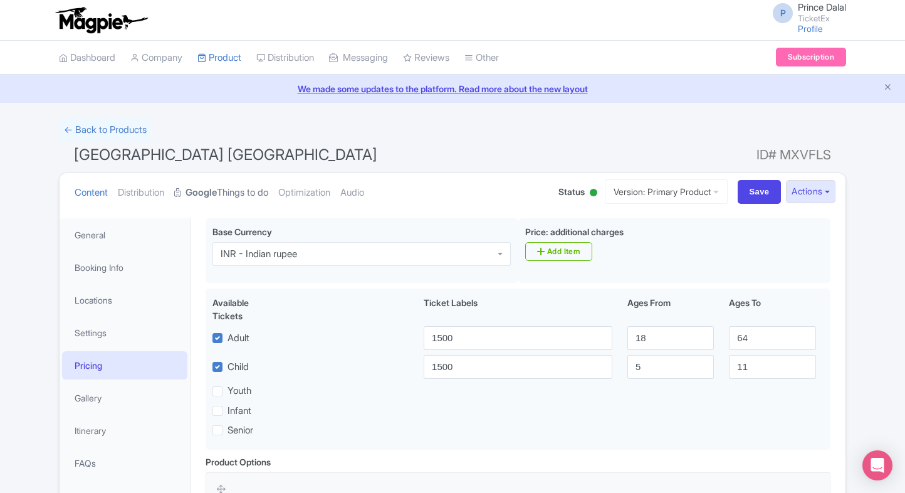
click at [232, 191] on link "Google Things to do" at bounding box center [221, 192] width 94 height 39
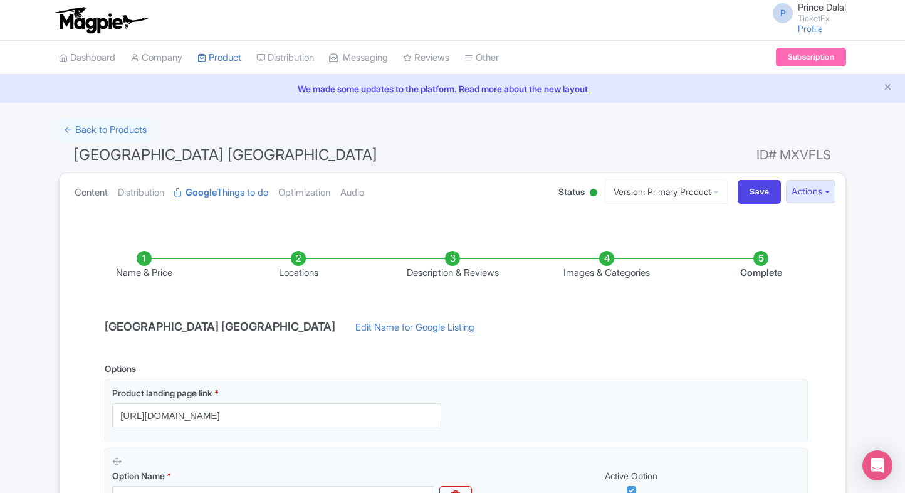
click at [81, 174] on link "Content" at bounding box center [91, 192] width 33 height 39
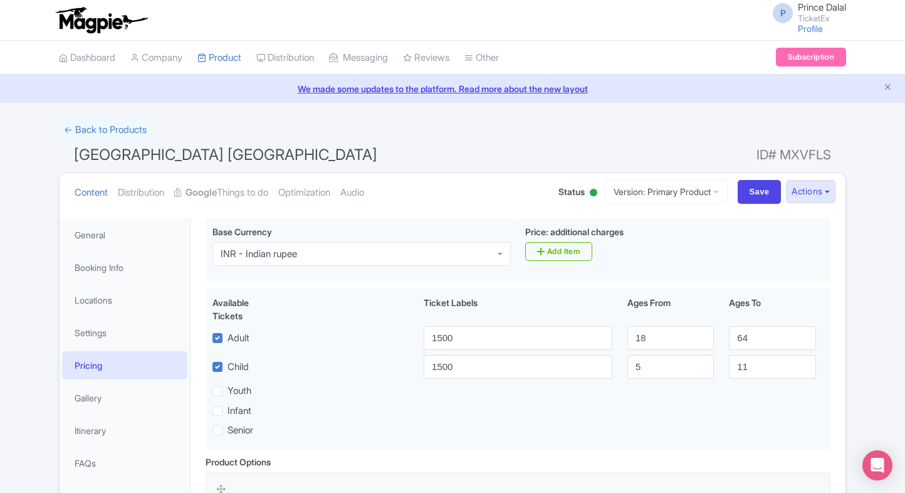
click at [0, 122] on html "P Prince Dalal TicketEx Profile Users Settings Sign out Dashboard Company Produ…" at bounding box center [452, 246] width 905 height 493
click at [842, 124] on div "← Back to Products" at bounding box center [452, 130] width 787 height 24
